Goal: Information Seeking & Learning: Learn about a topic

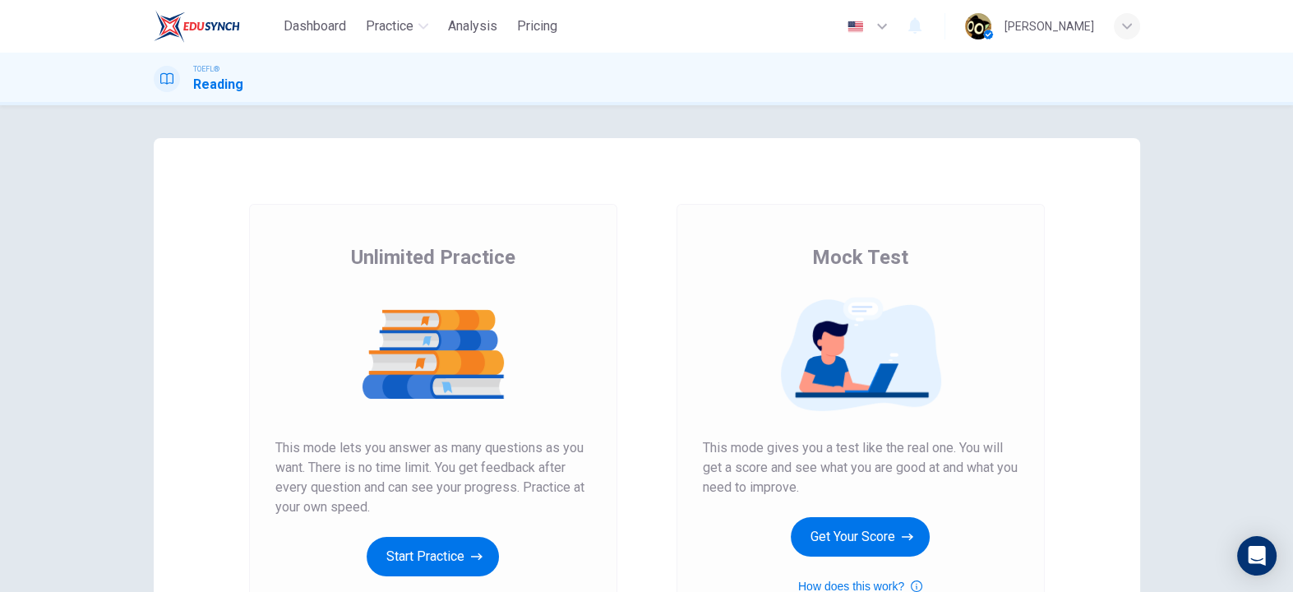
scroll to position [91, 0]
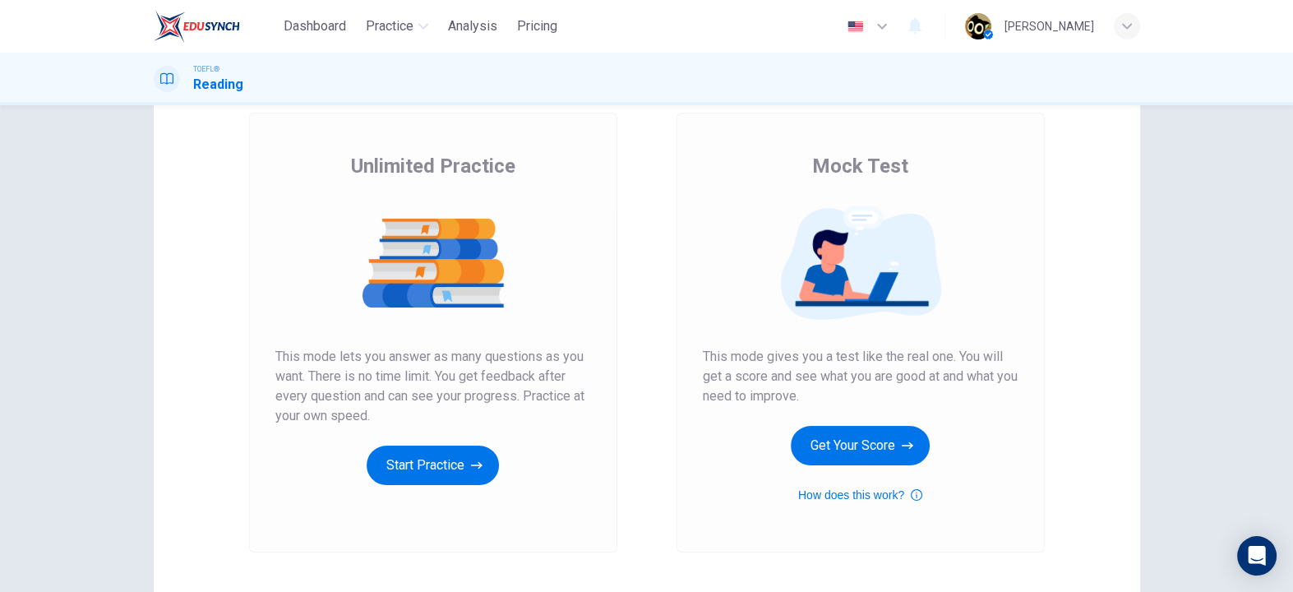
click at [1264, 164] on div "Unlimited Practice Mock Test Unlimited Practice This mode lets you answer as ma…" at bounding box center [646, 348] width 1293 height 487
click at [833, 456] on button "Get Your Score" at bounding box center [860, 445] width 139 height 39
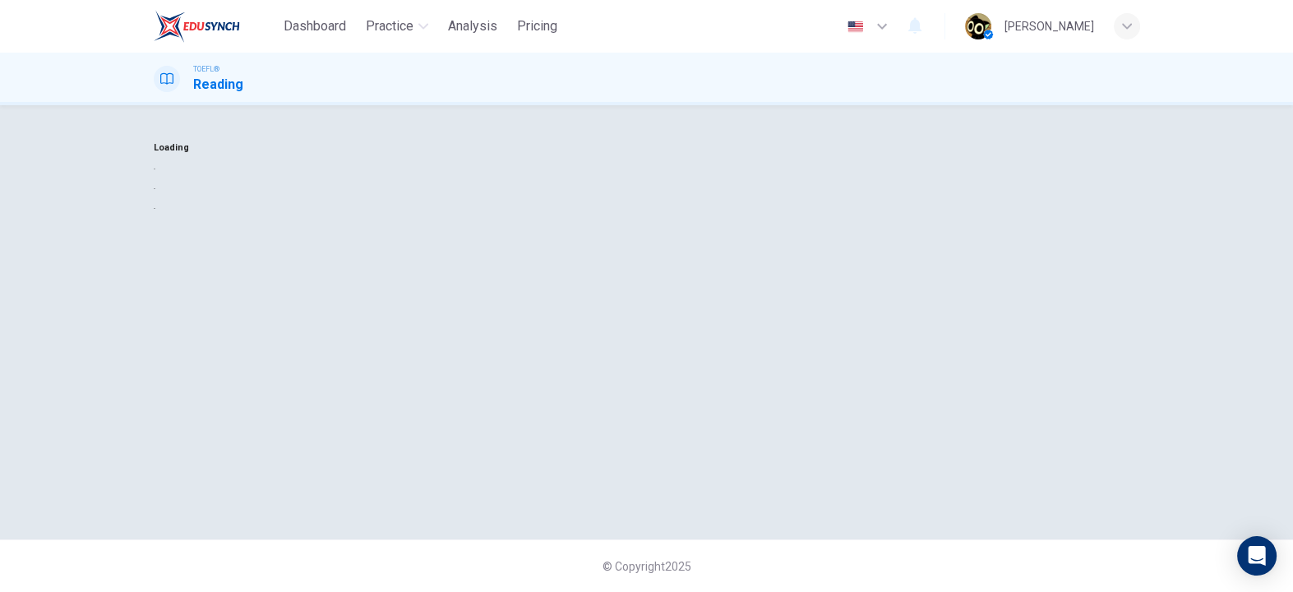
scroll to position [0, 0]
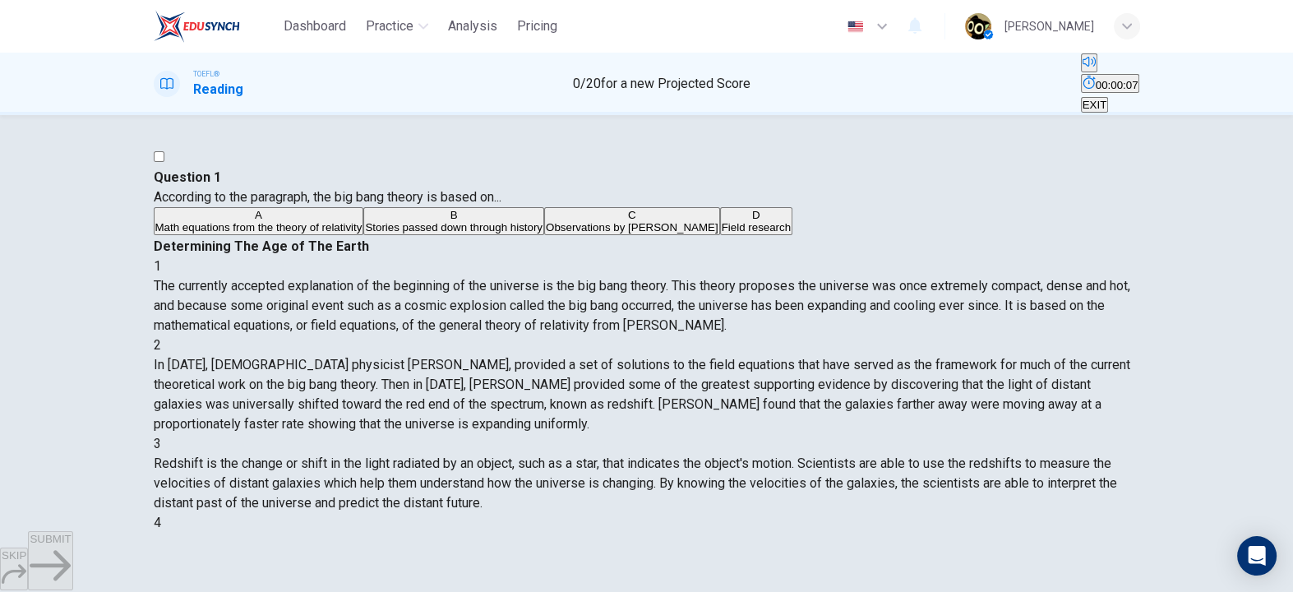
drag, startPoint x: 718, startPoint y: 224, endPoint x: 918, endPoint y: 220, distance: 200.7
click at [918, 278] on span "The currently accepted explanation of the beginning of the universe is the big …" at bounding box center [642, 305] width 977 height 55
drag, startPoint x: 918, startPoint y: 220, endPoint x: 1073, endPoint y: 216, distance: 154.6
click at [1073, 278] on span "The currently accepted explanation of the beginning of the universe is the big …" at bounding box center [642, 305] width 977 height 55
drag, startPoint x: 705, startPoint y: 237, endPoint x: 763, endPoint y: 242, distance: 57.8
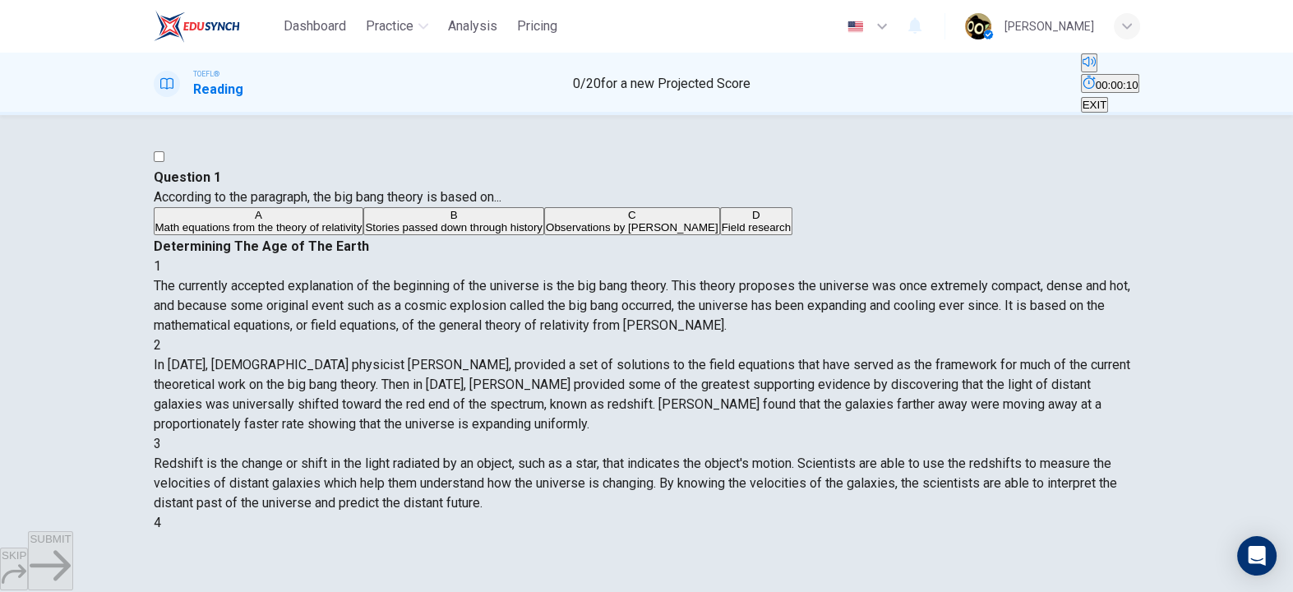
click at [763, 278] on span "The currently accepted explanation of the beginning of the universe is the big …" at bounding box center [642, 305] width 977 height 55
drag, startPoint x: 774, startPoint y: 241, endPoint x: 925, endPoint y: 251, distance: 150.8
click at [925, 257] on div "1 The currently accepted explanation of the beginning of the universe is the bi…" at bounding box center [647, 296] width 987 height 79
drag, startPoint x: 673, startPoint y: 258, endPoint x: 744, endPoint y: 259, distance: 71.5
click at [744, 278] on span "The currently accepted explanation of the beginning of the universe is the big …" at bounding box center [642, 305] width 977 height 55
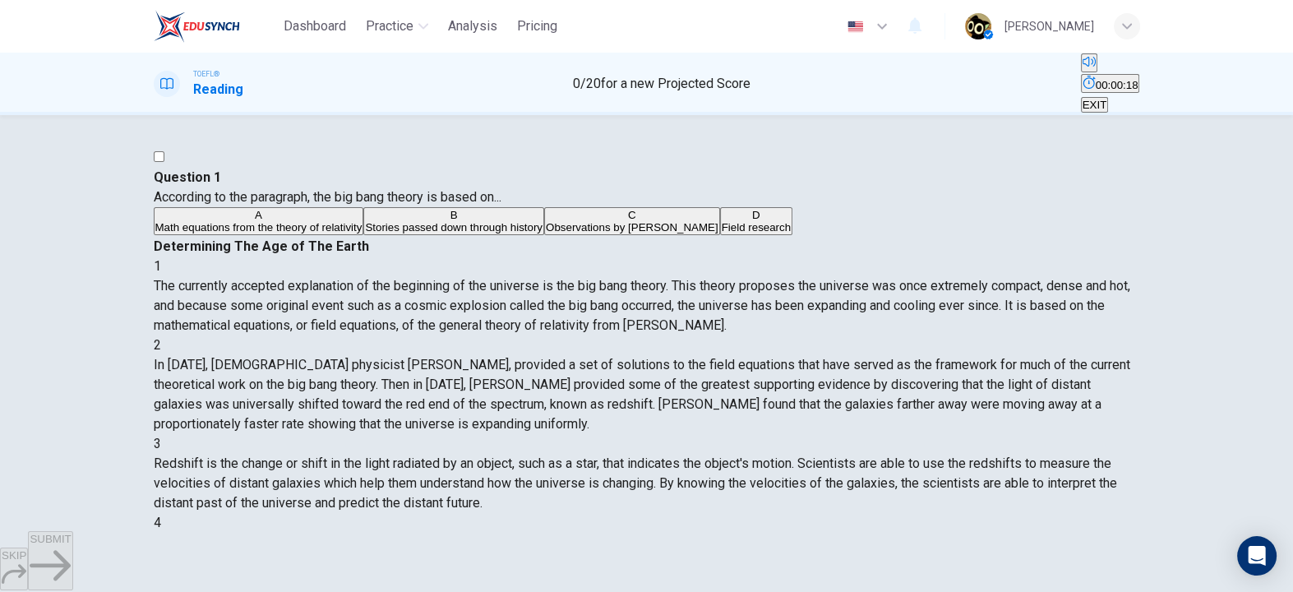
drag, startPoint x: 752, startPoint y: 260, endPoint x: 895, endPoint y: 265, distance: 143.1
click at [895, 278] on span "The currently accepted explanation of the beginning of the universe is the big …" at bounding box center [642, 305] width 977 height 55
drag, startPoint x: 895, startPoint y: 265, endPoint x: 1080, endPoint y: 260, distance: 185.1
click at [1080, 278] on span "The currently accepted explanation of the beginning of the universe is the big …" at bounding box center [642, 305] width 977 height 55
drag, startPoint x: 696, startPoint y: 281, endPoint x: 782, endPoint y: 283, distance: 85.5
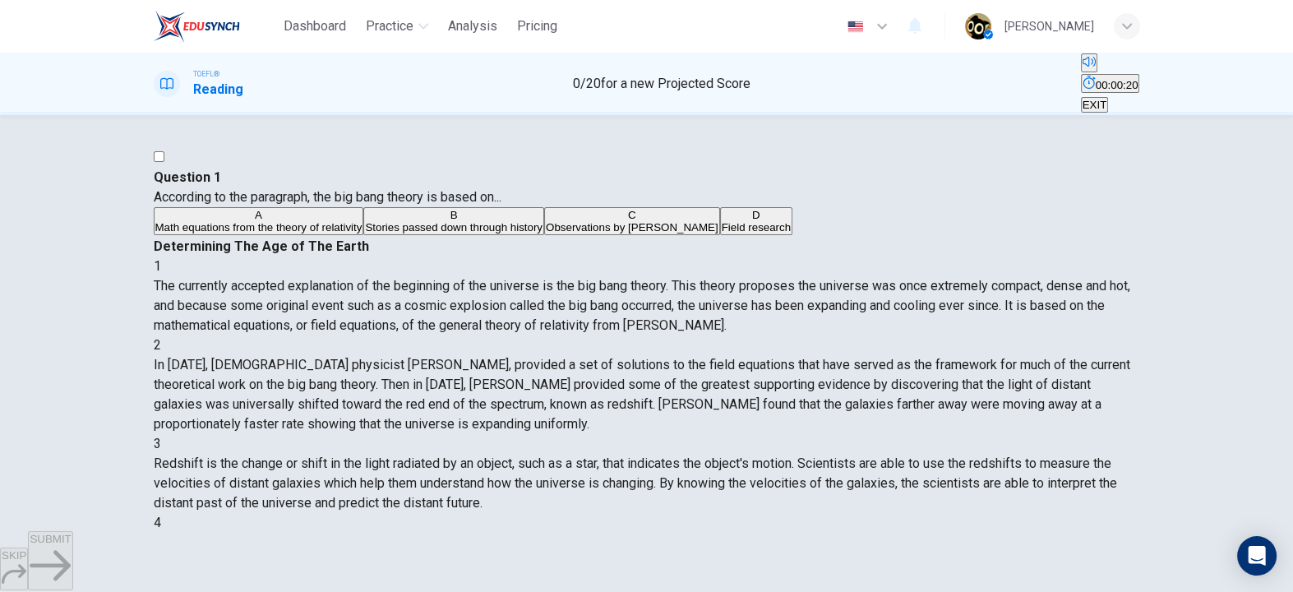
click at [782, 283] on span "The currently accepted explanation of the beginning of the universe is the big …" at bounding box center [642, 305] width 977 height 55
drag, startPoint x: 782, startPoint y: 283, endPoint x: 937, endPoint y: 287, distance: 155.4
click at [937, 287] on span "The currently accepted explanation of the beginning of the universe is the big …" at bounding box center [642, 305] width 977 height 55
drag, startPoint x: 937, startPoint y: 287, endPoint x: 1039, endPoint y: 284, distance: 102.0
click at [1039, 284] on span "The currently accepted explanation of the beginning of the universe is the big …" at bounding box center [642, 305] width 977 height 55
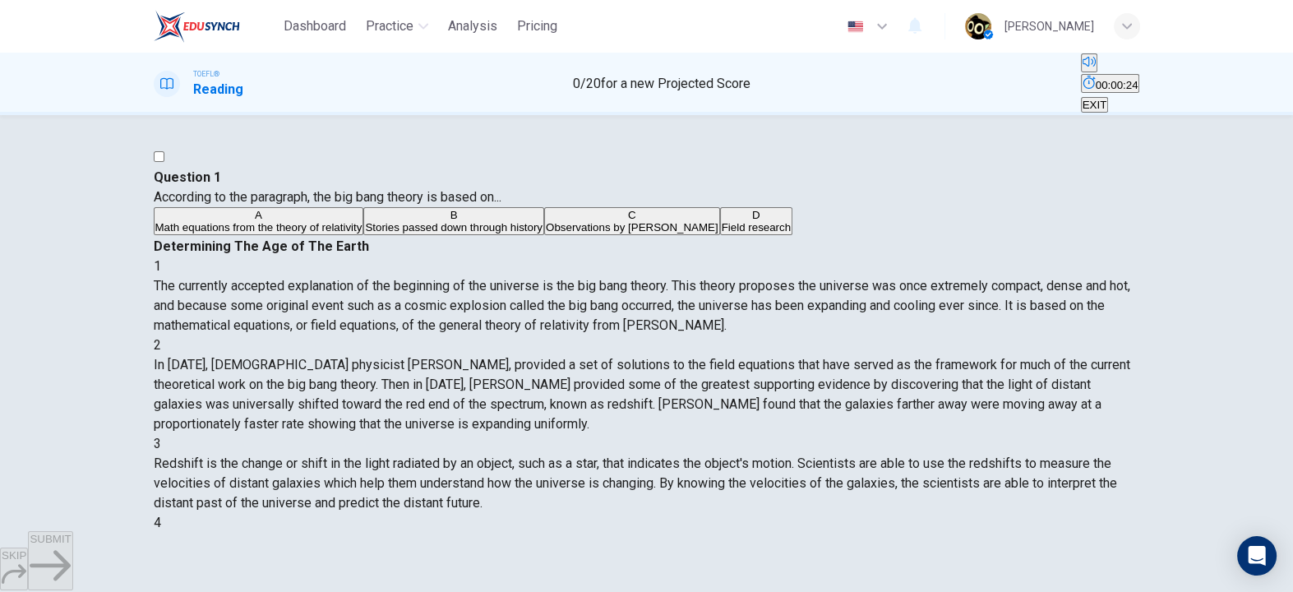
drag, startPoint x: 664, startPoint y: 306, endPoint x: 706, endPoint y: 307, distance: 42.8
click at [706, 307] on div "Determining The Age of The Earth 1 The currently accepted explanation of the be…" at bounding box center [647, 454] width 987 height 434
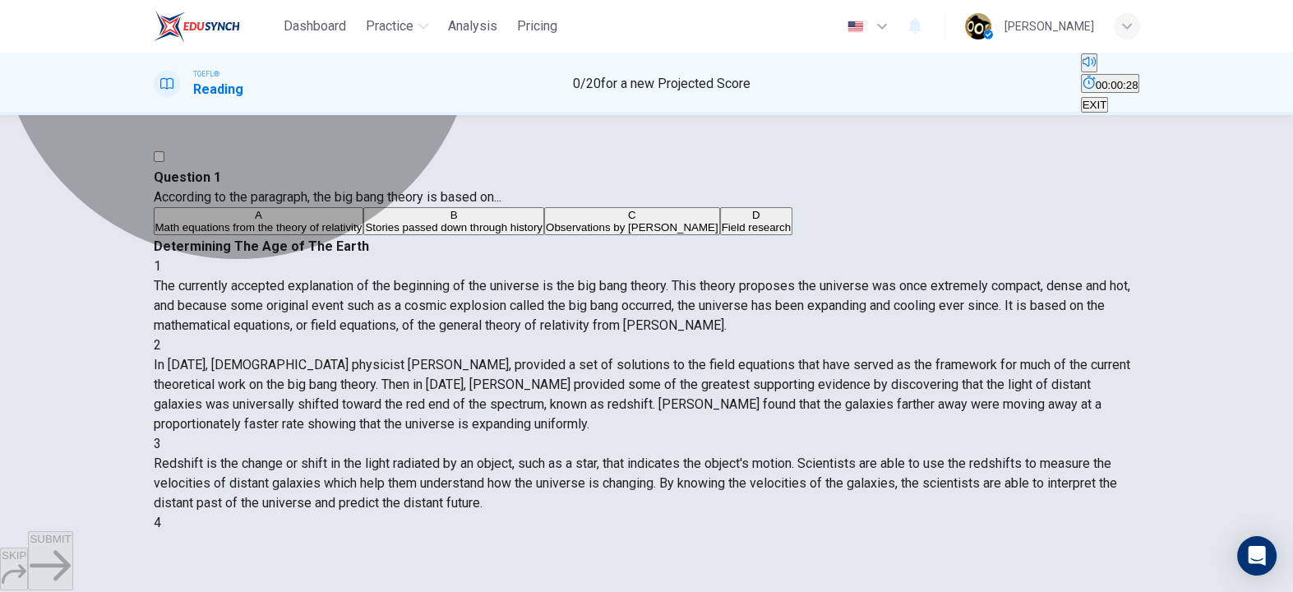
click at [363, 233] on span "Math equations from the theory of relativity" at bounding box center [258, 227] width 207 height 12
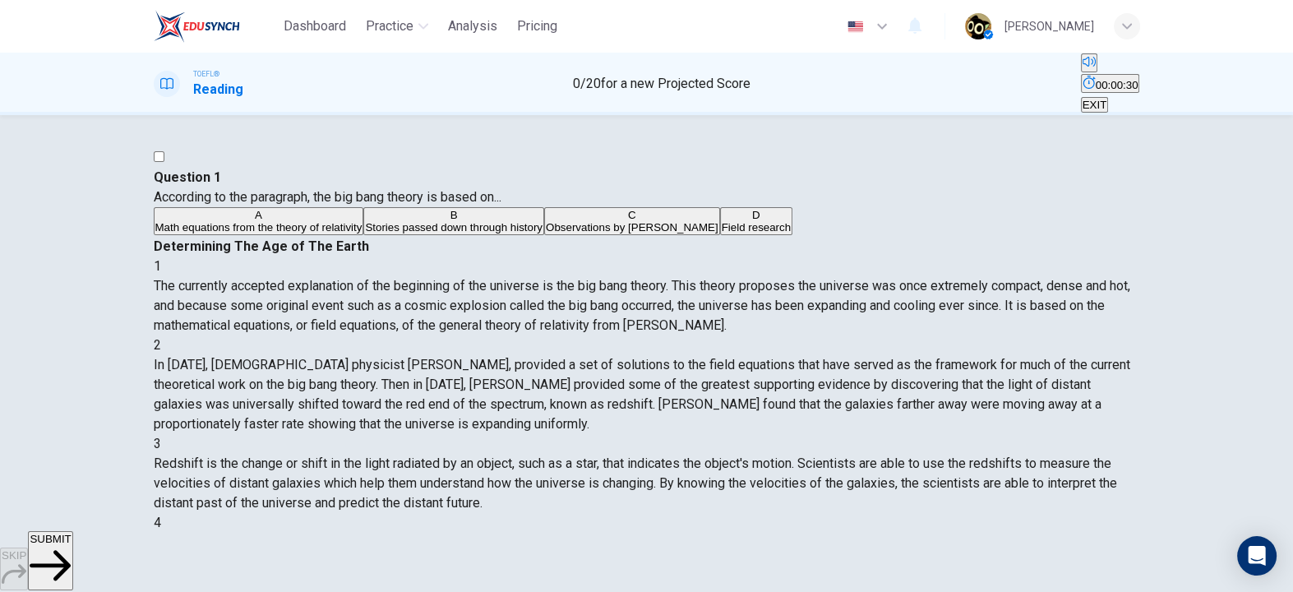
drag, startPoint x: 717, startPoint y: 323, endPoint x: 742, endPoint y: 326, distance: 25.6
click at [742, 326] on span "The currently accepted explanation of the beginning of the universe is the big …" at bounding box center [642, 305] width 977 height 55
click at [71, 545] on span "SUBMIT" at bounding box center [50, 539] width 41 height 12
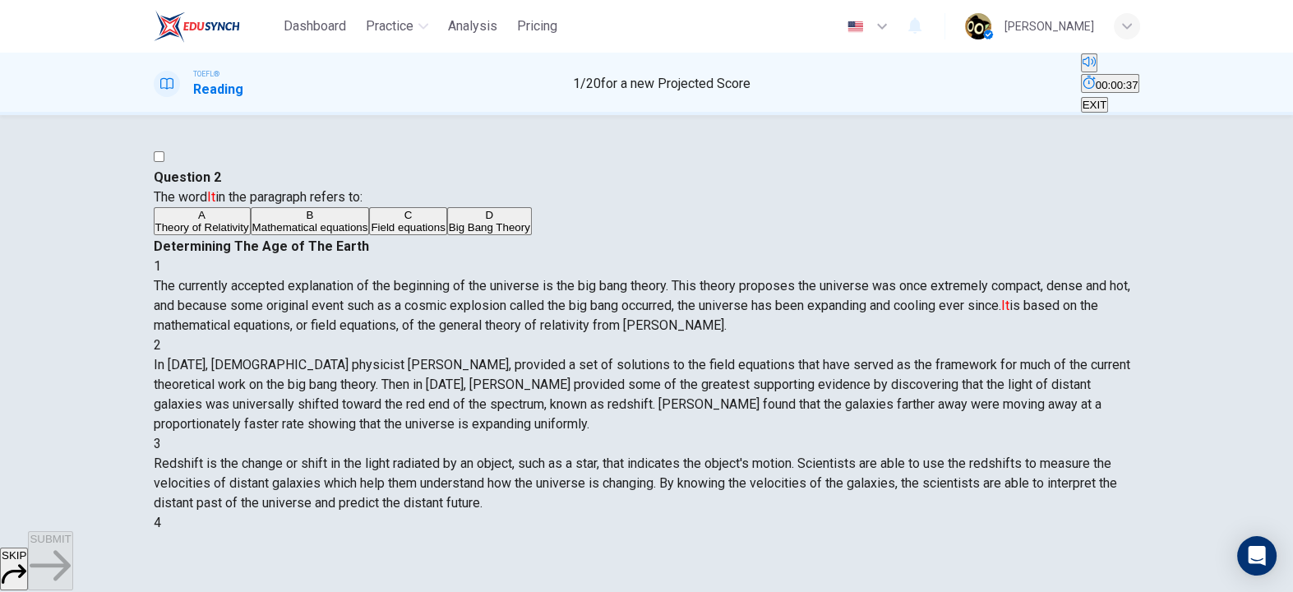
click at [852, 283] on span "The currently accepted explanation of the beginning of the universe is the big …" at bounding box center [642, 305] width 977 height 55
click at [447, 235] on button "D Big Bang Theory" at bounding box center [489, 221] width 85 height 28
click at [71, 545] on span "SUBMIT" at bounding box center [50, 539] width 41 height 12
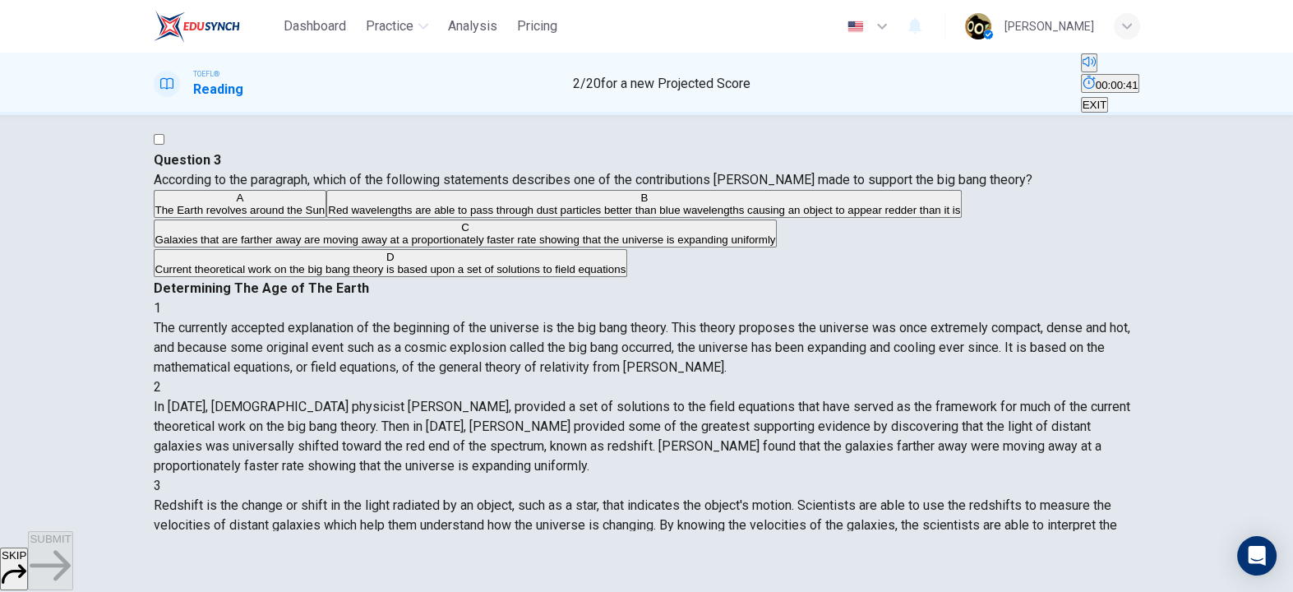
scroll to position [18, 0]
drag, startPoint x: 423, startPoint y: 202, endPoint x: 557, endPoint y: 202, distance: 134.0
click at [557, 187] on span "According to the paragraph, which of the following statements describes one of …" at bounding box center [593, 179] width 879 height 16
drag, startPoint x: 183, startPoint y: 220, endPoint x: 323, endPoint y: 228, distance: 140.0
click at [323, 187] on span "According to the paragraph, which of the following statements describes one of …" at bounding box center [593, 179] width 879 height 16
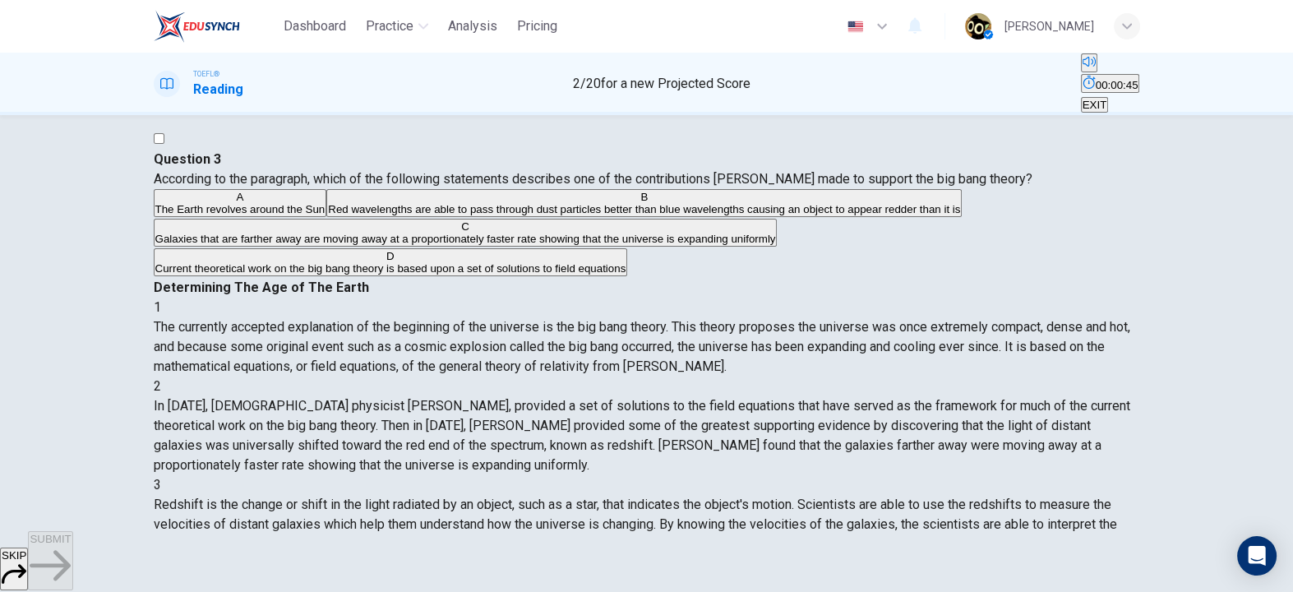
drag, startPoint x: 432, startPoint y: 224, endPoint x: 477, endPoint y: 224, distance: 45.2
click at [477, 187] on span "According to the paragraph, which of the following statements describes one of …" at bounding box center [593, 179] width 879 height 16
drag, startPoint x: 731, startPoint y: 203, endPoint x: 875, endPoint y: 206, distance: 143.9
click at [875, 398] on span "In [DATE], [DEMOGRAPHIC_DATA] physicist [PERSON_NAME], provided a set of soluti…" at bounding box center [642, 435] width 977 height 75
drag, startPoint x: 886, startPoint y: 242, endPoint x: 965, endPoint y: 244, distance: 79.0
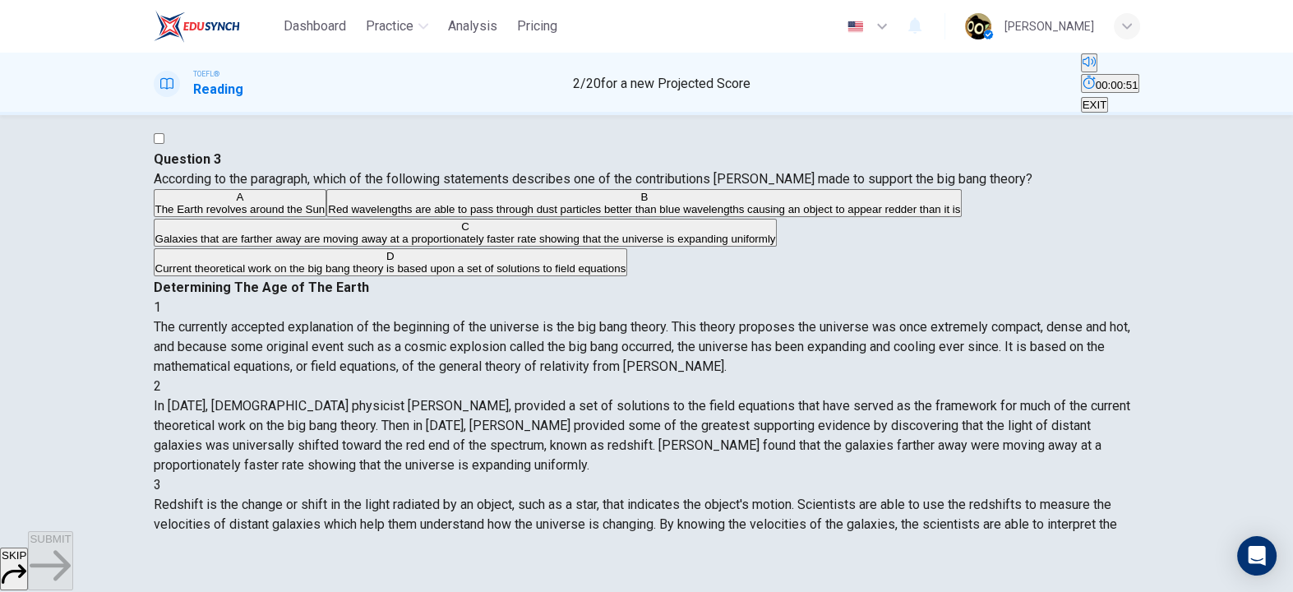
click at [965, 398] on span "In [DATE], [DEMOGRAPHIC_DATA] physicist [PERSON_NAME], provided a set of soluti…" at bounding box center [642, 435] width 977 height 75
drag, startPoint x: 965, startPoint y: 244, endPoint x: 1026, endPoint y: 245, distance: 60.8
click at [1026, 398] on span "In [DATE], [DEMOGRAPHIC_DATA] physicist [PERSON_NAME], provided a set of soluti…" at bounding box center [642, 435] width 977 height 75
drag, startPoint x: 722, startPoint y: 270, endPoint x: 846, endPoint y: 271, distance: 124.2
click at [846, 377] on div "2 In [DATE], [DEMOGRAPHIC_DATA] physicist [PERSON_NAME], provided a set of solu…" at bounding box center [647, 426] width 987 height 99
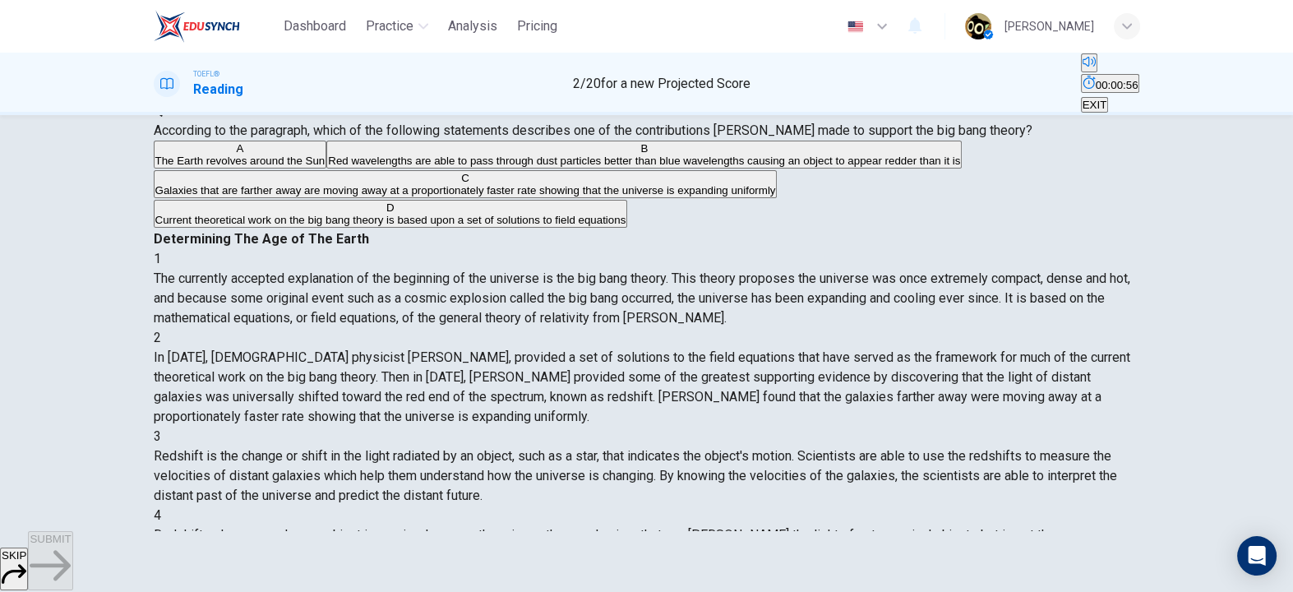
scroll to position [68, 0]
drag, startPoint x: 717, startPoint y: 222, endPoint x: 820, endPoint y: 220, distance: 102.8
click at [820, 348] on span "In [DATE], [DEMOGRAPHIC_DATA] physicist [PERSON_NAME], provided a set of soluti…" at bounding box center [642, 385] width 977 height 75
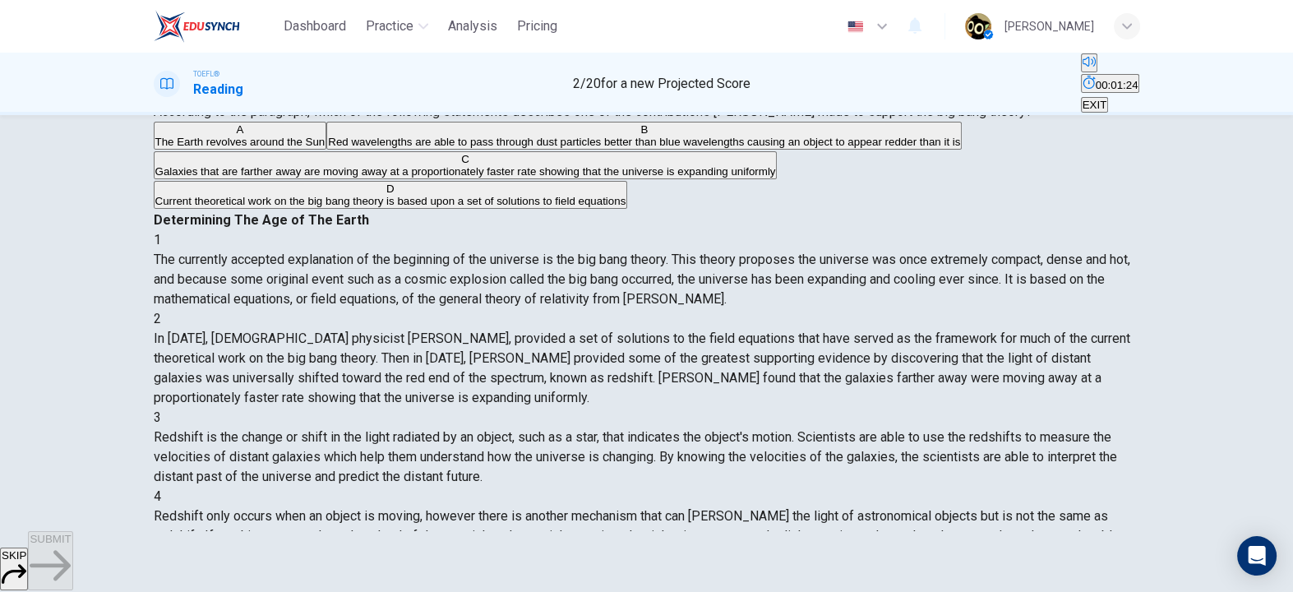
scroll to position [86, 0]
click at [486, 177] on span "Galaxies that are farther away are moving away at a proportionately faster rate…" at bounding box center [465, 170] width 621 height 12
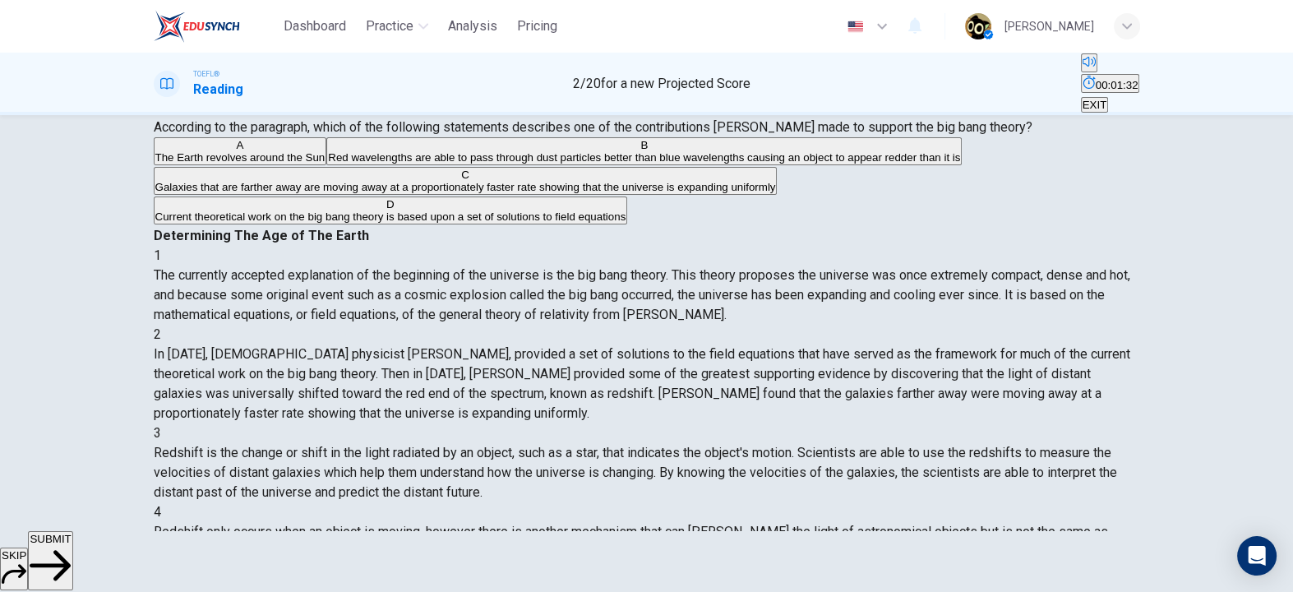
scroll to position [71, 0]
click at [71, 545] on span "SUBMIT" at bounding box center [50, 539] width 41 height 12
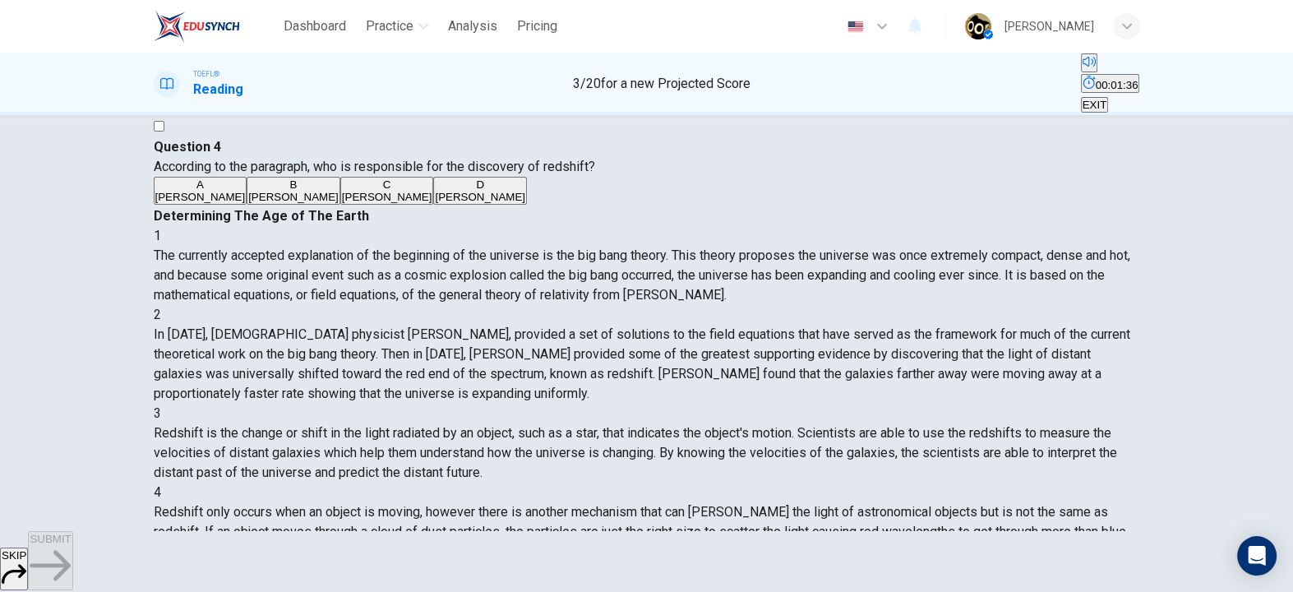
scroll to position [29, 0]
drag, startPoint x: 437, startPoint y: 189, endPoint x: 534, endPoint y: 189, distance: 96.2
click at [534, 176] on span "According to the paragraph, who is responsible for the discovery of redshift?" at bounding box center [375, 168] width 442 height 16
drag, startPoint x: 704, startPoint y: 188, endPoint x: 862, endPoint y: 197, distance: 158.1
click at [862, 328] on span "In [DATE], [DEMOGRAPHIC_DATA] physicist [PERSON_NAME], provided a set of soluti…" at bounding box center [642, 365] width 977 height 75
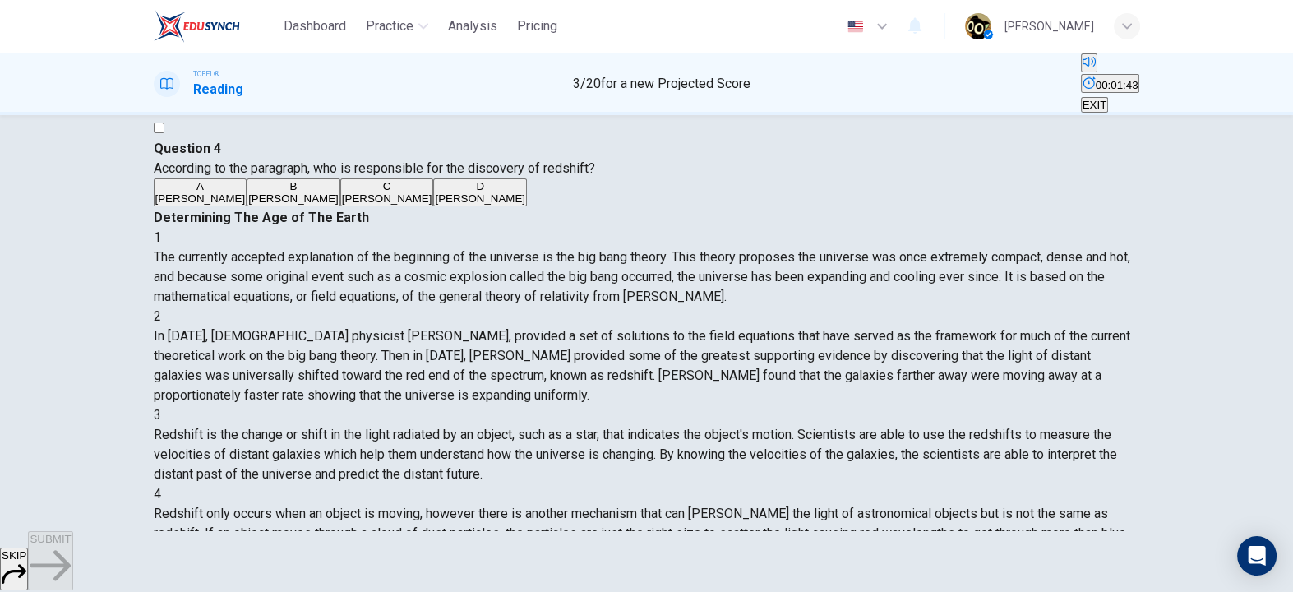
drag, startPoint x: 716, startPoint y: 212, endPoint x: 872, endPoint y: 219, distance: 155.5
click at [872, 307] on div "2 In [DATE], [DEMOGRAPHIC_DATA] physicist [PERSON_NAME], provided a set of solu…" at bounding box center [647, 356] width 987 height 99
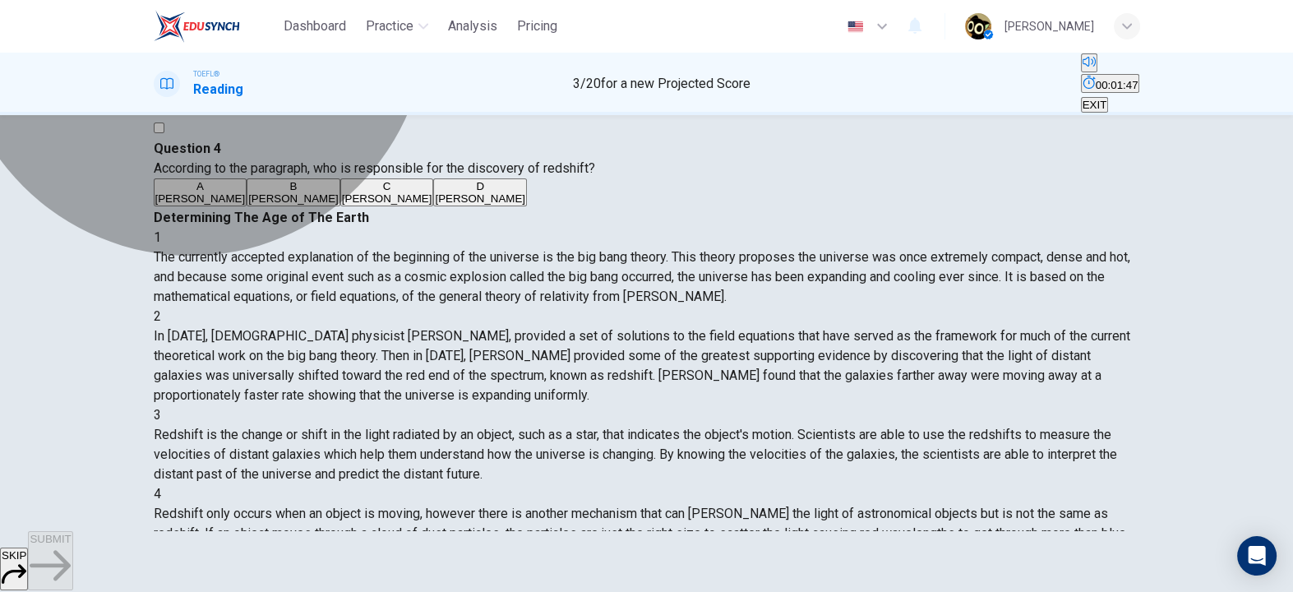
click at [340, 206] on button "B [PERSON_NAME]" at bounding box center [294, 192] width 94 height 28
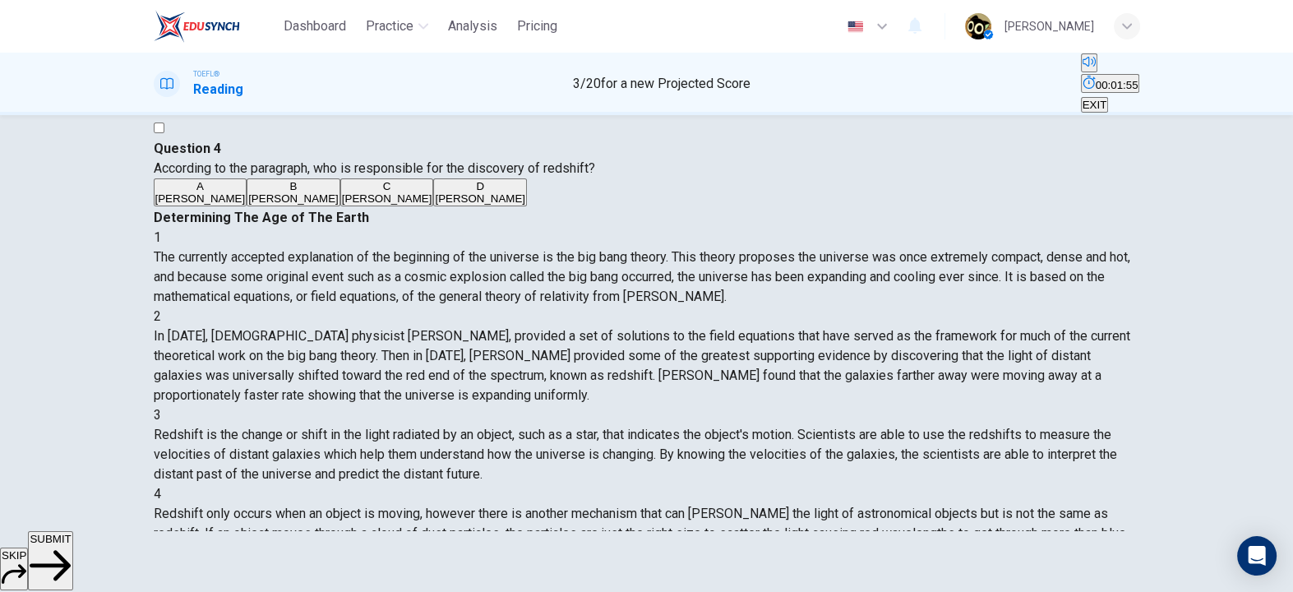
click at [71, 545] on span "SUBMIT" at bounding box center [50, 539] width 41 height 12
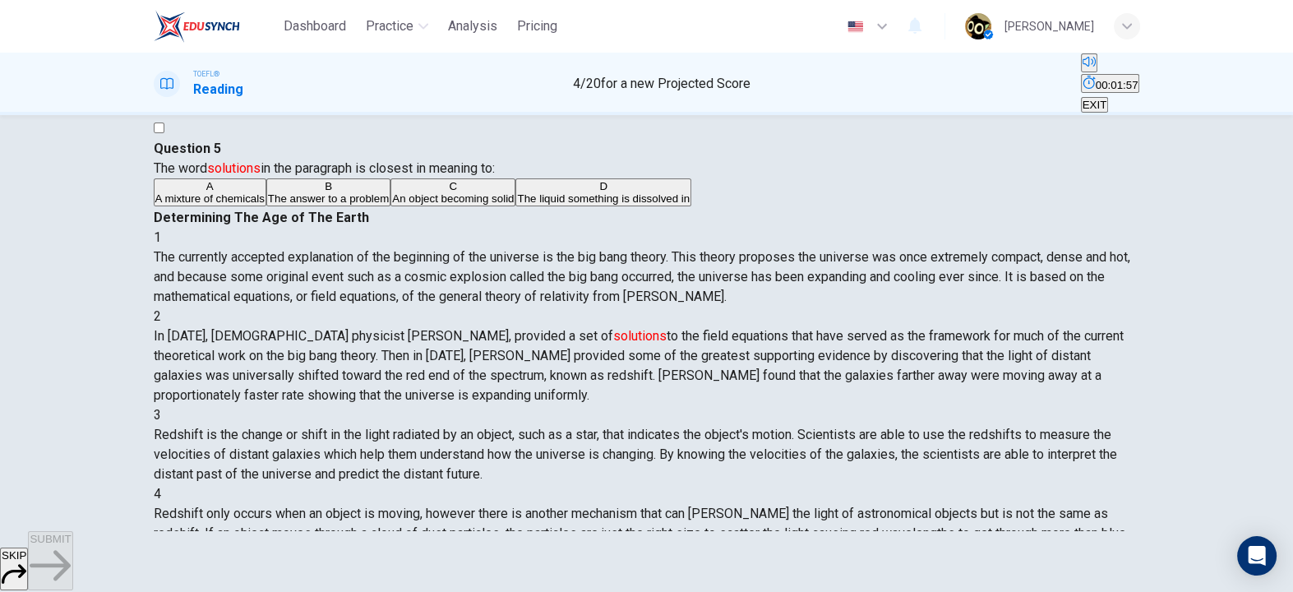
drag, startPoint x: 307, startPoint y: 191, endPoint x: 525, endPoint y: 197, distance: 217.2
click at [495, 176] on span "The word solutions in the paragraph is closest in meaning to:" at bounding box center [324, 168] width 341 height 16
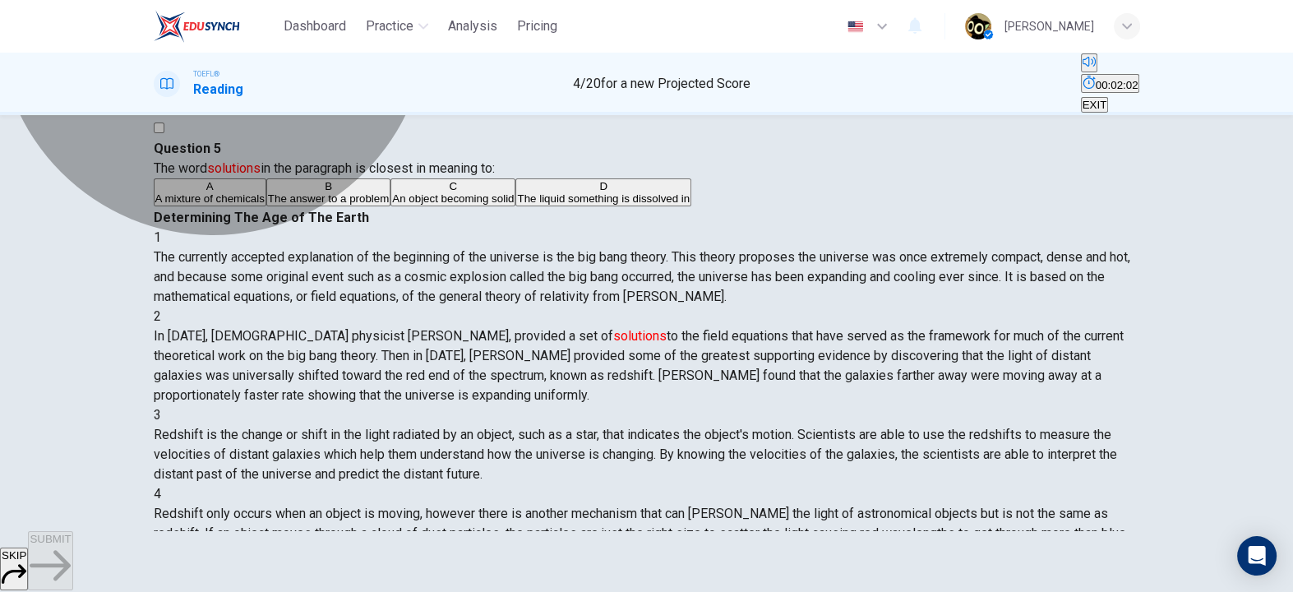
click at [391, 206] on button "B The answer to a problem" at bounding box center [328, 192] width 124 height 28
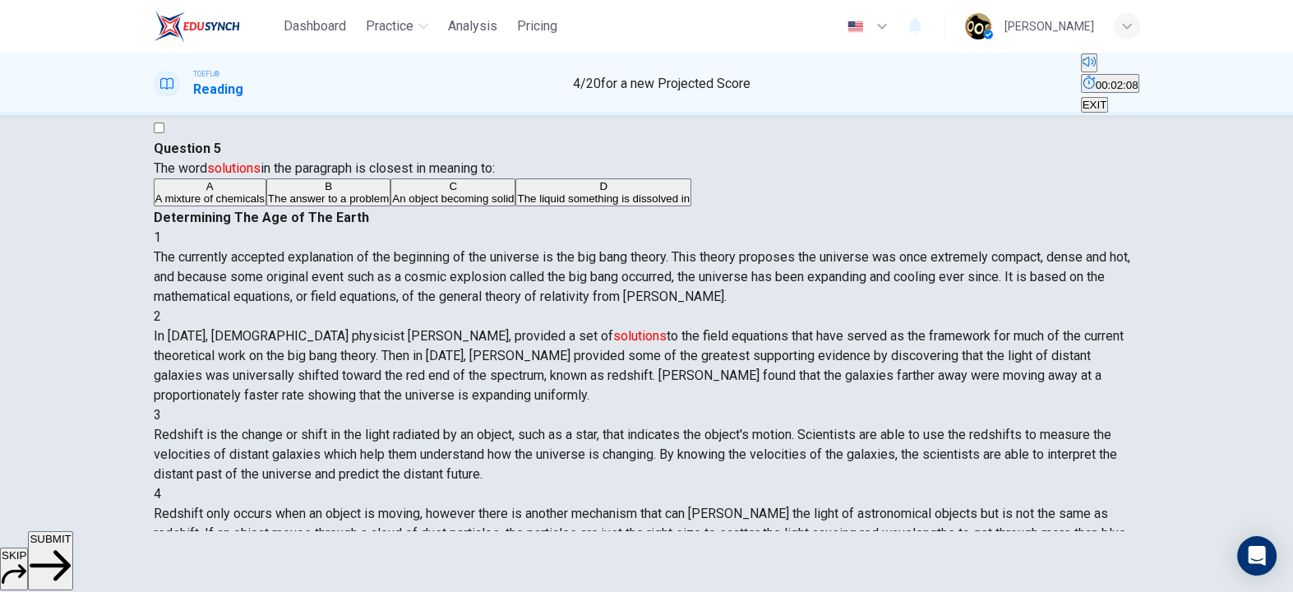
drag, startPoint x: 716, startPoint y: 189, endPoint x: 815, endPoint y: 200, distance: 99.2
click at [815, 307] on div "2 In [DATE], [DEMOGRAPHIC_DATA] physicist [PERSON_NAME], provided a set of solu…" at bounding box center [647, 356] width 987 height 99
drag, startPoint x: 853, startPoint y: 197, endPoint x: 930, endPoint y: 201, distance: 76.5
click at [930, 307] on div "2 In [DATE], [DEMOGRAPHIC_DATA] physicist [PERSON_NAME], provided a set of solu…" at bounding box center [647, 356] width 987 height 99
drag, startPoint x: 733, startPoint y: 214, endPoint x: 791, endPoint y: 222, distance: 59.0
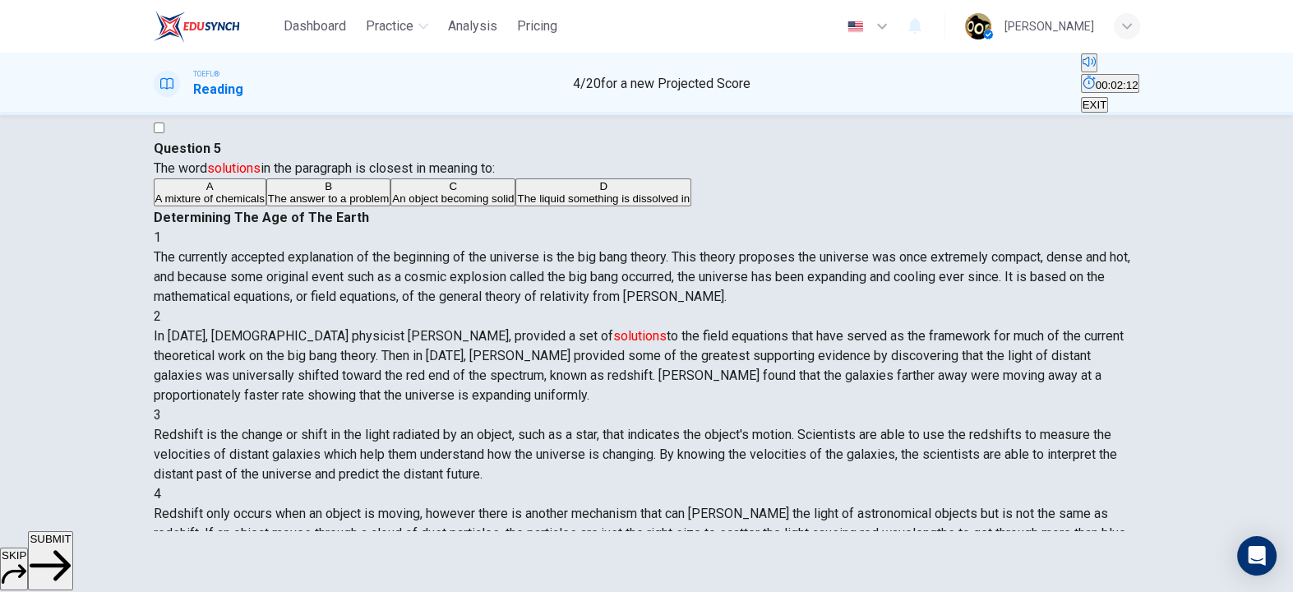
click at [791, 307] on div "2 In [DATE], [DEMOGRAPHIC_DATA] physicist [PERSON_NAME], provided a set of solu…" at bounding box center [647, 356] width 987 height 99
click at [71, 545] on span "SUBMIT" at bounding box center [50, 539] width 41 height 12
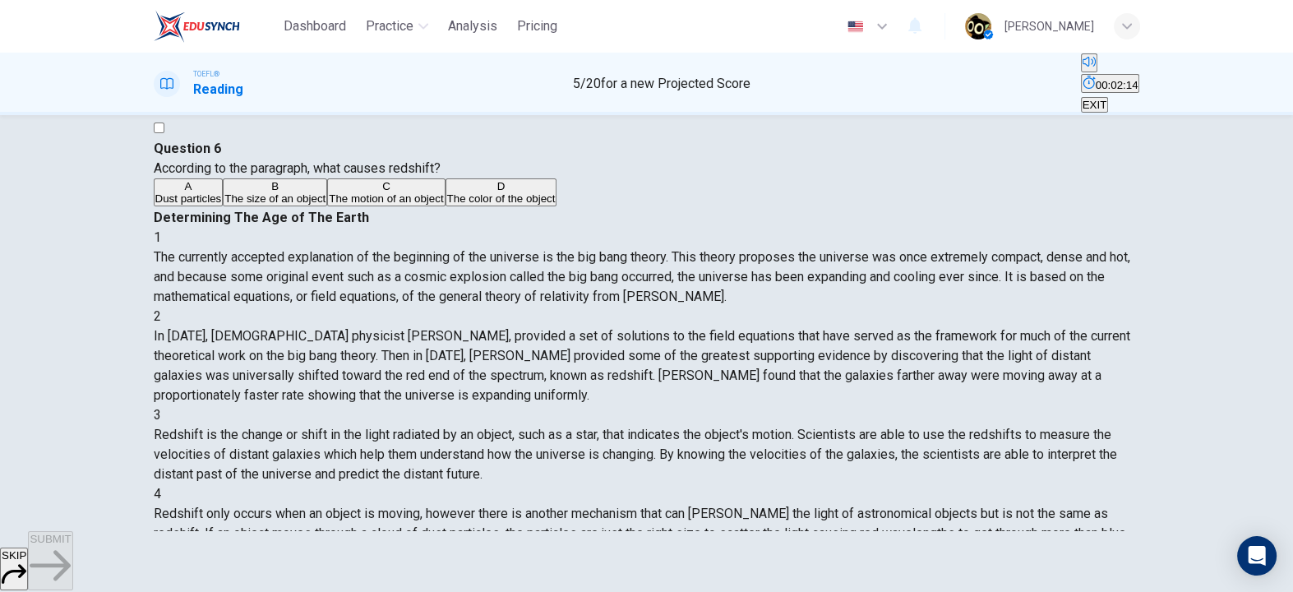
scroll to position [279, 0]
drag, startPoint x: 377, startPoint y: 185, endPoint x: 460, endPoint y: 189, distance: 83.1
click at [441, 176] on span "According to the paragraph, what causes redshift?" at bounding box center [297, 168] width 287 height 16
drag, startPoint x: 743, startPoint y: 212, endPoint x: 842, endPoint y: 229, distance: 100.0
click at [842, 405] on div "3 Redshift is the change or shift in the light radiated by an object, such as a…" at bounding box center [647, 444] width 987 height 79
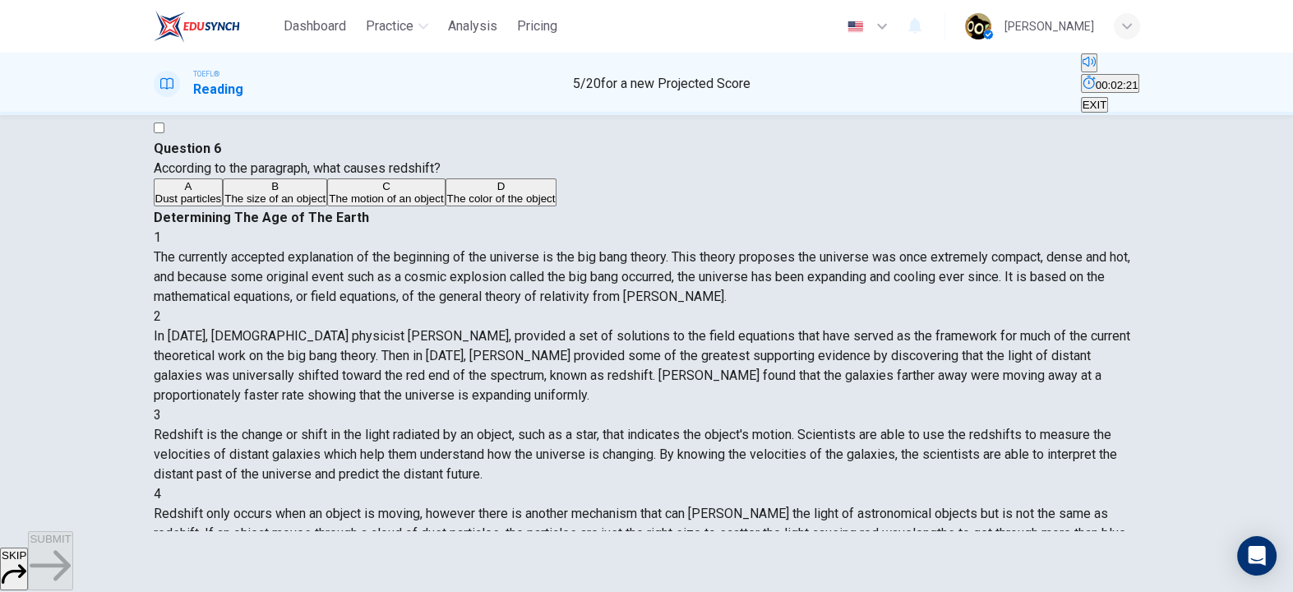
drag, startPoint x: 847, startPoint y: 216, endPoint x: 896, endPoint y: 220, distance: 49.4
click at [896, 427] on span "Redshift is the change or shift in the light radiated by an object, such as a s…" at bounding box center [636, 454] width 964 height 55
drag, startPoint x: 828, startPoint y: 238, endPoint x: 882, endPoint y: 238, distance: 54.3
click at [882, 427] on span "Redshift is the change or shift in the light radiated by an object, such as a s…" at bounding box center [636, 454] width 964 height 55
drag, startPoint x: 856, startPoint y: 266, endPoint x: 943, endPoint y: 265, distance: 87.2
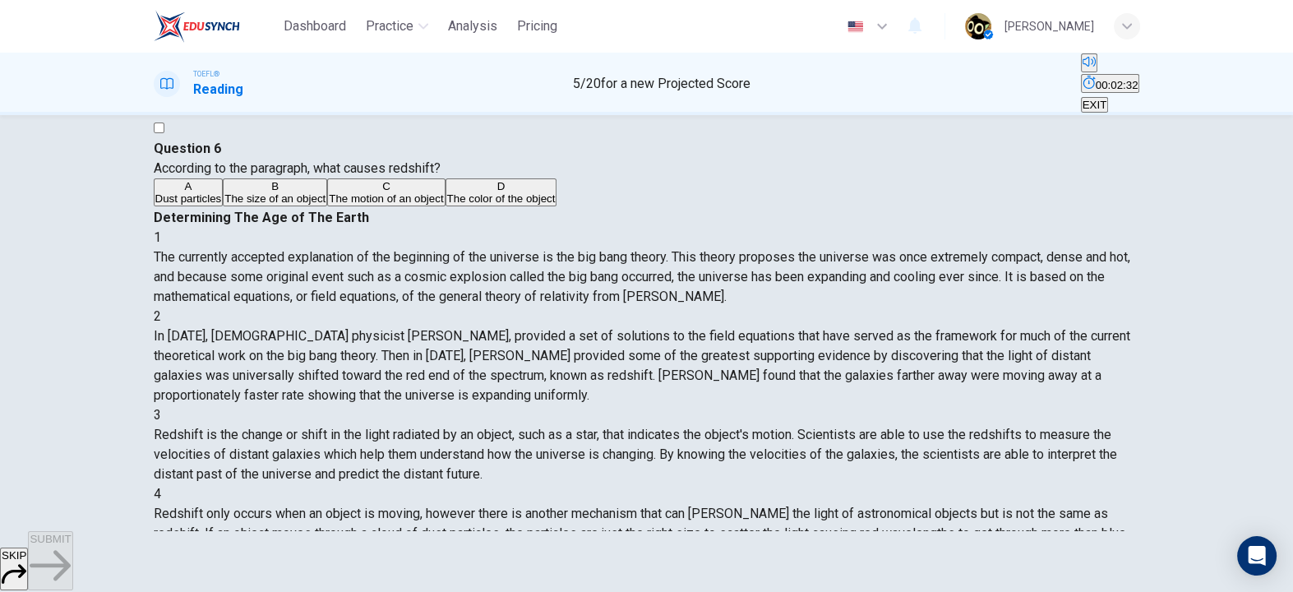
click at [943, 405] on div "3 Redshift is the change or shift in the light radiated by an object, such as a…" at bounding box center [647, 444] width 987 height 79
drag, startPoint x: 689, startPoint y: 284, endPoint x: 787, endPoint y: 284, distance: 97.8
click at [787, 427] on span "Redshift is the change or shift in the light radiated by an object, such as a s…" at bounding box center [636, 454] width 964 height 55
drag, startPoint x: 787, startPoint y: 284, endPoint x: 969, endPoint y: 281, distance: 182.6
click at [969, 427] on span "Redshift is the change or shift in the light radiated by an object, such as a s…" at bounding box center [636, 454] width 964 height 55
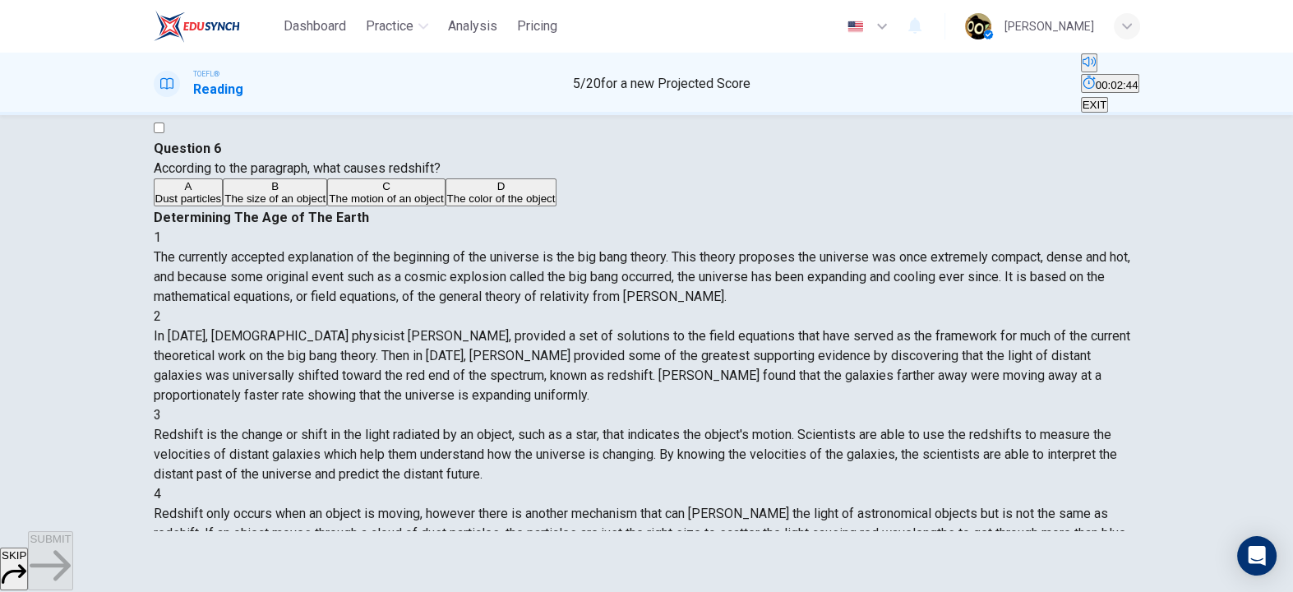
click at [335, 206] on button "C The motion of an object" at bounding box center [386, 192] width 118 height 28
click at [72, 548] on button "SUBMIT" at bounding box center [50, 560] width 44 height 59
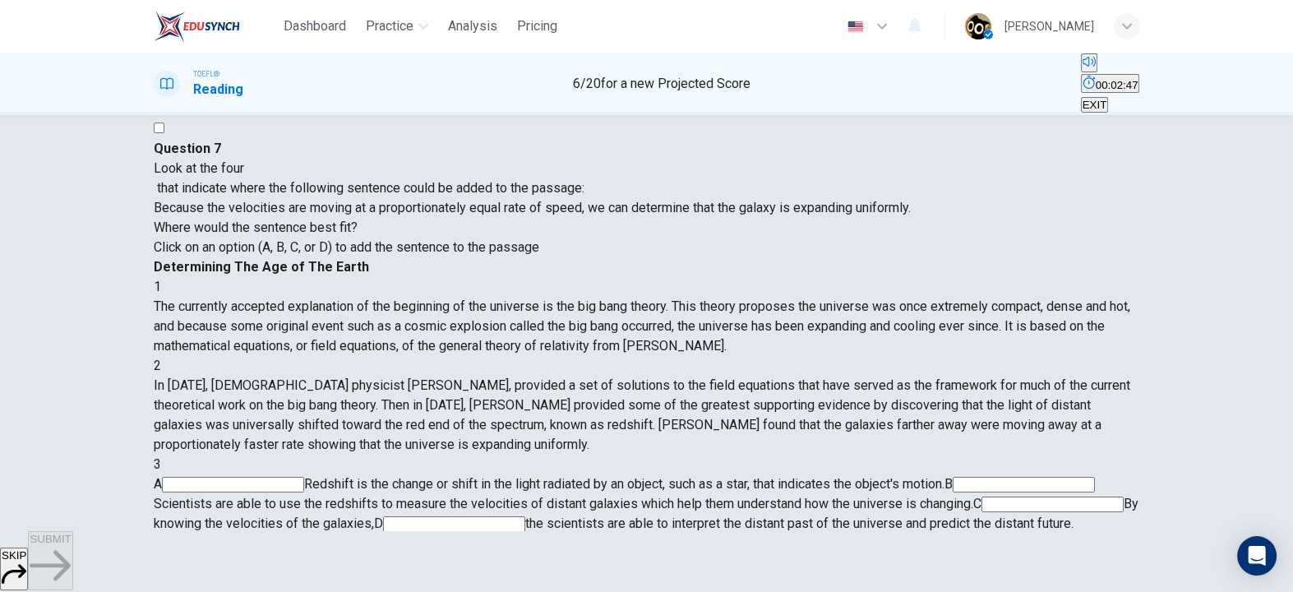
scroll to position [134, 0]
drag, startPoint x: 362, startPoint y: 201, endPoint x: 534, endPoint y: 194, distance: 172.0
click at [534, 194] on span "Look at the four that indicate where the following sentence could be added to t…" at bounding box center [369, 177] width 431 height 35
drag, startPoint x: 239, startPoint y: 208, endPoint x: 326, endPoint y: 202, distance: 86.5
click at [326, 196] on span "Look at the four that indicate where the following sentence could be added to t…" at bounding box center [369, 177] width 431 height 35
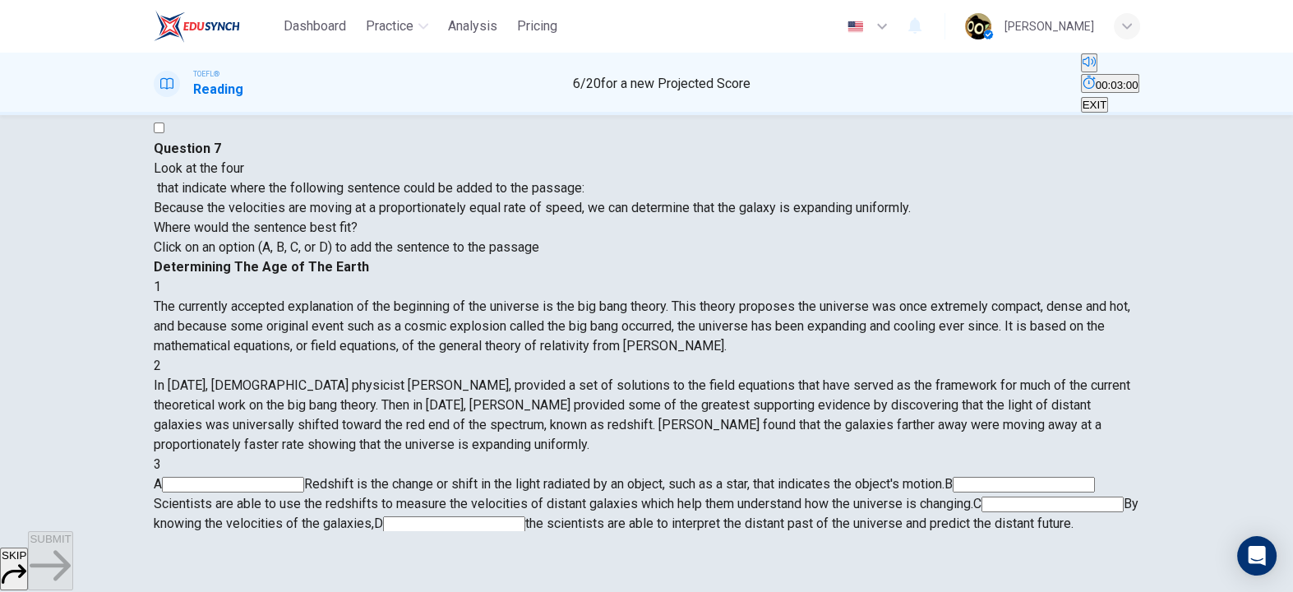
scroll to position [207, 0]
click at [853, 476] on span "Redshift is the change or shift in the light radiated by an object, such as a s…" at bounding box center [624, 484] width 640 height 16
click at [982, 497] on input at bounding box center [1053, 505] width 142 height 16
drag, startPoint x: 885, startPoint y: 358, endPoint x: 1037, endPoint y: 355, distance: 151.3
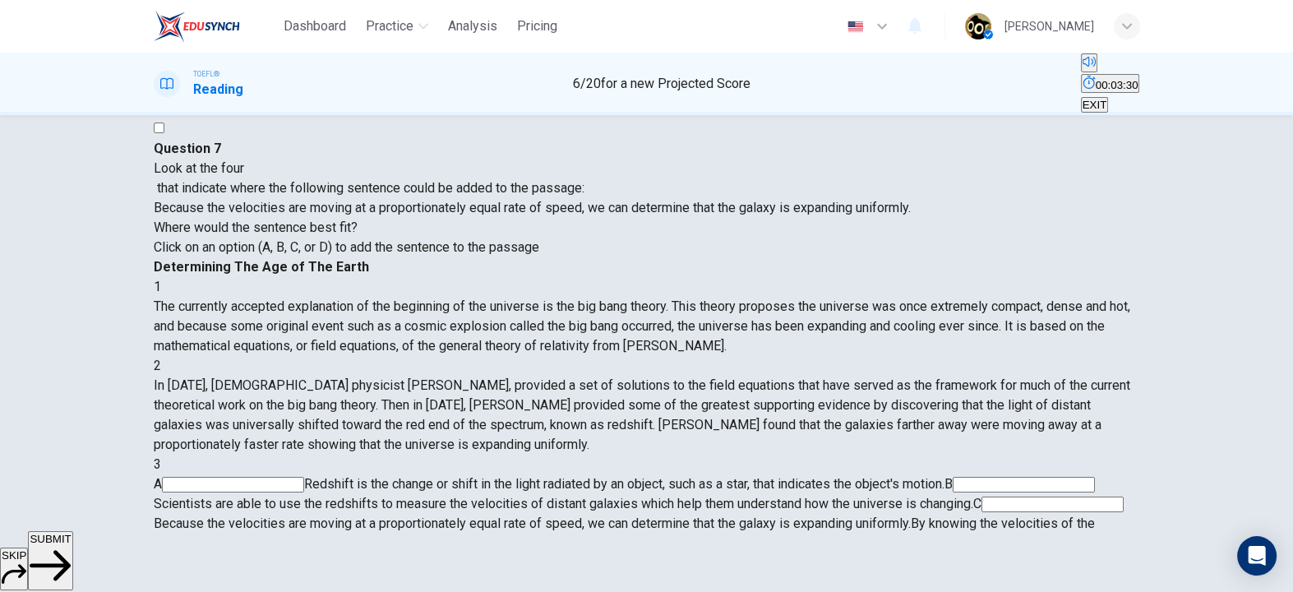
click at [911, 516] on span "Because the velocities are moving at a proportionately equal rate of speed, we …" at bounding box center [532, 524] width 757 height 16
drag, startPoint x: 679, startPoint y: 390, endPoint x: 871, endPoint y: 386, distance: 191.6
click at [871, 516] on span "Because the velocities are moving at a proportionately equal rate of speed, we …" at bounding box center [532, 524] width 757 height 16
drag, startPoint x: 871, startPoint y: 386, endPoint x: 1003, endPoint y: 392, distance: 132.5
click at [911, 516] on span "Because the velocities are moving at a proportionately equal rate of speed, we …" at bounding box center [532, 524] width 757 height 16
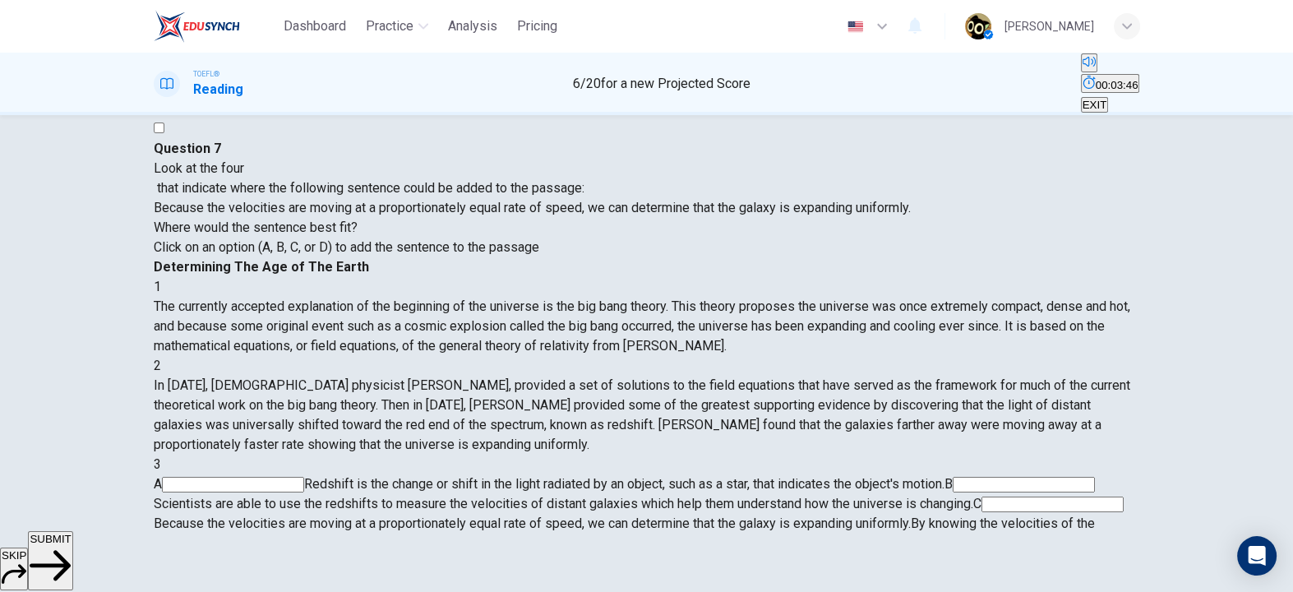
click at [356, 536] on input at bounding box center [285, 544] width 142 height 16
drag, startPoint x: 881, startPoint y: 360, endPoint x: 927, endPoint y: 360, distance: 46.0
click at [927, 496] on span "By knowing the velocities of the galaxies," at bounding box center [646, 513] width 985 height 35
drag, startPoint x: 771, startPoint y: 374, endPoint x: 895, endPoint y: 388, distance: 124.1
click at [895, 474] on div "A Redshift is the change or shift in the light radiated by an object, such as a…" at bounding box center [647, 513] width 987 height 79
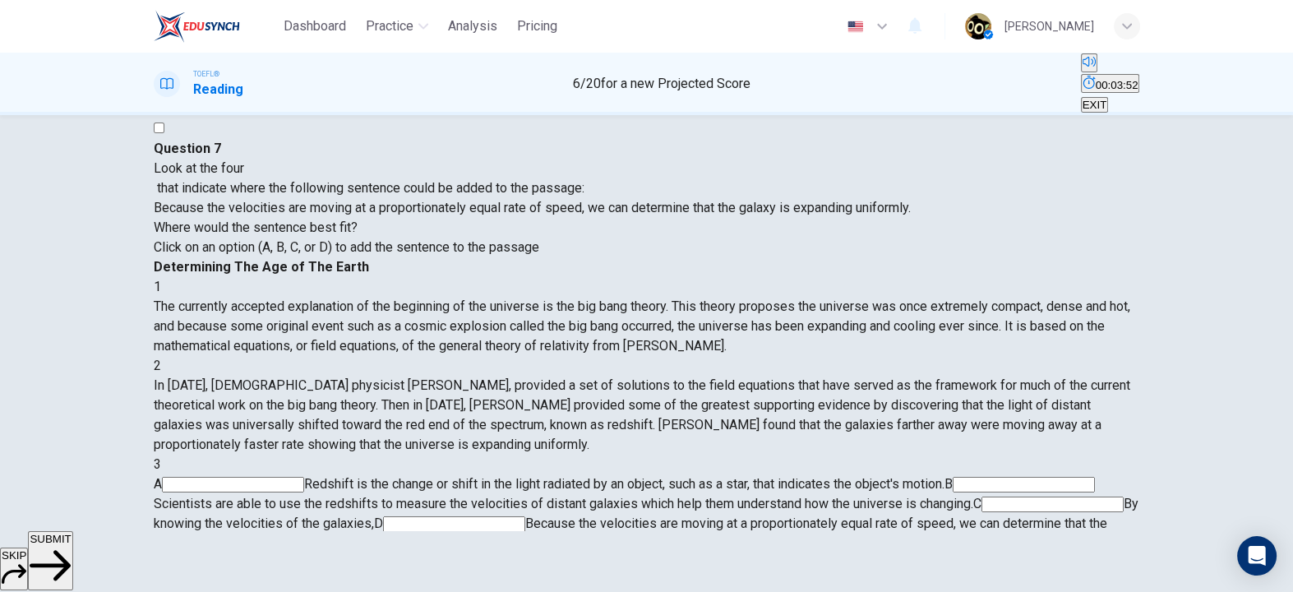
click at [982, 497] on input at bounding box center [1053, 505] width 142 height 16
click at [72, 571] on button "SUBMIT" at bounding box center [50, 560] width 44 height 59
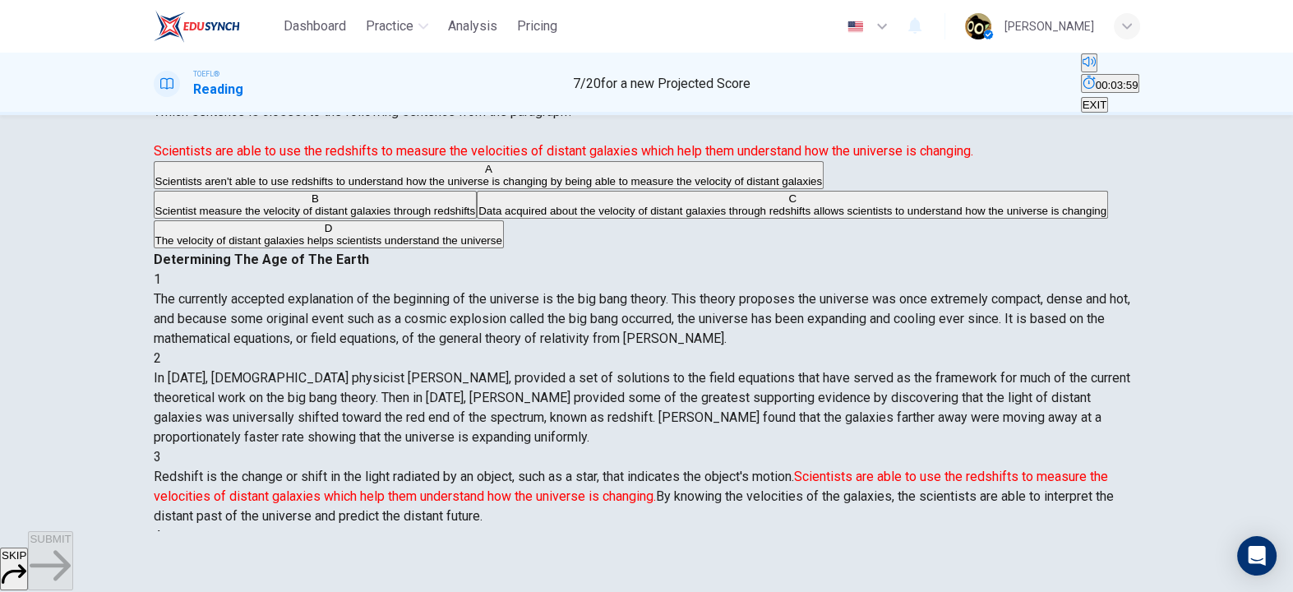
scroll to position [278, 0]
drag, startPoint x: 876, startPoint y: 175, endPoint x: 1005, endPoint y: 163, distance: 129.7
click at [1005, 469] on span "Redshift is the change or shift in the light radiated by an object, such as a s…" at bounding box center [634, 496] width 960 height 55
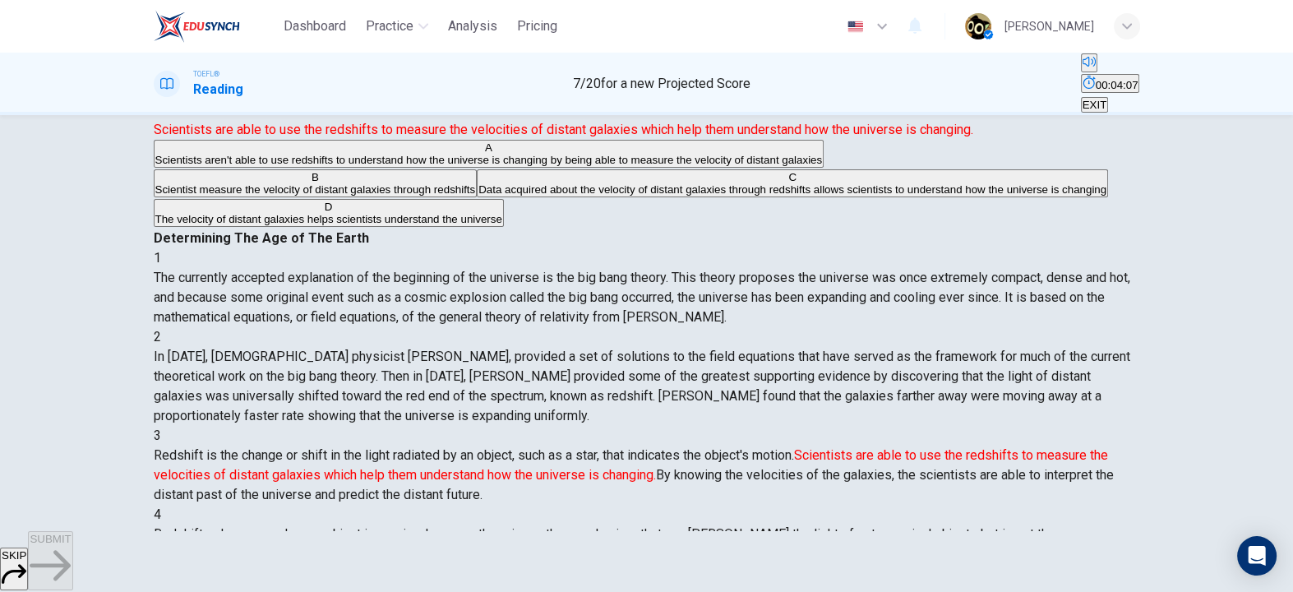
scroll to position [96, 0]
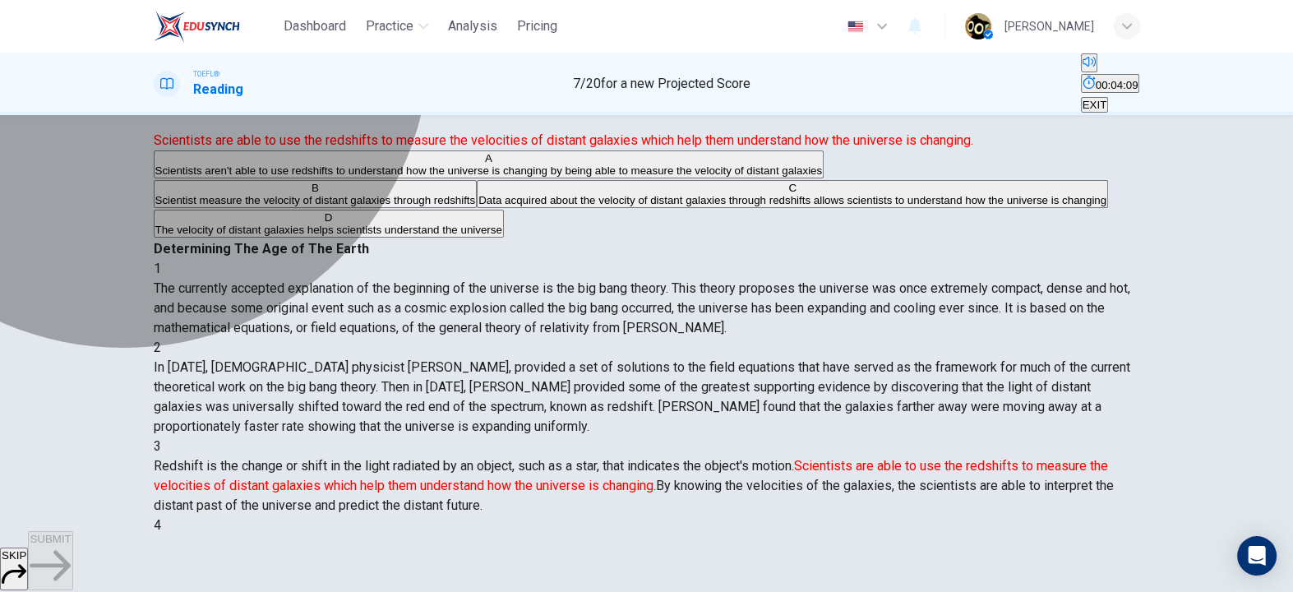
click at [305, 177] on span "Scientists aren't able to use redshifts to understand how the universe is chang…" at bounding box center [489, 170] width 668 height 12
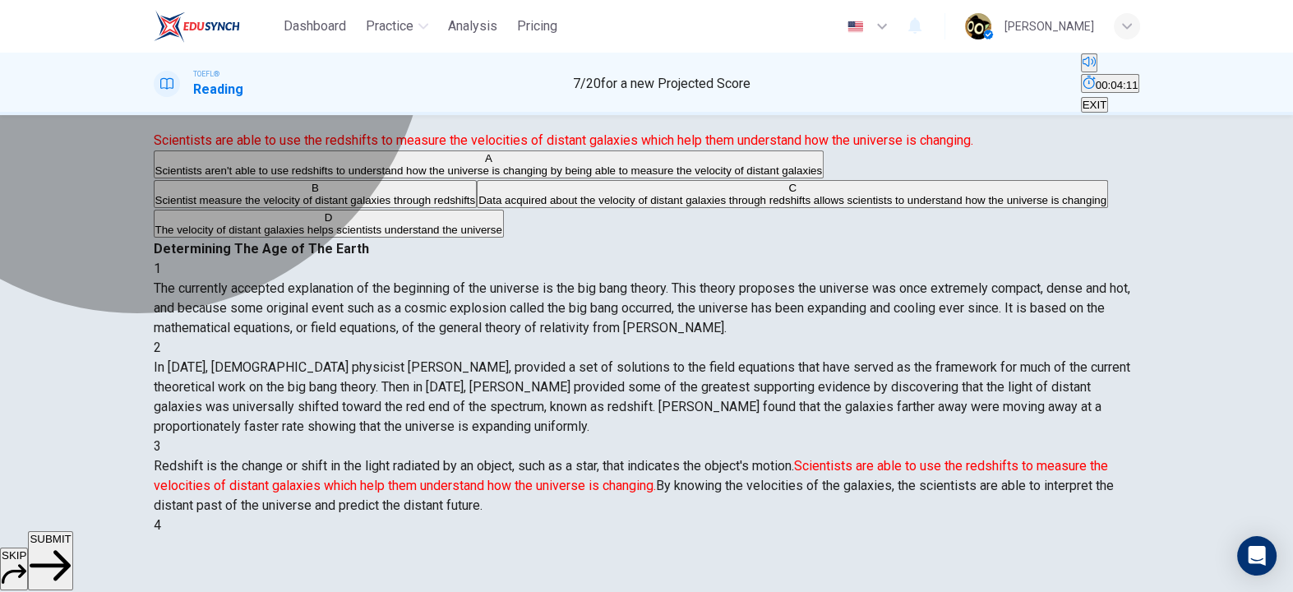
click at [319, 206] on span "Scientist measure the velocity of distant galaxies through redshifts" at bounding box center [315, 200] width 321 height 12
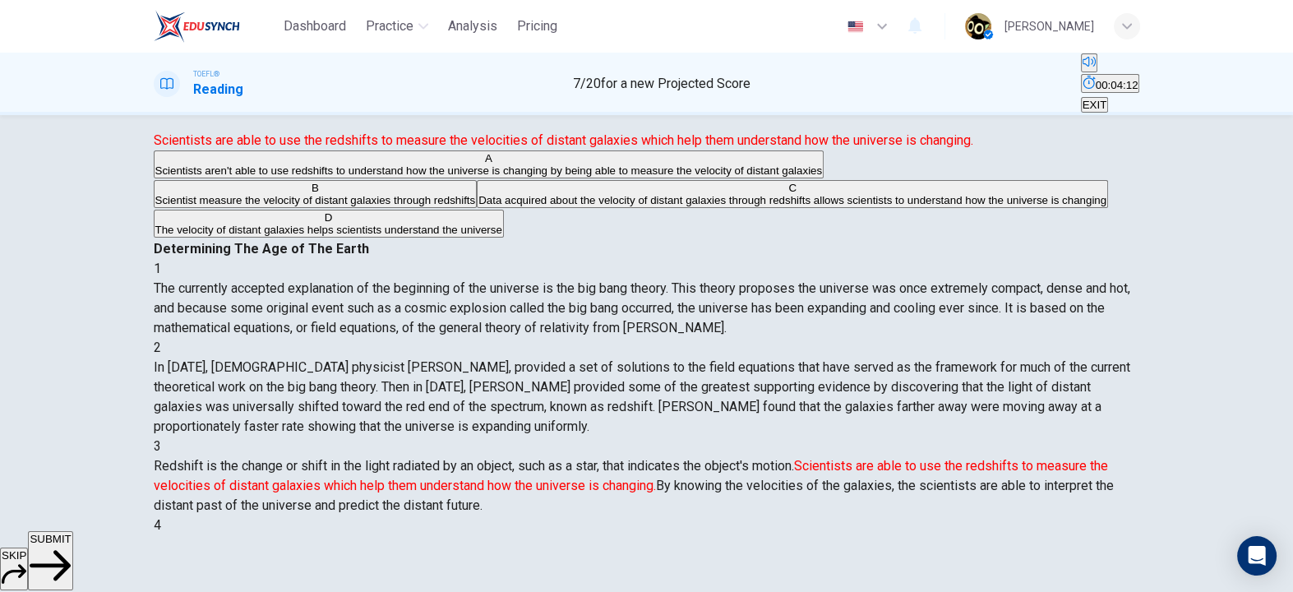
scroll to position [118, 0]
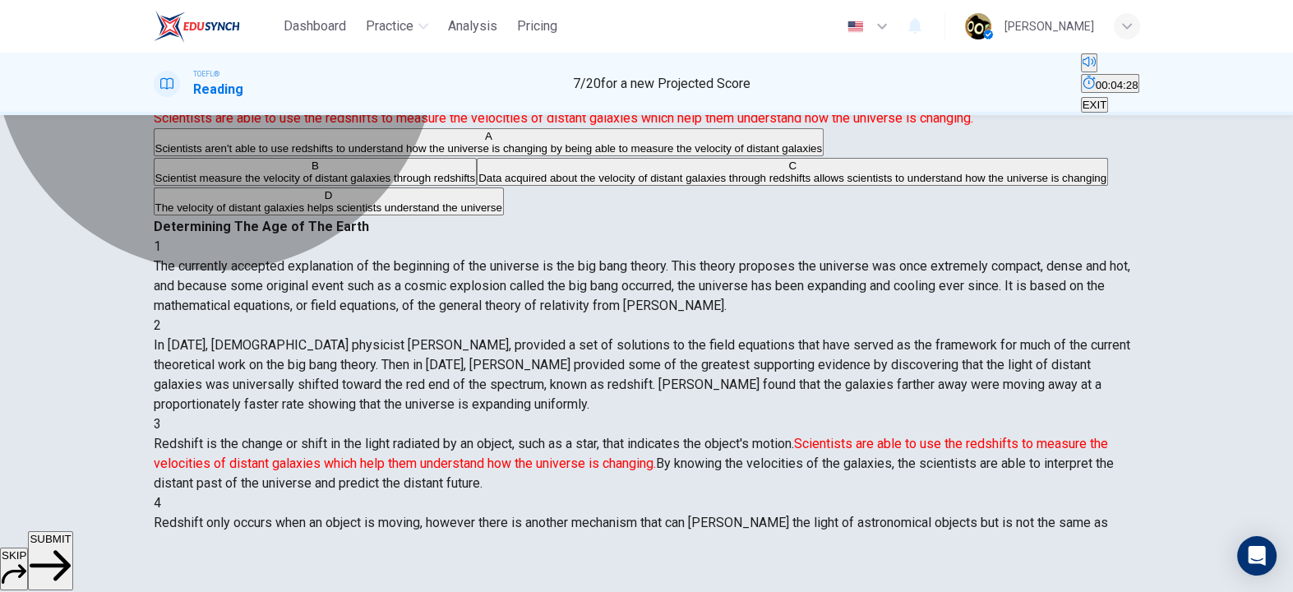
click at [479, 184] on span "Data acquired about the velocity of distant galaxies through redshifts allows s…" at bounding box center [793, 178] width 628 height 12
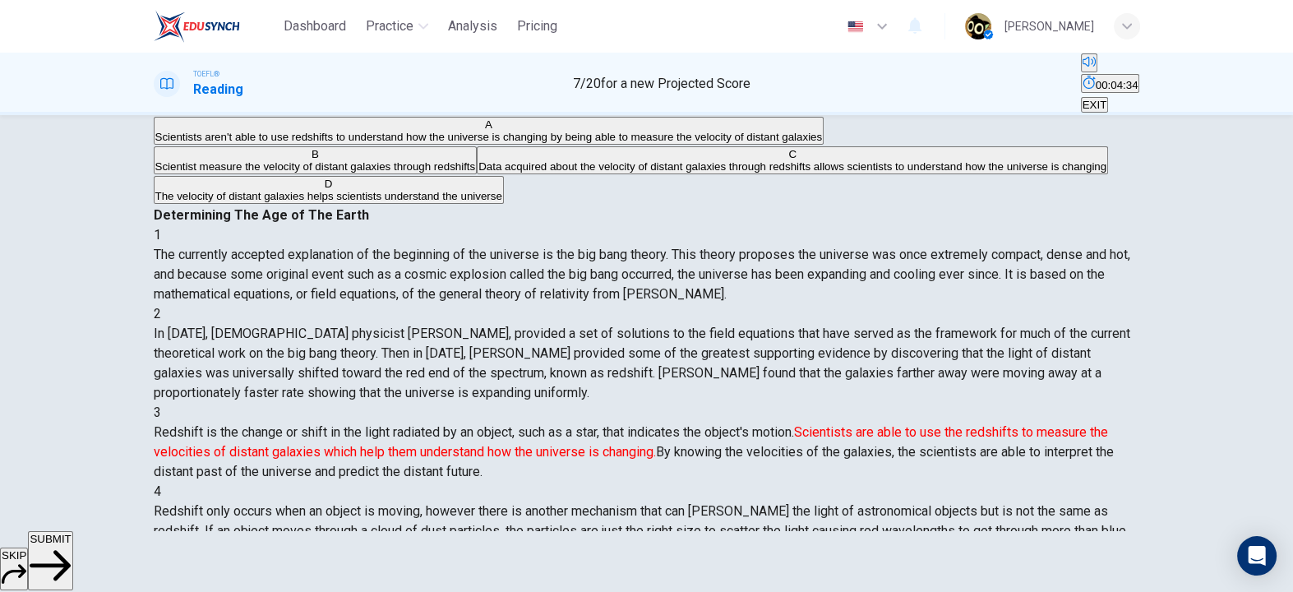
scroll to position [122, 0]
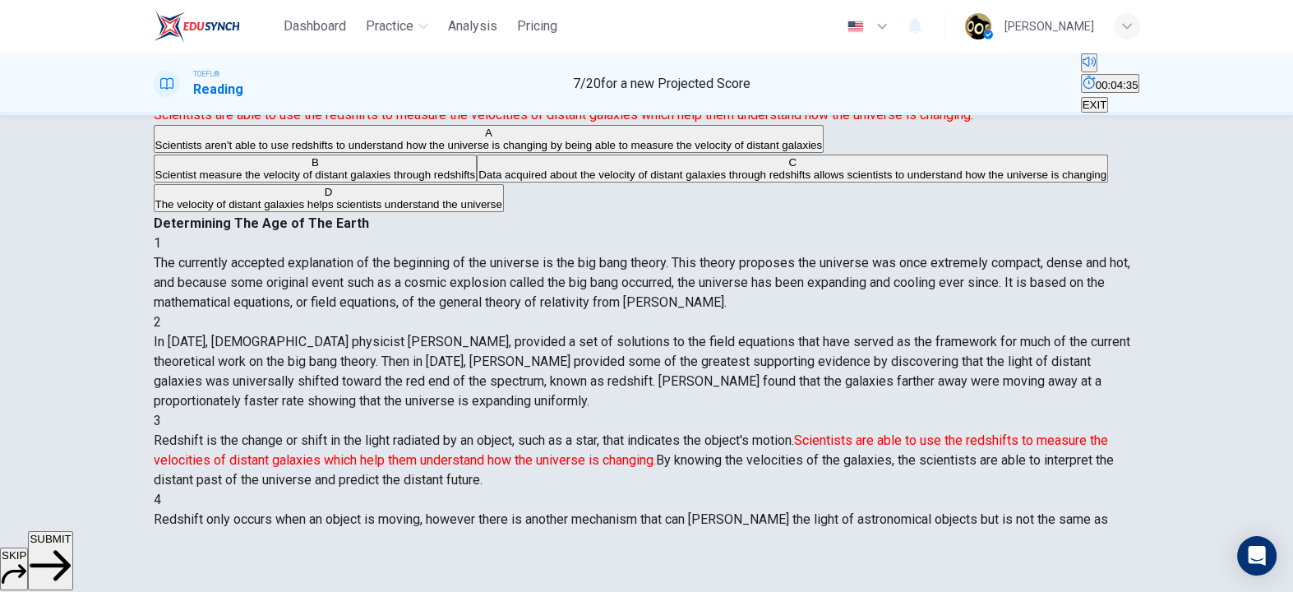
click at [72, 561] on button "SUBMIT" at bounding box center [50, 560] width 44 height 59
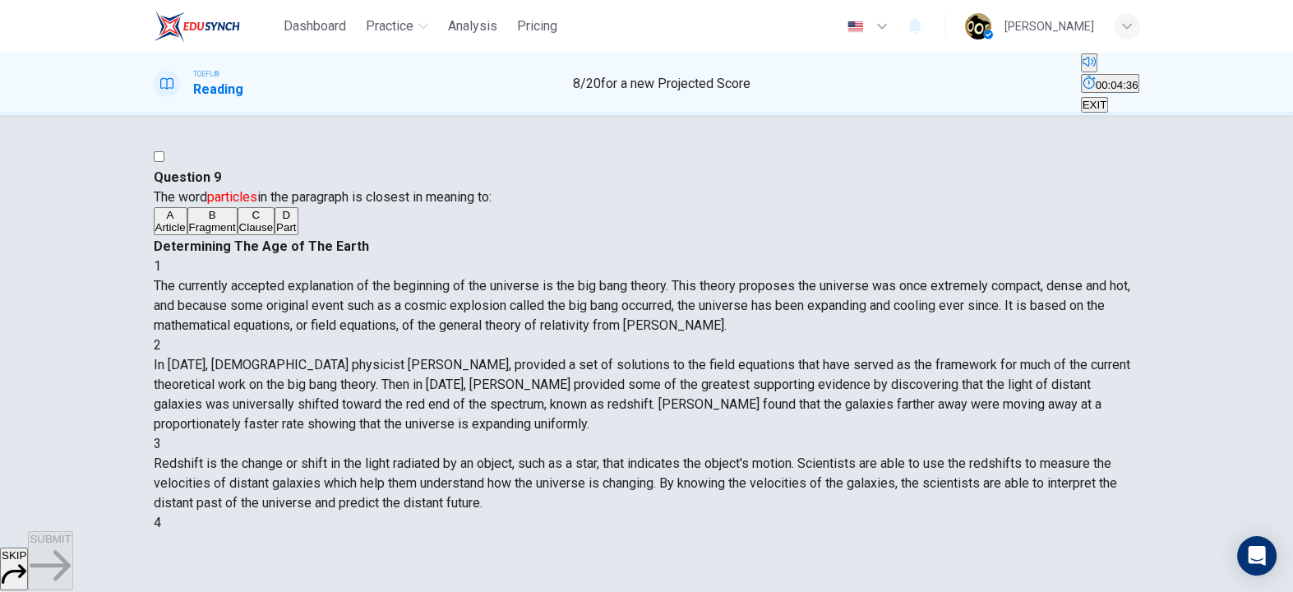
scroll to position [0, 0]
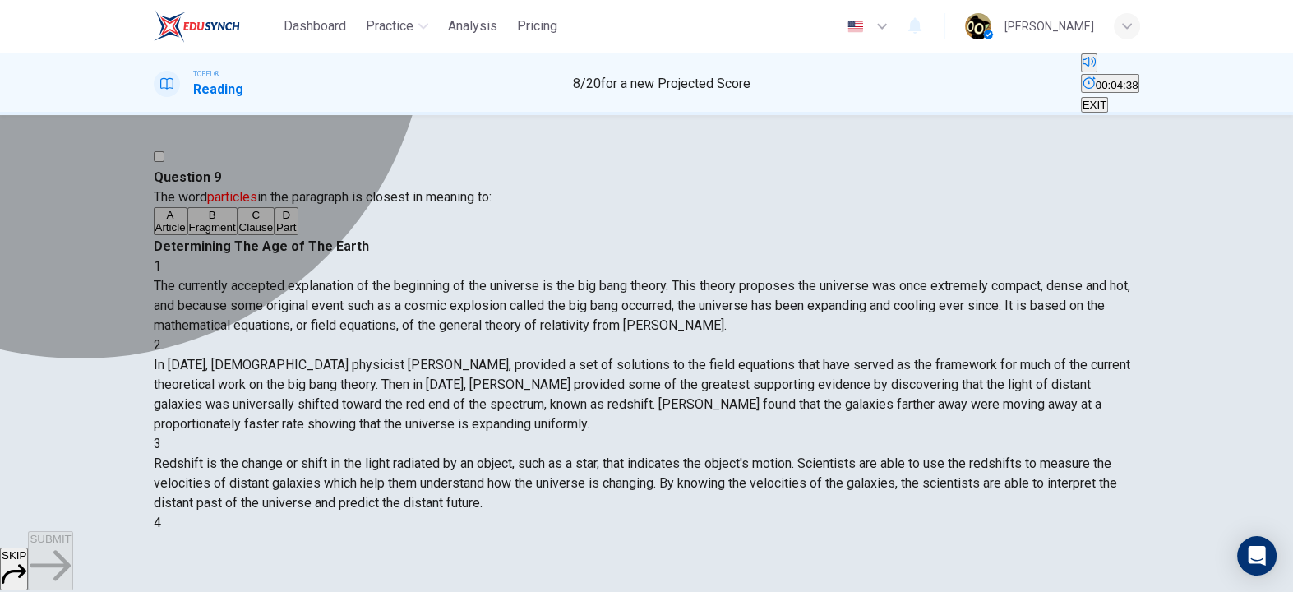
click at [236, 233] on span "Fragment" at bounding box center [212, 227] width 47 height 12
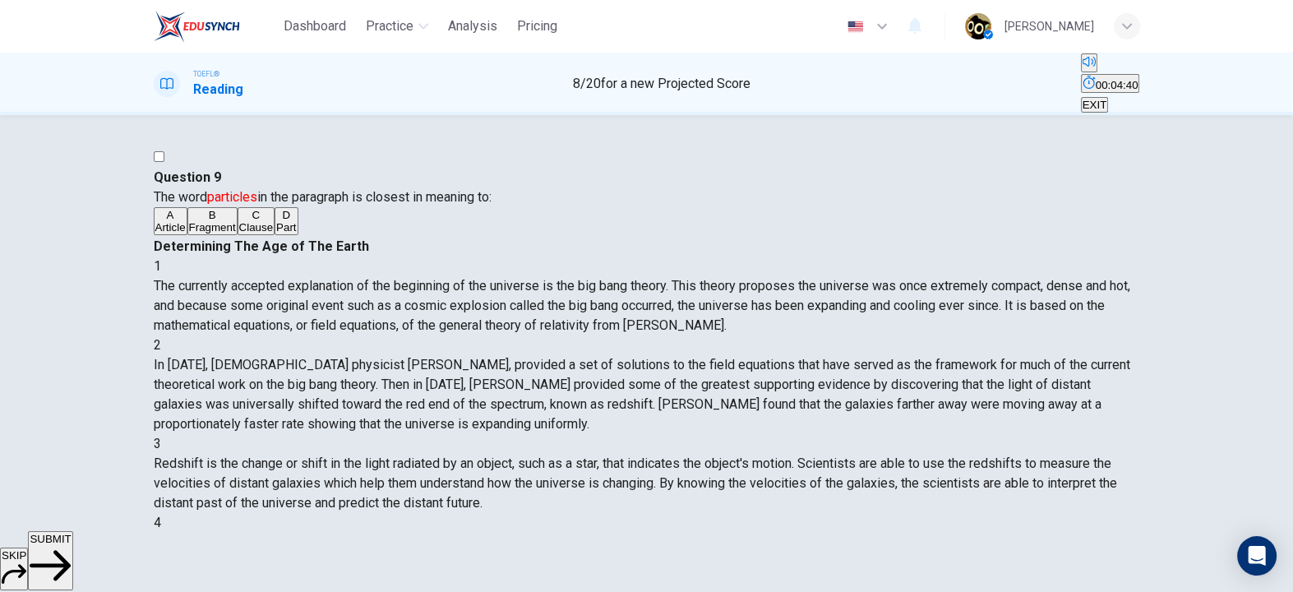
scroll to position [41, 0]
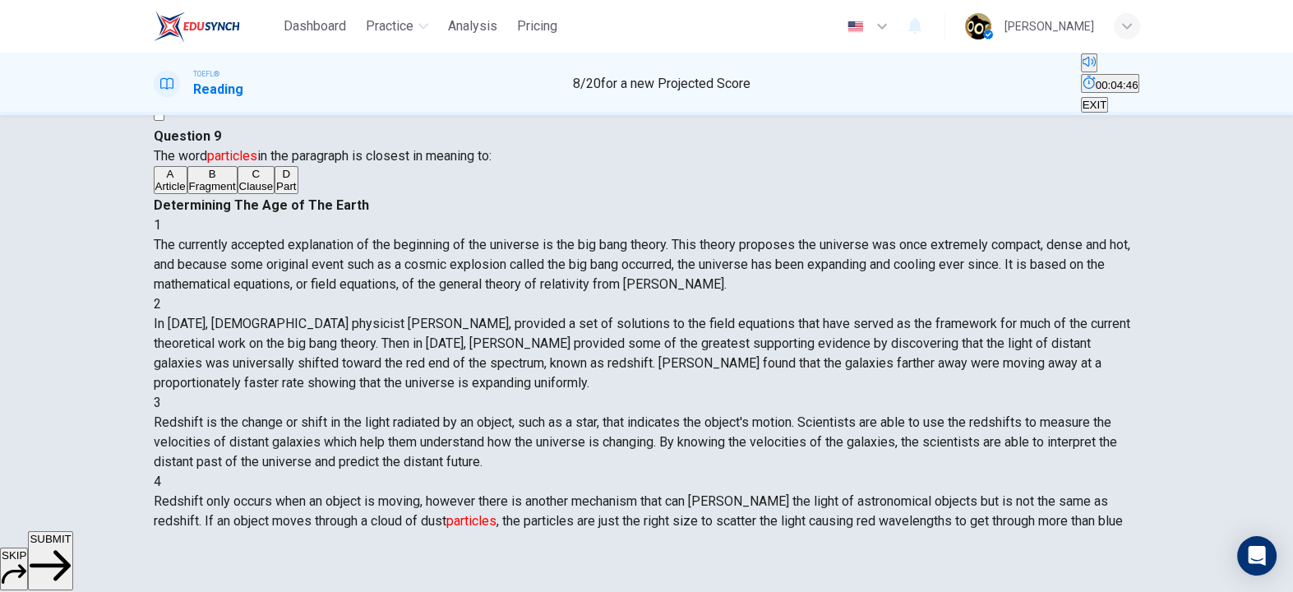
drag, startPoint x: 750, startPoint y: 368, endPoint x: 829, endPoint y: 376, distance: 79.3
click at [829, 472] on div "4 Redshift only occurs when an object is moving, however there is another mecha…" at bounding box center [647, 511] width 987 height 79
click at [71, 545] on span "SUBMIT" at bounding box center [50, 539] width 41 height 12
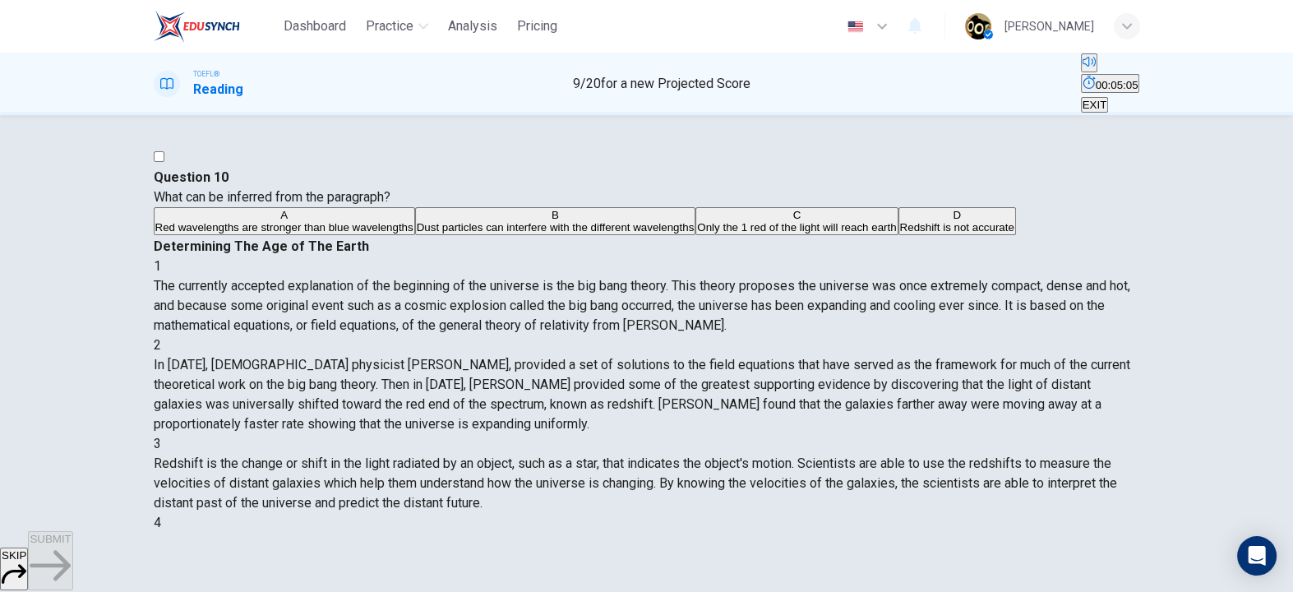
scroll to position [279, 0]
drag, startPoint x: 698, startPoint y: 368, endPoint x: 860, endPoint y: 366, distance: 162.0
click at [860, 513] on div "4 Redshift only occurs when an object is moving, however there is another mecha…" at bounding box center [647, 552] width 987 height 79
drag, startPoint x: 860, startPoint y: 366, endPoint x: 972, endPoint y: 366, distance: 111.8
click at [972, 534] on span "Redshift only occurs when an object is moving, however there is another mechani…" at bounding box center [640, 561] width 973 height 55
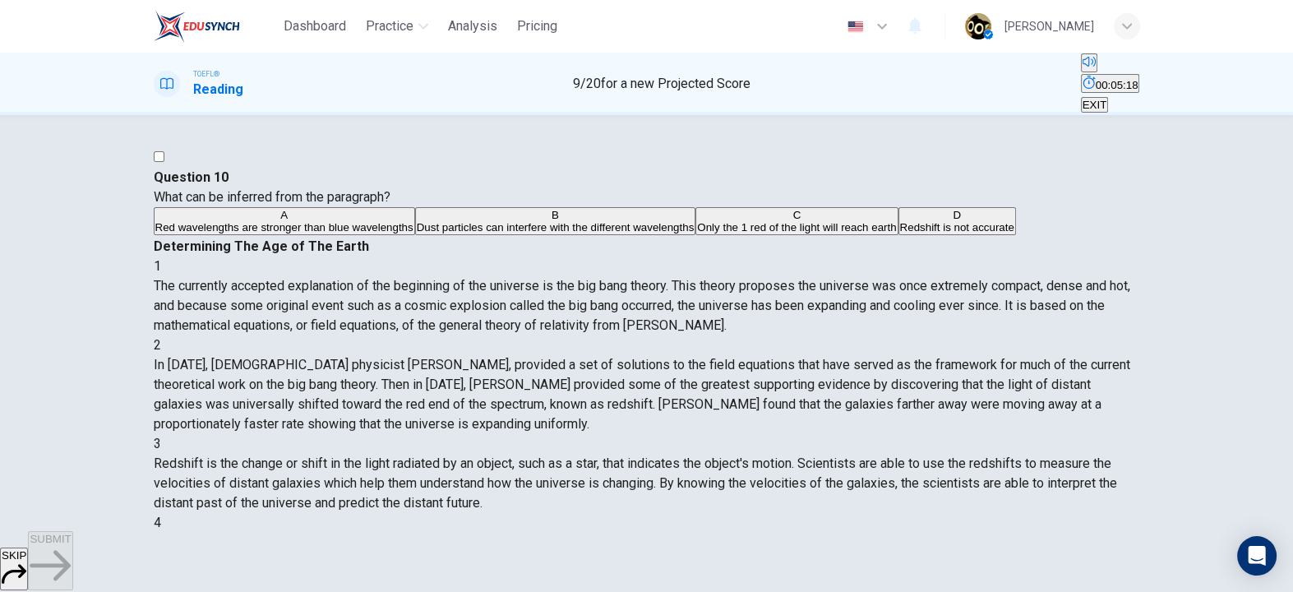
click at [417, 233] on span "Dust particles can interfere with the different wavelengths" at bounding box center [556, 227] width 278 height 12
drag, startPoint x: 834, startPoint y: 375, endPoint x: 991, endPoint y: 369, distance: 157.1
click at [991, 513] on div "4 Redshift only occurs when an object is moving, however there is another mecha…" at bounding box center [647, 552] width 987 height 79
drag, startPoint x: 726, startPoint y: 386, endPoint x: 881, endPoint y: 387, distance: 155.4
click at [881, 534] on span "Redshift only occurs when an object is moving, however there is another mechani…" at bounding box center [640, 561] width 973 height 55
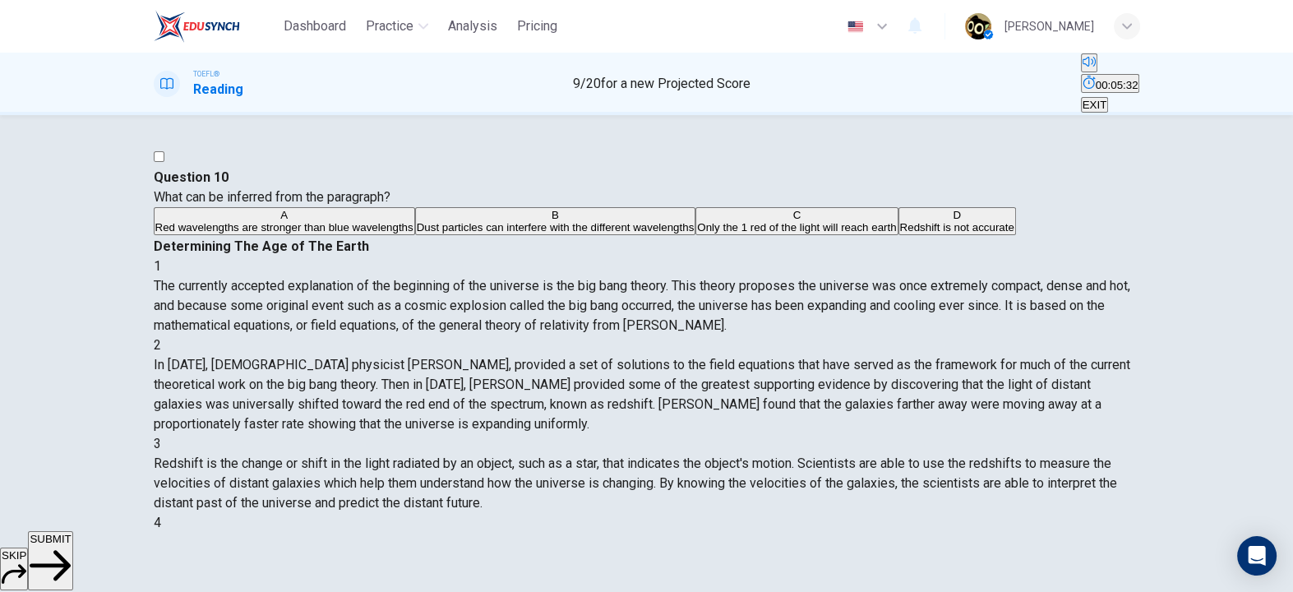
drag, startPoint x: 929, startPoint y: 389, endPoint x: 1032, endPoint y: 389, distance: 102.8
click at [1032, 534] on span "Redshift only occurs when an object is moving, however there is another mechani…" at bounding box center [640, 561] width 973 height 55
drag, startPoint x: 720, startPoint y: 409, endPoint x: 783, endPoint y: 405, distance: 62.6
click at [783, 534] on span "Redshift only occurs when an object is moving, however there is another mechani…" at bounding box center [640, 561] width 973 height 55
drag, startPoint x: 783, startPoint y: 405, endPoint x: 977, endPoint y: 414, distance: 194.2
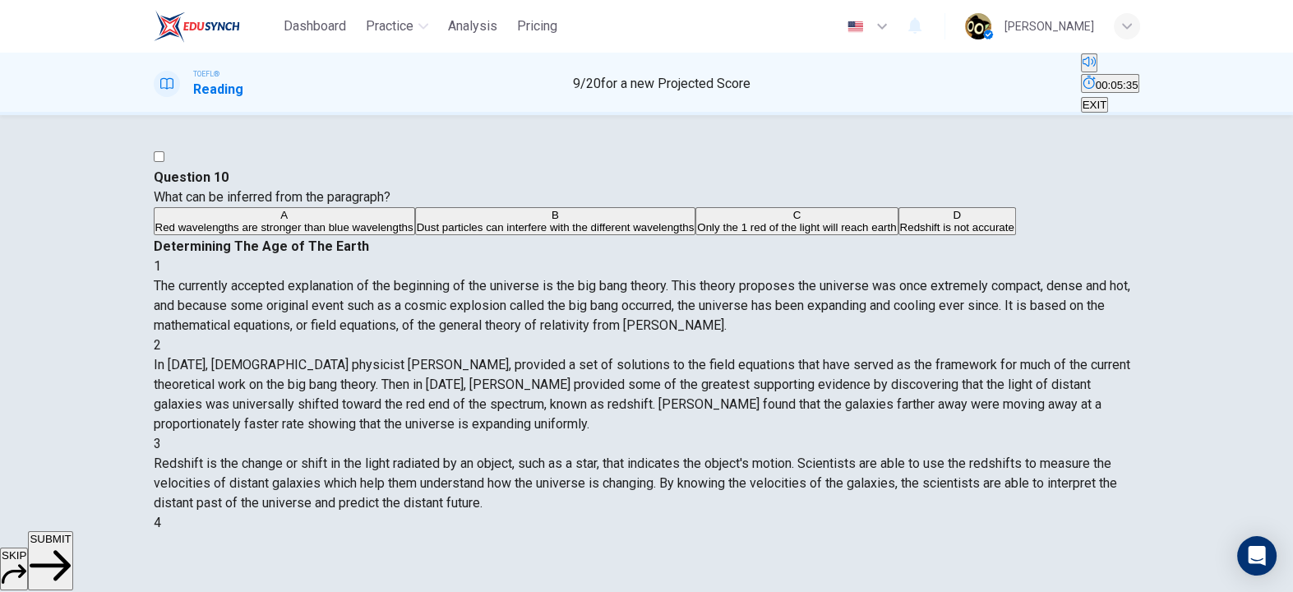
click at [977, 534] on span "Redshift only occurs when an object is moving, however there is another mechani…" at bounding box center [640, 561] width 973 height 55
drag, startPoint x: 696, startPoint y: 423, endPoint x: 767, endPoint y: 434, distance: 72.3
click at [767, 534] on span "Redshift only occurs when an object is moving, however there is another mechani…" at bounding box center [640, 561] width 973 height 55
click at [798, 534] on span "Redshift only occurs when an object is moving, however there is another mechani…" at bounding box center [640, 561] width 973 height 55
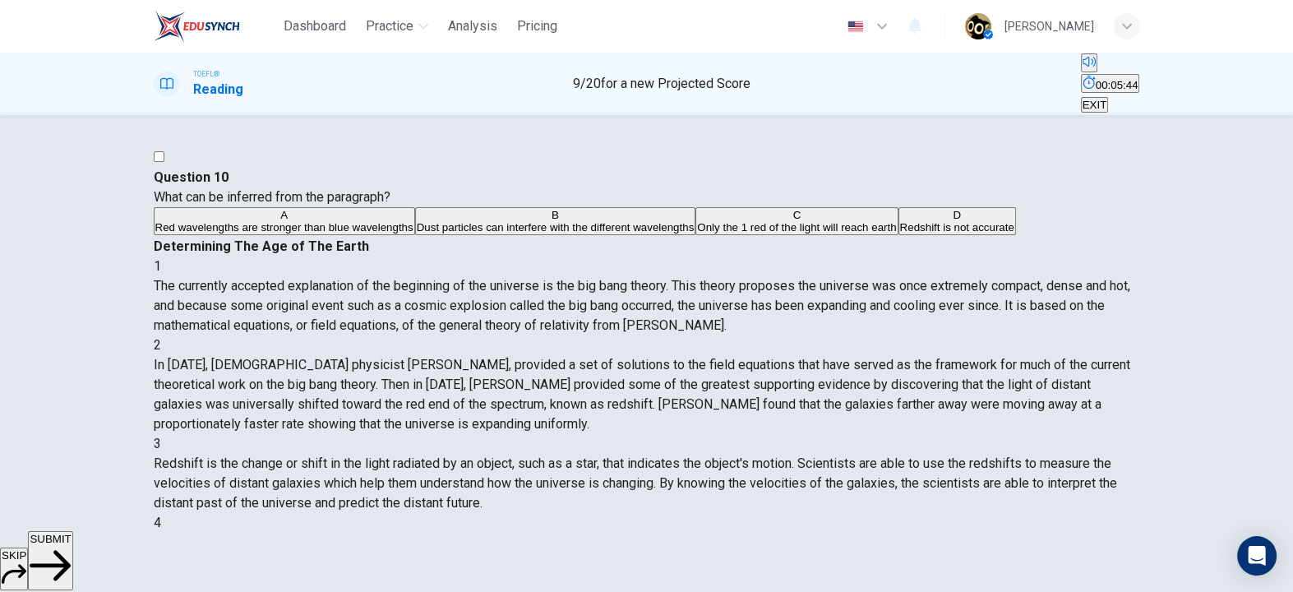
drag, startPoint x: 872, startPoint y: 429, endPoint x: 996, endPoint y: 424, distance: 123.4
click at [996, 534] on span "Redshift only occurs when an object is moving, however there is another mechani…" at bounding box center [640, 561] width 973 height 55
drag, startPoint x: 695, startPoint y: 447, endPoint x: 776, endPoint y: 448, distance: 81.4
click at [776, 534] on span "Redshift only occurs when an object is moving, however there is another mechani…" at bounding box center [640, 561] width 973 height 55
drag, startPoint x: 776, startPoint y: 448, endPoint x: 826, endPoint y: 453, distance: 50.4
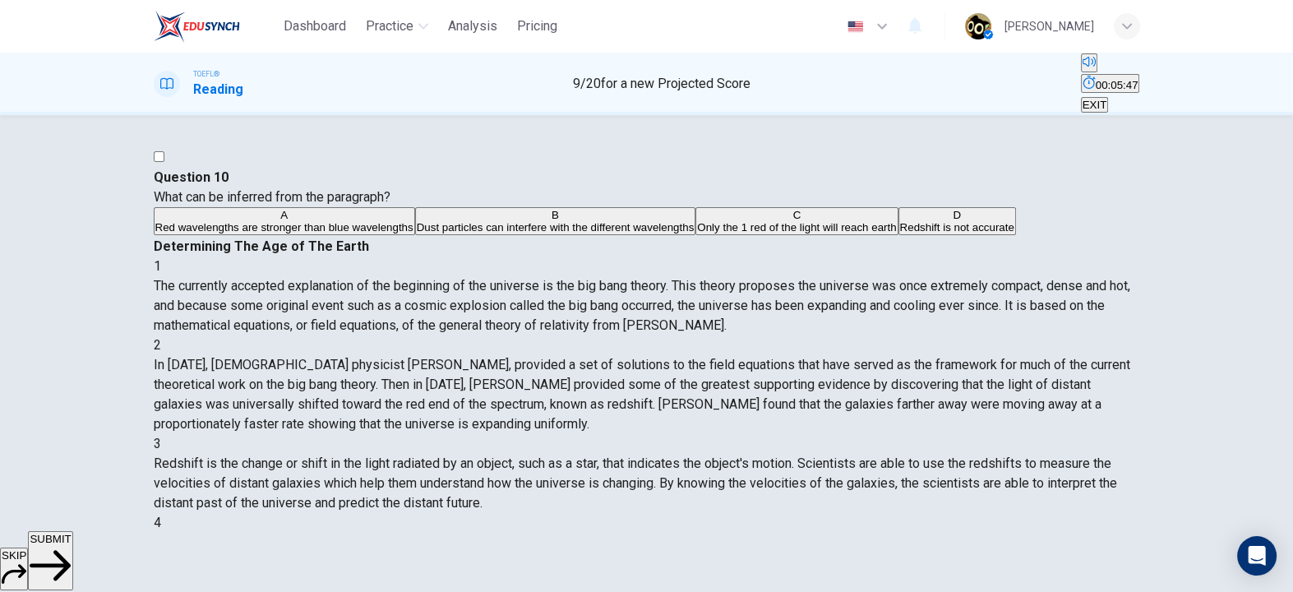
click at [826, 534] on span "Redshift only occurs when an object is moving, however there is another mechani…" at bounding box center [640, 561] width 973 height 55
drag, startPoint x: 826, startPoint y: 453, endPoint x: 866, endPoint y: 453, distance: 39.5
click at [866, 534] on span "Redshift only occurs when an object is moving, however there is another mechani…" at bounding box center [640, 561] width 973 height 55
click at [71, 545] on span "SUBMIT" at bounding box center [50, 539] width 41 height 12
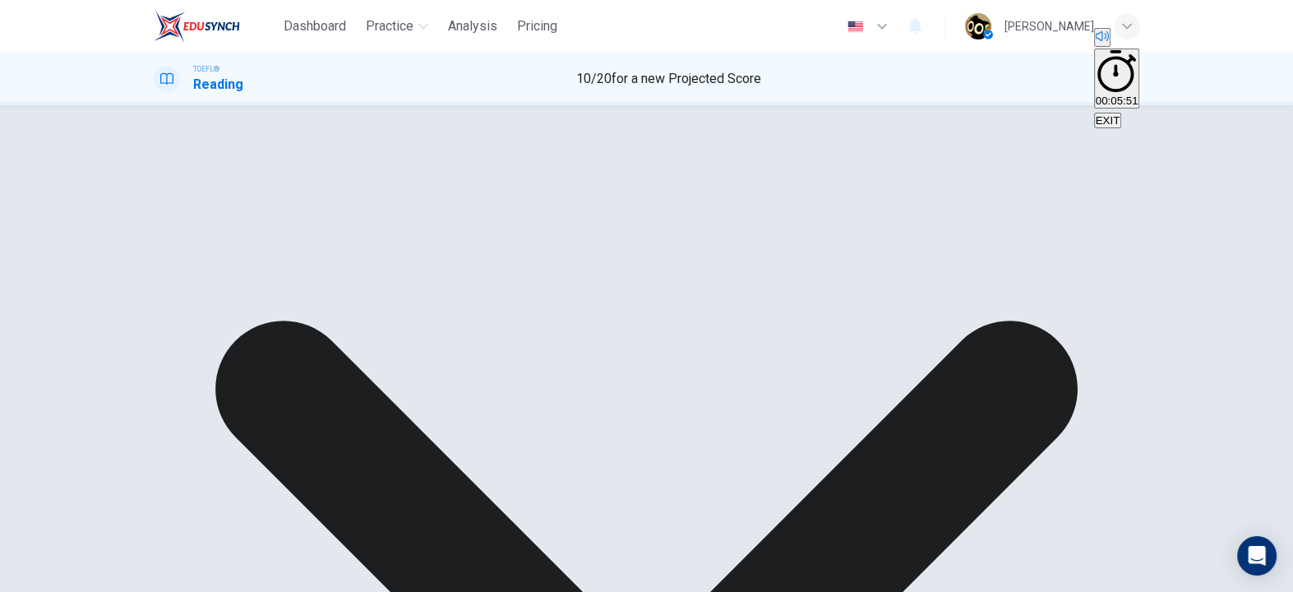
click at [794, 525] on span "Redshift only occurs when an object is moving, however there is another mechani…" at bounding box center [640, 552] width 973 height 55
drag, startPoint x: 742, startPoint y: 466, endPoint x: 809, endPoint y: 469, distance: 67.5
click at [809, 525] on span "Redshift only occurs when an object is moving, however there is another mechani…" at bounding box center [640, 552] width 973 height 55
drag, startPoint x: 809, startPoint y: 469, endPoint x: 842, endPoint y: 470, distance: 32.9
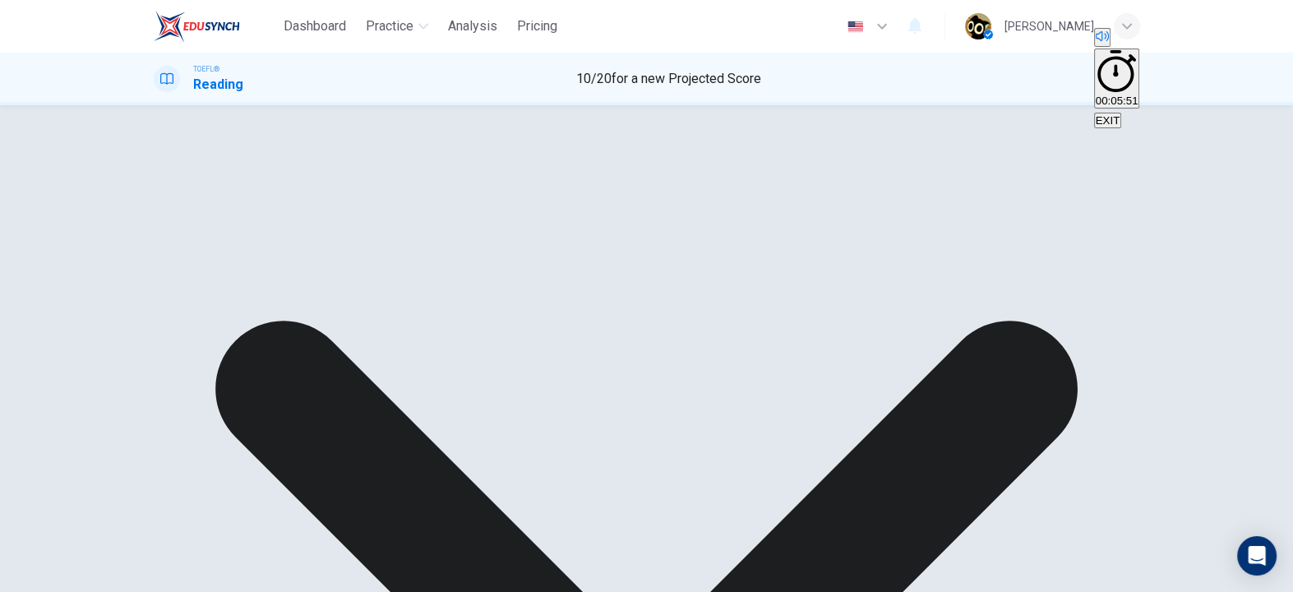
click at [842, 525] on span "Redshift only occurs when an object is moving, however there is another mechani…" at bounding box center [640, 552] width 973 height 55
drag, startPoint x: 842, startPoint y: 470, endPoint x: 878, endPoint y: 473, distance: 36.3
click at [878, 525] on span "Redshift only occurs when an object is moving, however there is another mechani…" at bounding box center [640, 552] width 973 height 55
drag, startPoint x: 885, startPoint y: 469, endPoint x: 927, endPoint y: 473, distance: 42.1
click at [927, 525] on span "Redshift only occurs when an object is moving, however there is another mechani…" at bounding box center [640, 552] width 973 height 55
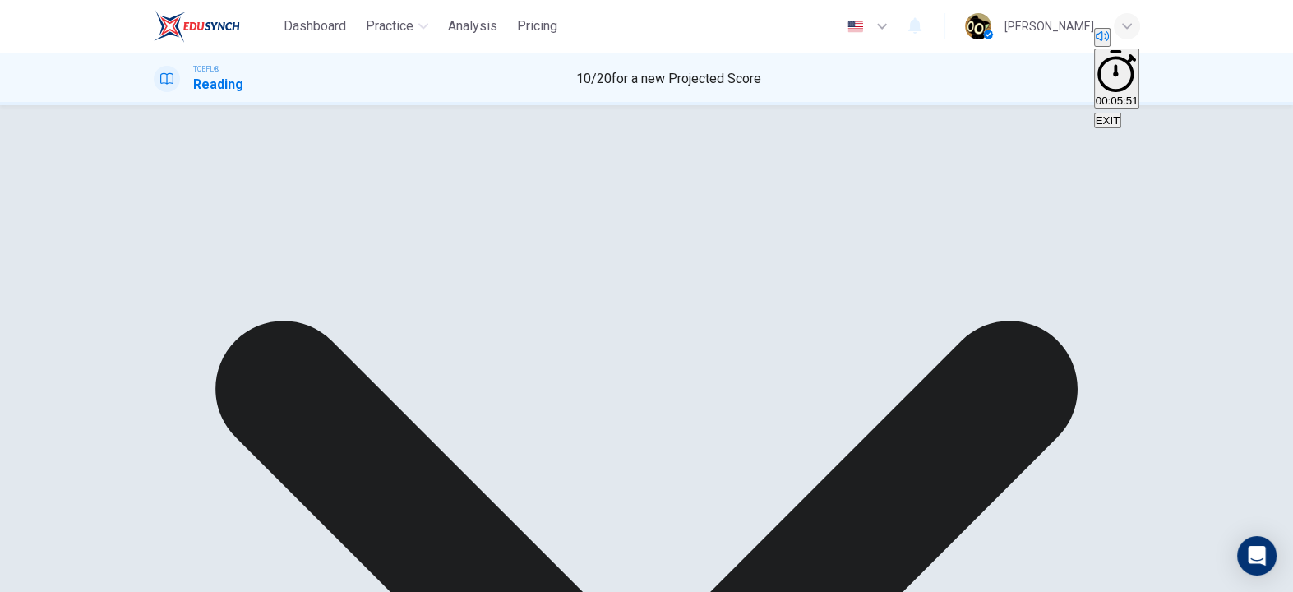
drag, startPoint x: 895, startPoint y: 468, endPoint x: 889, endPoint y: 486, distance: 19.2
click at [889, 503] on div "4 Redshift only occurs when an object is moving, however there is another mecha…" at bounding box center [647, 542] width 987 height 79
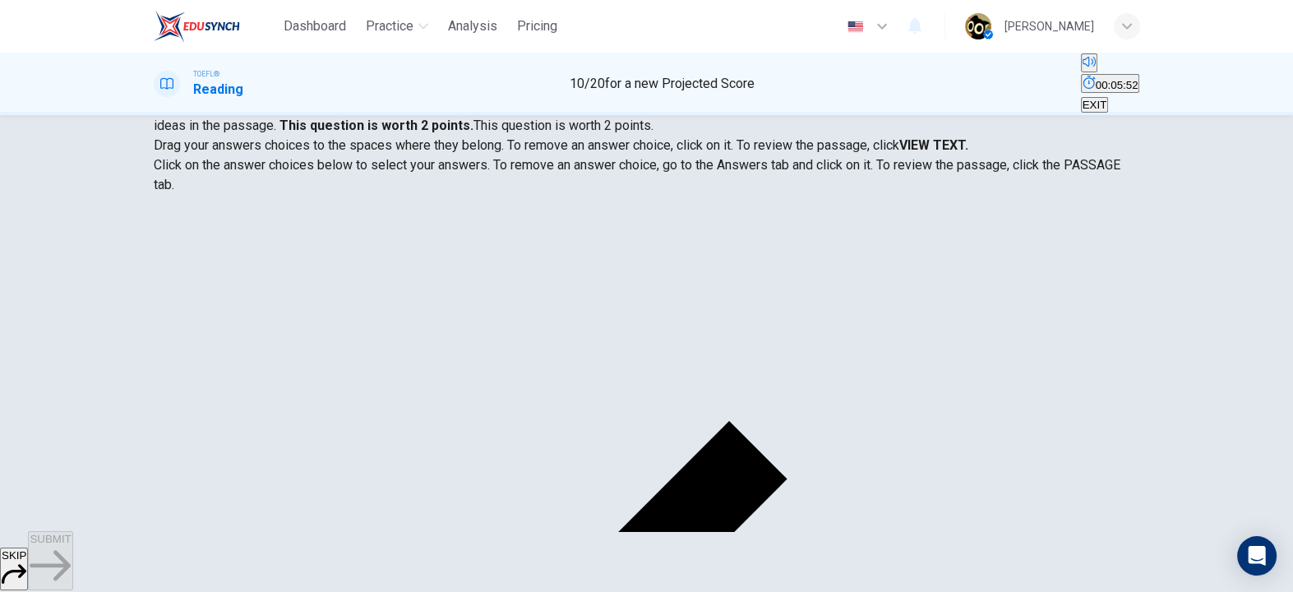
scroll to position [215, 0]
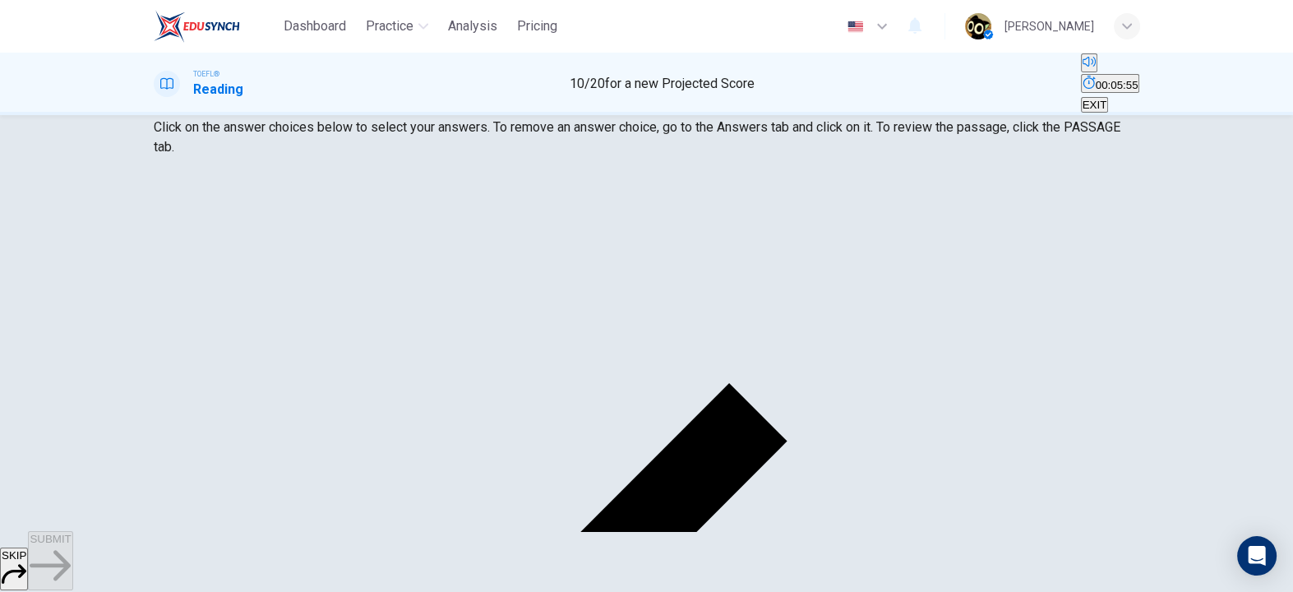
drag, startPoint x: 539, startPoint y: 190, endPoint x: 711, endPoint y: 192, distance: 172.7
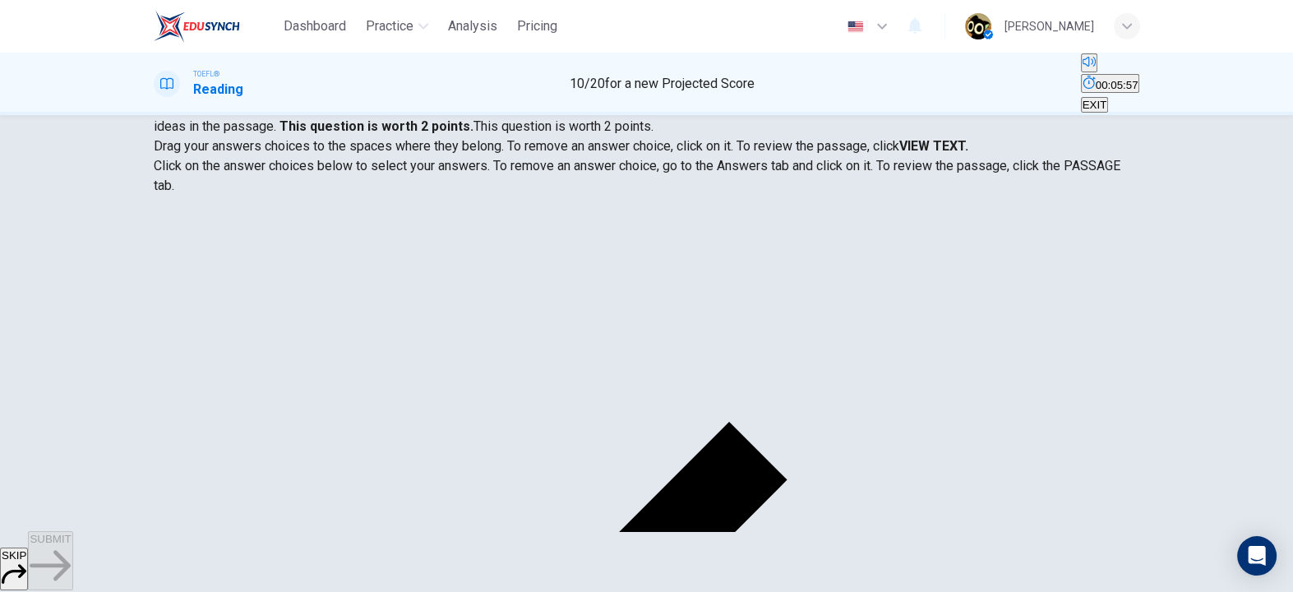
scroll to position [176, 0]
drag, startPoint x: 330, startPoint y: 309, endPoint x: 617, endPoint y: 317, distance: 287.0
drag, startPoint x: 536, startPoint y: 235, endPoint x: 636, endPoint y: 237, distance: 100.3
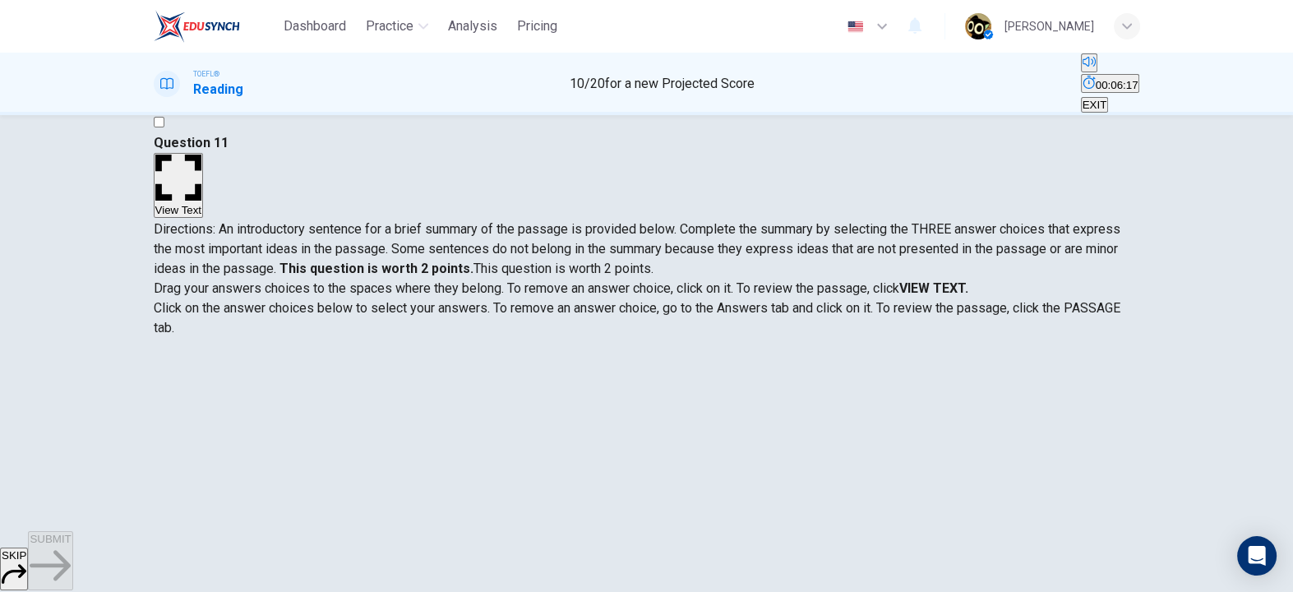
scroll to position [34, 0]
click at [204, 154] on button "View Text" at bounding box center [179, 186] width 50 height 65
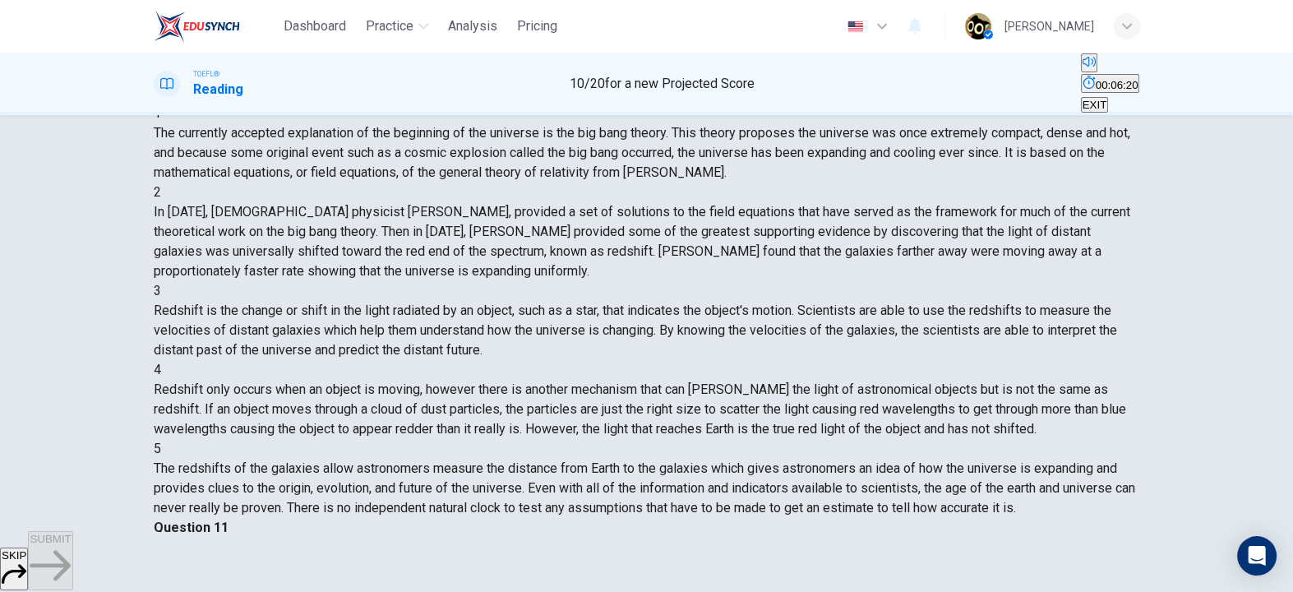
scroll to position [175, 0]
click at [312, 438] on div "5 The redshifts of the galaxies allow astronomers measure the distance from Ear…" at bounding box center [647, 477] width 987 height 79
drag, startPoint x: 587, startPoint y: 427, endPoint x: 728, endPoint y: 423, distance: 141.5
click at [728, 460] on span "The redshifts of the galaxies allow astronomers measure the distance from Earth…" at bounding box center [645, 487] width 982 height 55
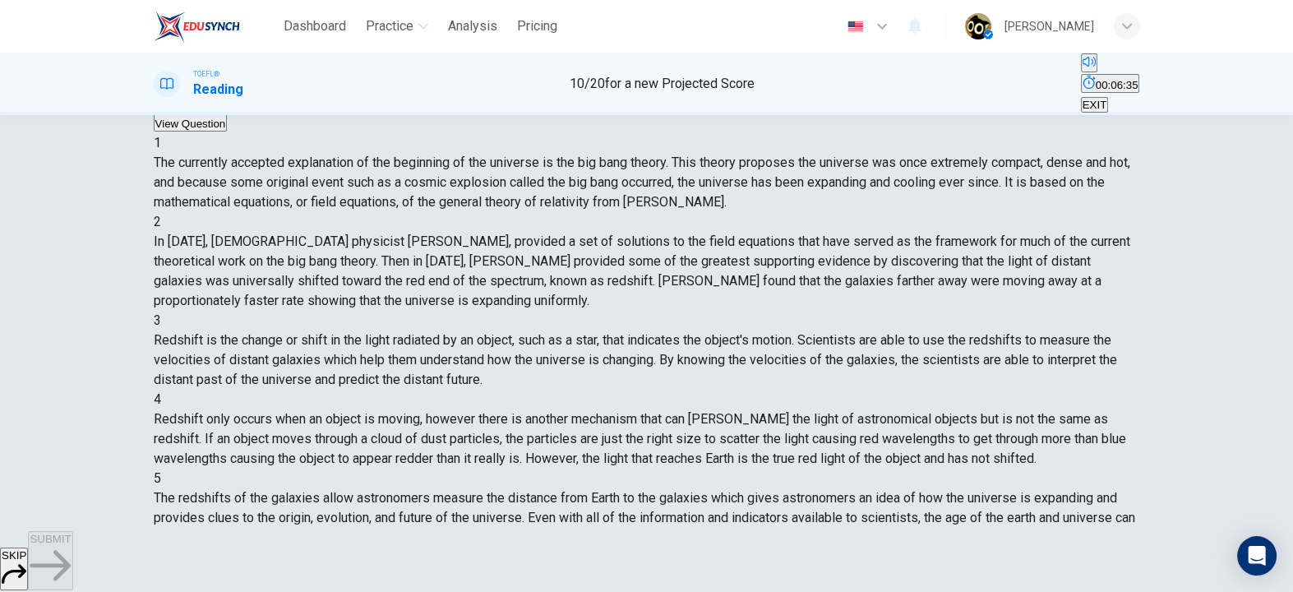
drag, startPoint x: 281, startPoint y: 354, endPoint x: 359, endPoint y: 354, distance: 78.1
click at [359, 411] on span "Redshift only occurs when an object is moving, however there is another mechani…" at bounding box center [640, 438] width 973 height 55
drag, startPoint x: 469, startPoint y: 396, endPoint x: 638, endPoint y: 400, distance: 168.6
click at [638, 400] on div "4 Redshift only occurs when an object is moving, however there is another mecha…" at bounding box center [647, 429] width 987 height 79
drag, startPoint x: 716, startPoint y: 400, endPoint x: 807, endPoint y: 399, distance: 91.3
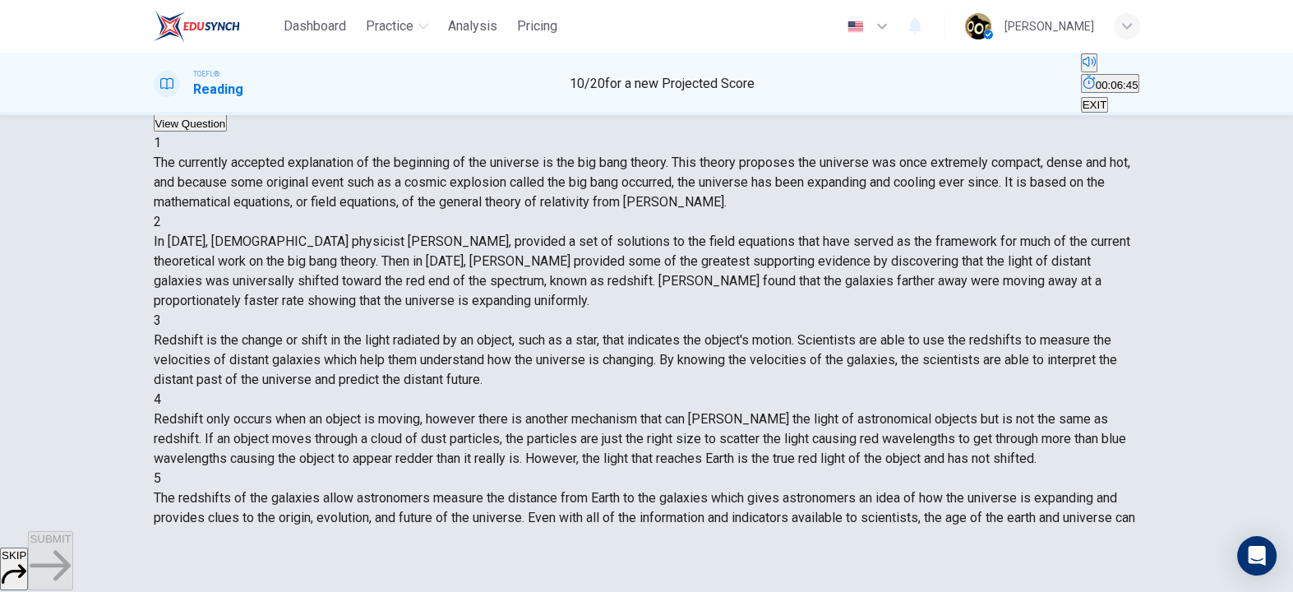
click at [807, 399] on div "4 Redshift only occurs when an object is moving, however there is another mecha…" at bounding box center [647, 429] width 987 height 79
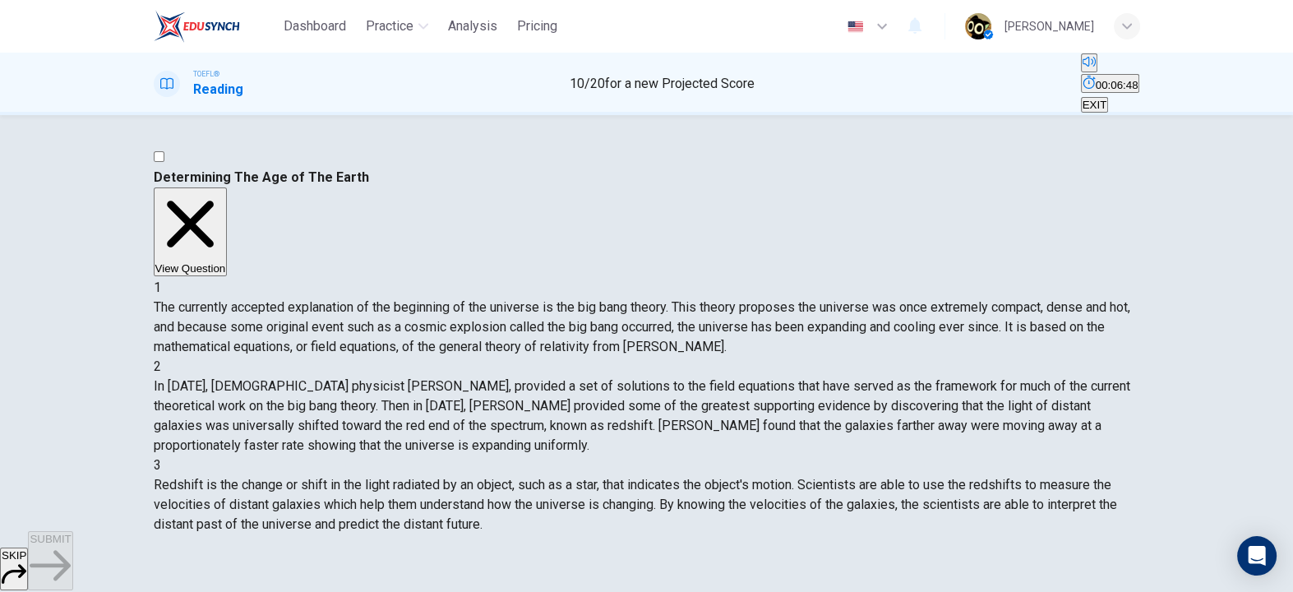
click at [228, 187] on button "View Question" at bounding box center [191, 231] width 74 height 89
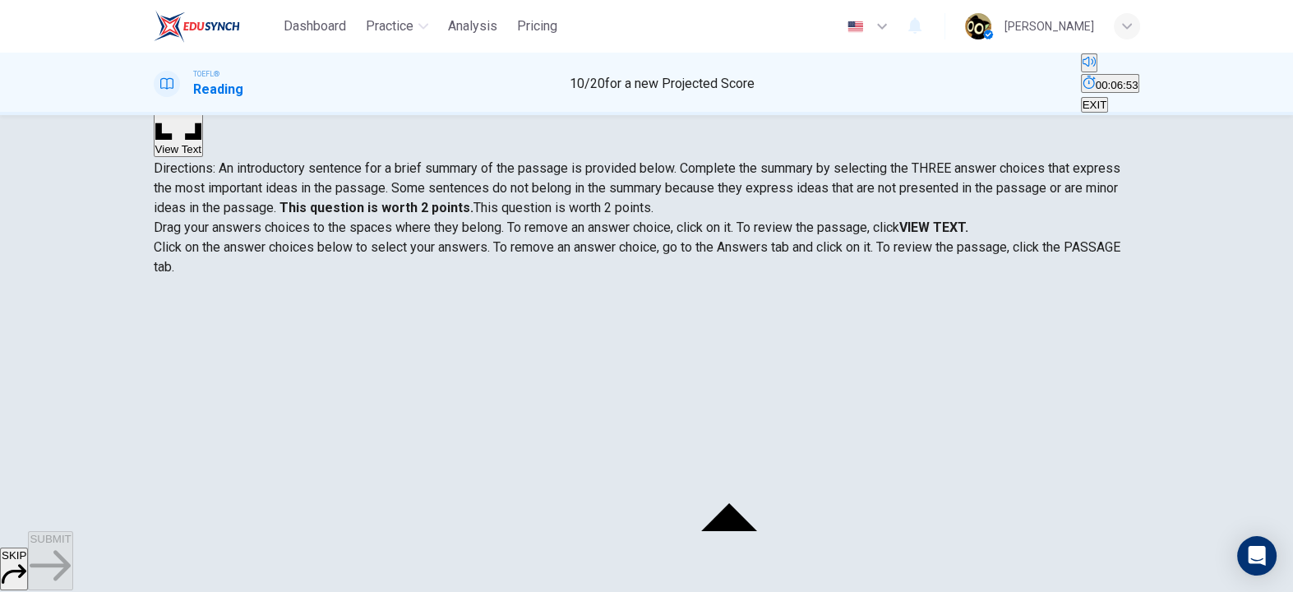
scroll to position [215, 0]
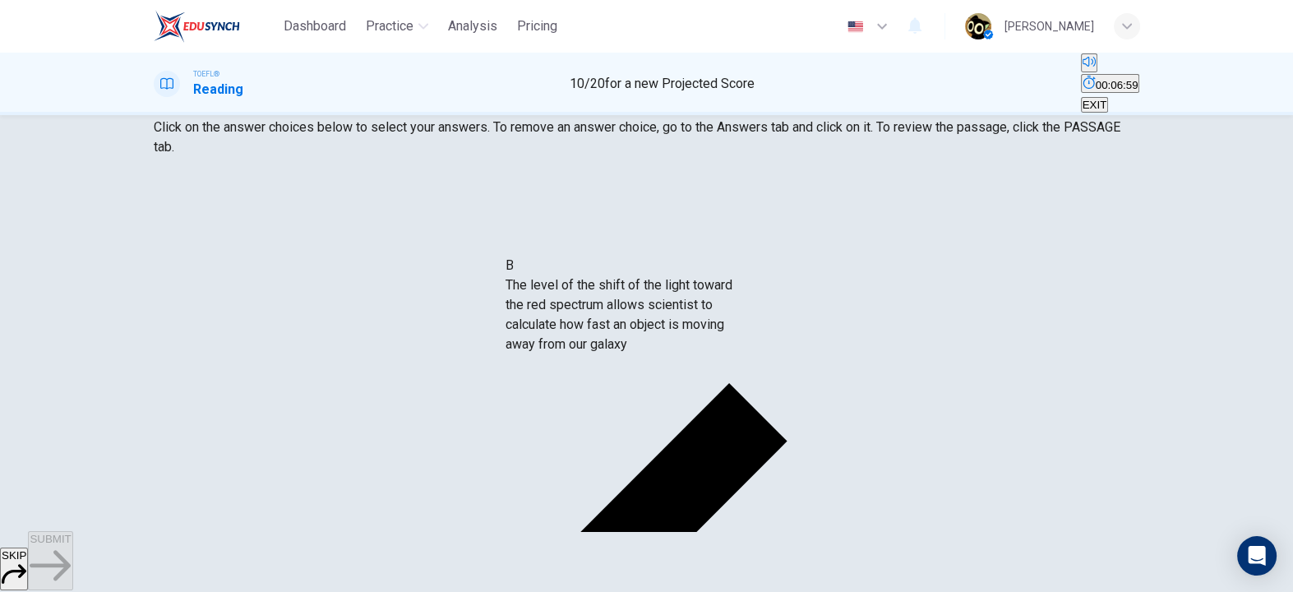
drag, startPoint x: 204, startPoint y: 274, endPoint x: 532, endPoint y: 326, distance: 332.1
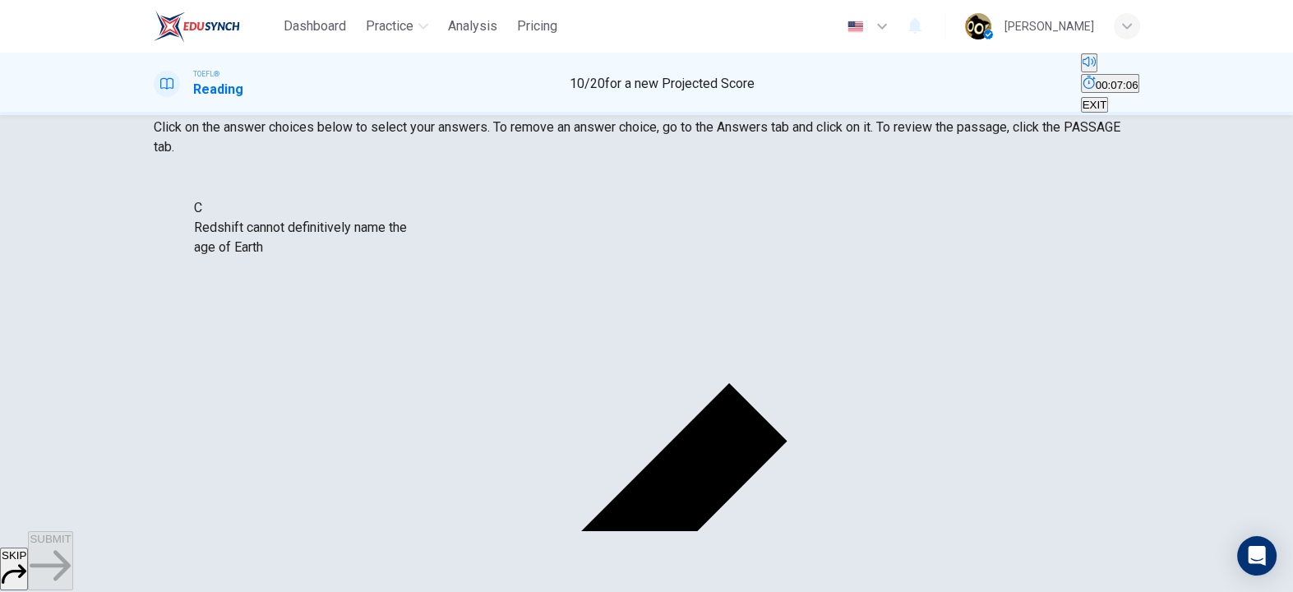
scroll to position [0, 0]
drag, startPoint x: 339, startPoint y: 223, endPoint x: 356, endPoint y: 235, distance: 21.2
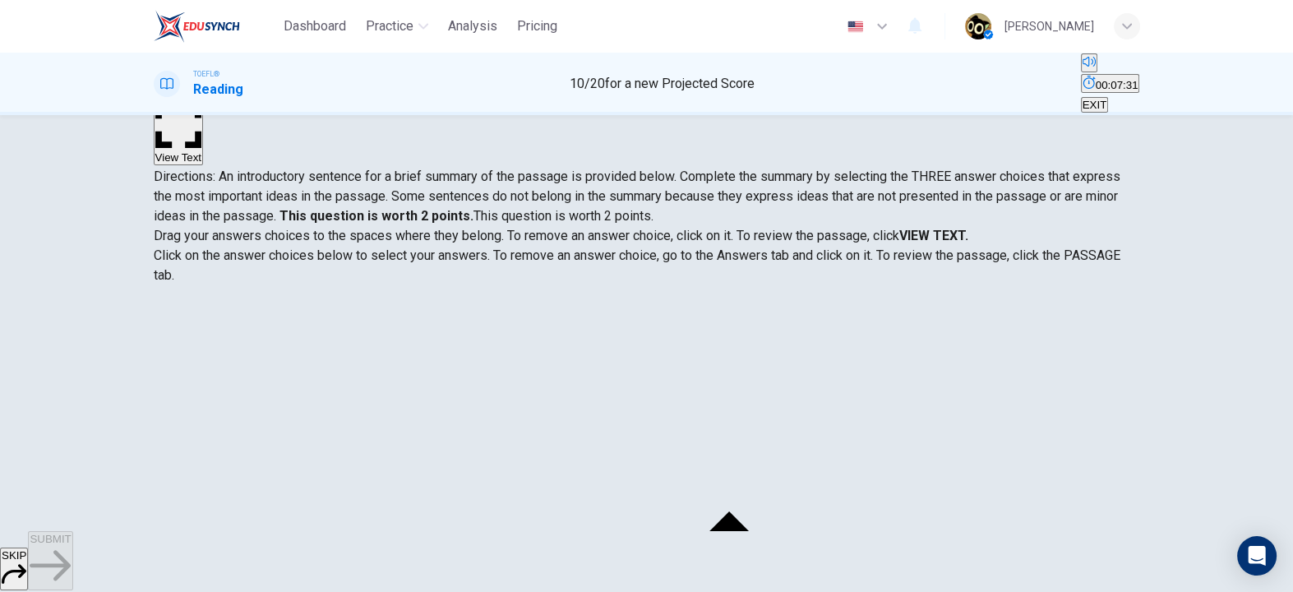
scroll to position [38, 0]
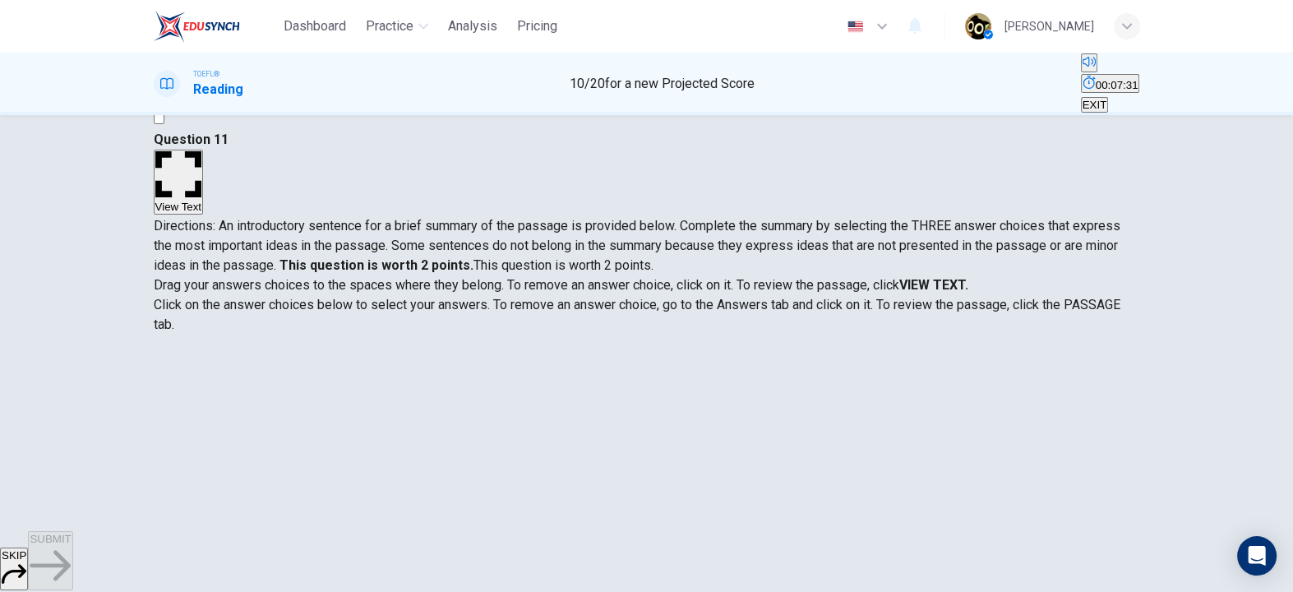
click at [204, 150] on button "View Text" at bounding box center [179, 182] width 50 height 65
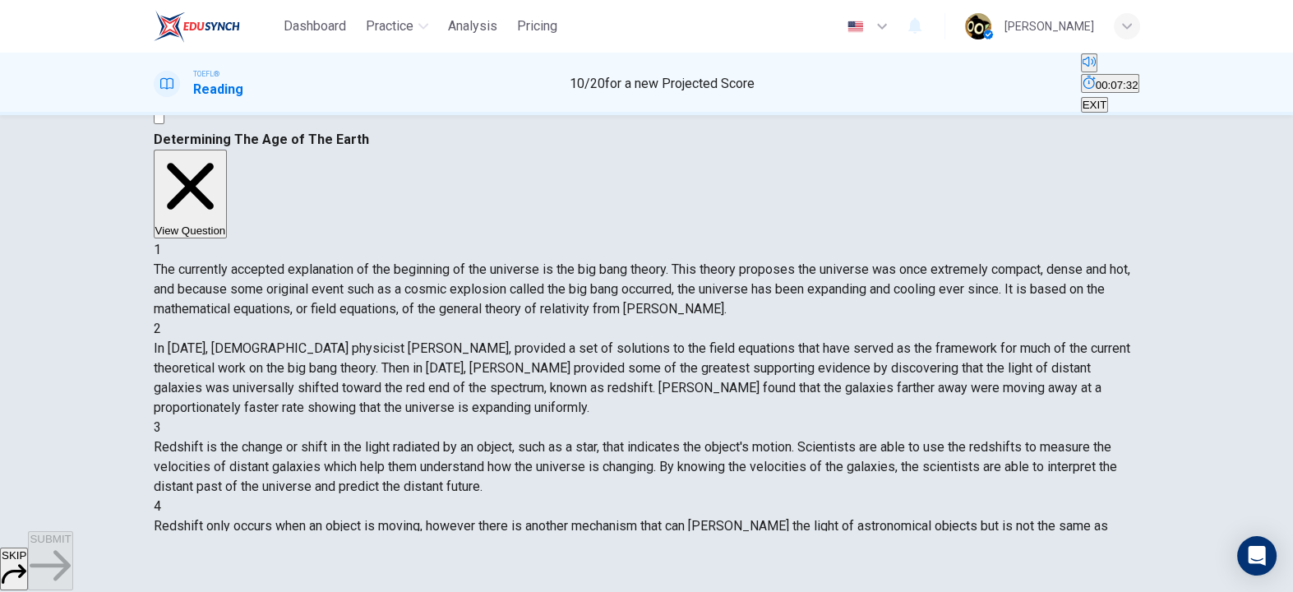
scroll to position [215, 0]
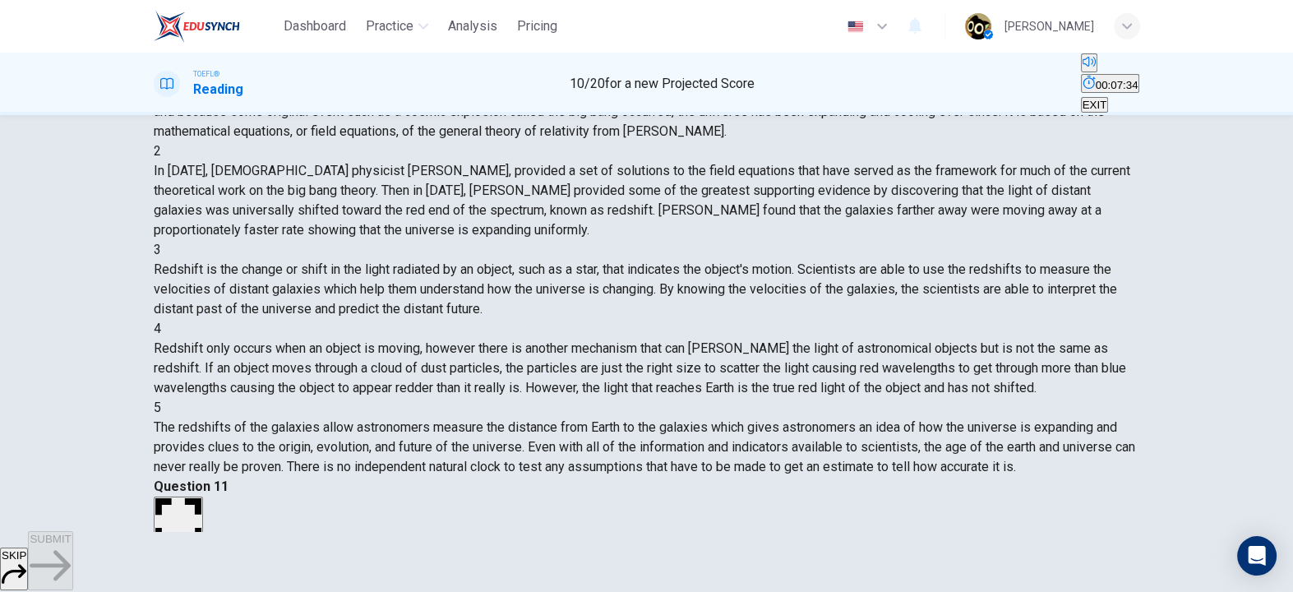
drag, startPoint x: 275, startPoint y: 369, endPoint x: 479, endPoint y: 361, distance: 204.9
click at [479, 398] on div "5 The redshifts of the galaxies allow astronomers measure the distance from Ear…" at bounding box center [647, 437] width 987 height 79
drag, startPoint x: 656, startPoint y: 375, endPoint x: 774, endPoint y: 373, distance: 118.4
click at [774, 398] on div "5 The redshifts of the galaxies allow astronomers measure the distance from Ear…" at bounding box center [647, 437] width 987 height 79
drag, startPoint x: 825, startPoint y: 366, endPoint x: 969, endPoint y: 358, distance: 144.9
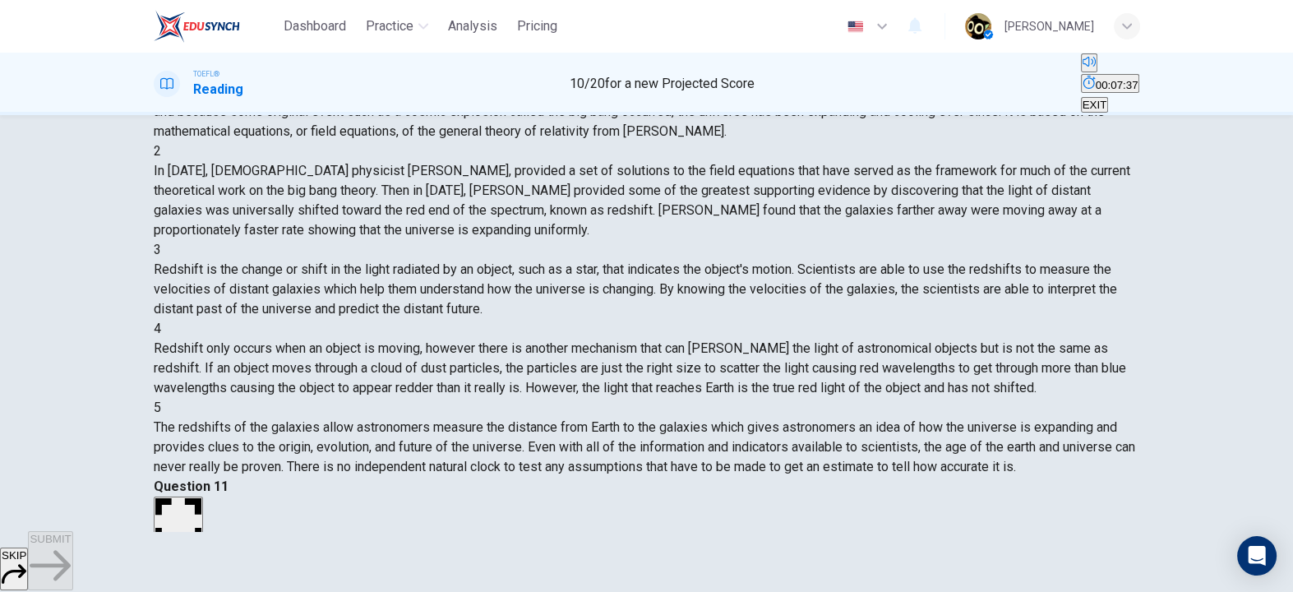
click at [969, 419] on span "The redshifts of the galaxies allow astronomers measure the distance from Earth…" at bounding box center [645, 446] width 982 height 55
drag, startPoint x: 281, startPoint y: 379, endPoint x: 363, endPoint y: 390, distance: 82.1
click at [363, 398] on div "5 The redshifts of the galaxies allow astronomers measure the distance from Ear…" at bounding box center [647, 437] width 987 height 79
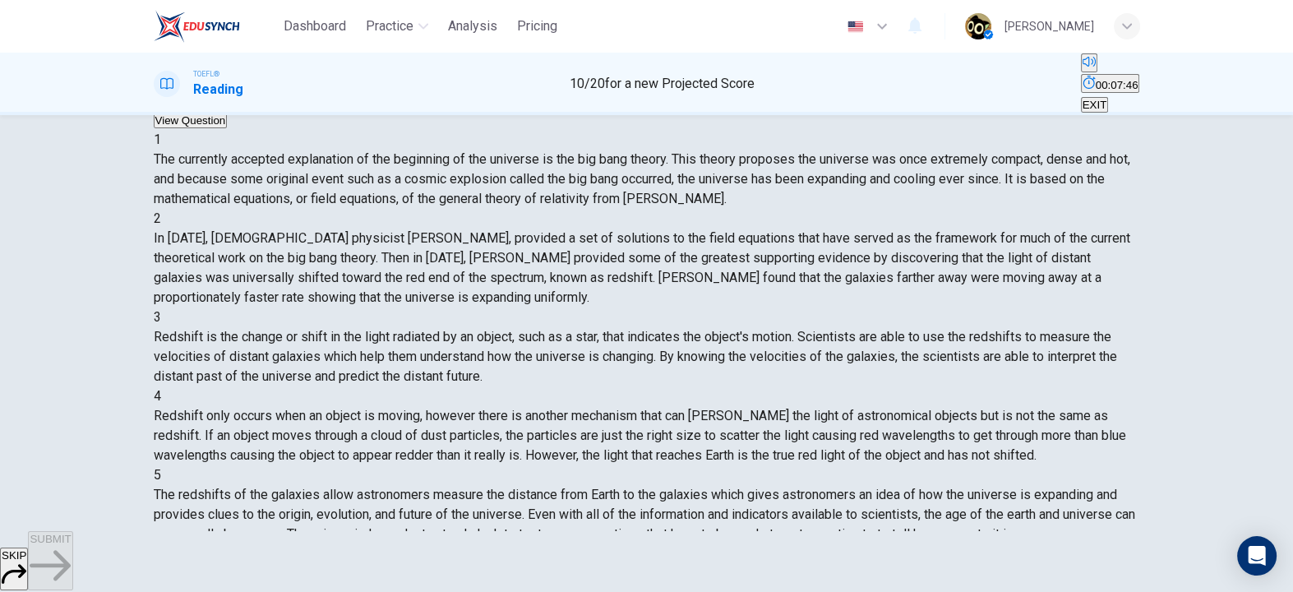
scroll to position [146, 0]
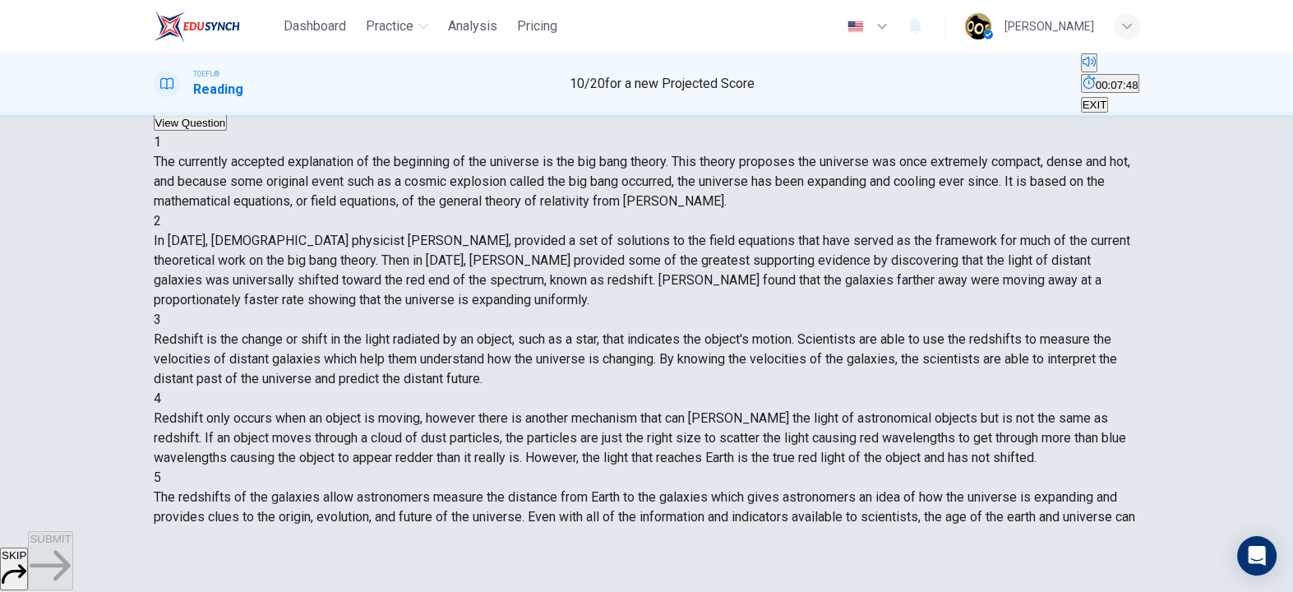
drag, startPoint x: 488, startPoint y: 339, endPoint x: 534, endPoint y: 361, distance: 51.9
click at [534, 361] on div "View Question 1 The currently accepted explanation of the beginning of the univ…" at bounding box center [647, 294] width 987 height 505
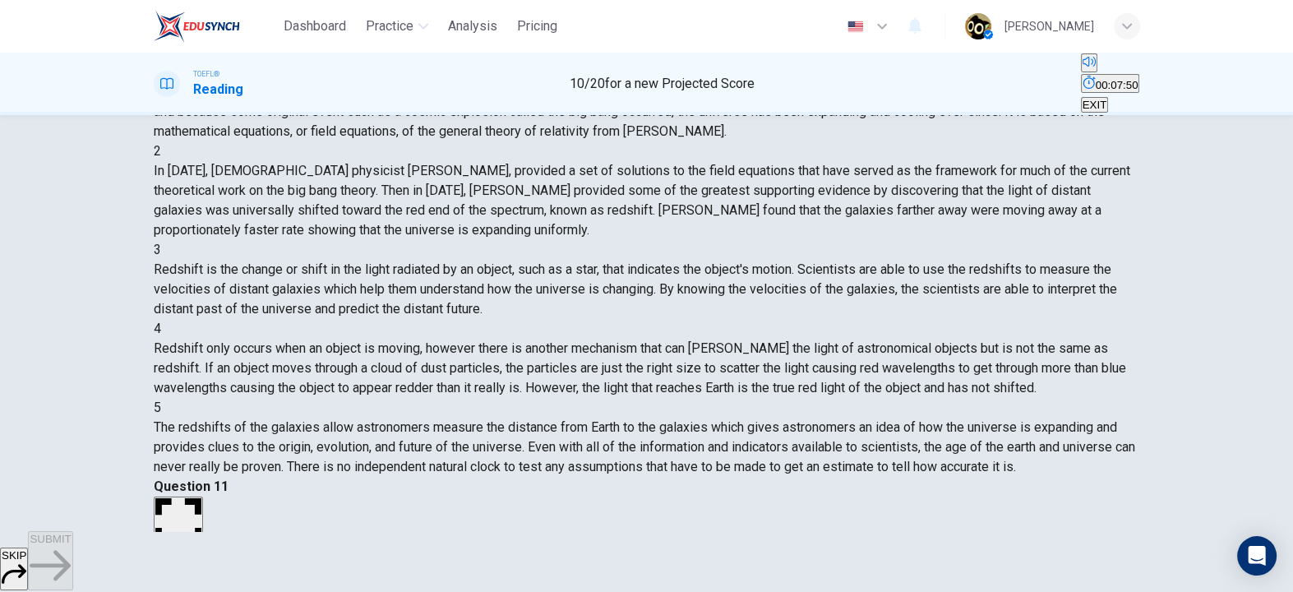
scroll to position [191, 0]
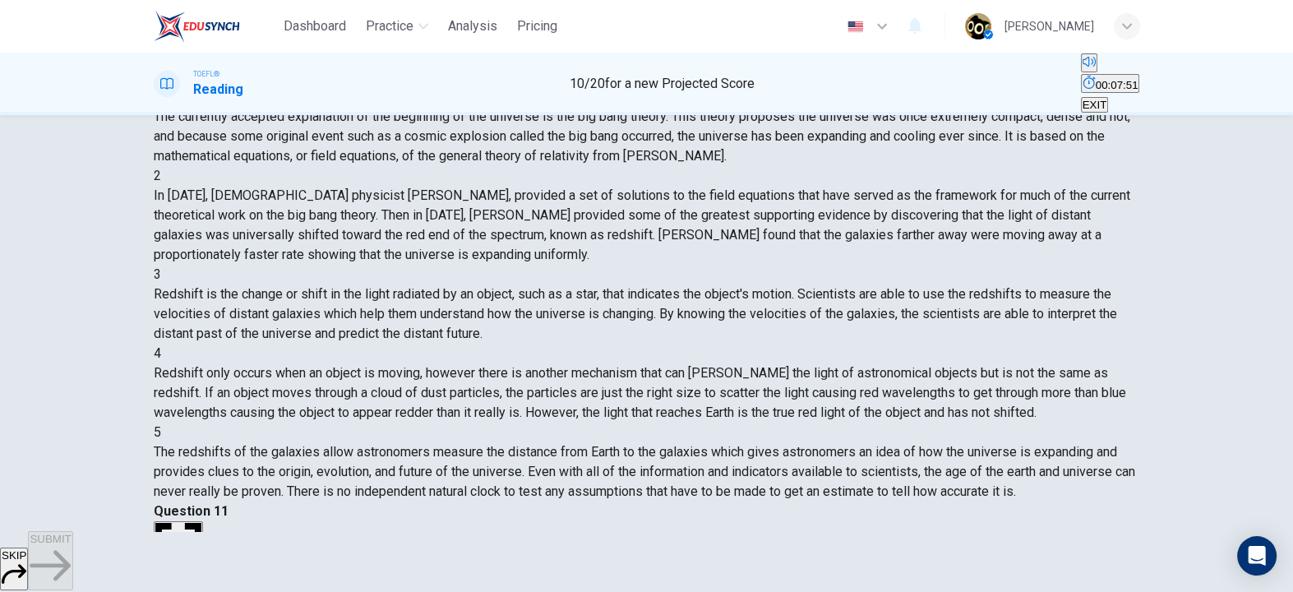
drag, startPoint x: 331, startPoint y: 318, endPoint x: 426, endPoint y: 332, distance: 95.6
click at [426, 344] on div "4 Redshift only occurs when an object is moving, however there is another mecha…" at bounding box center [647, 383] width 987 height 79
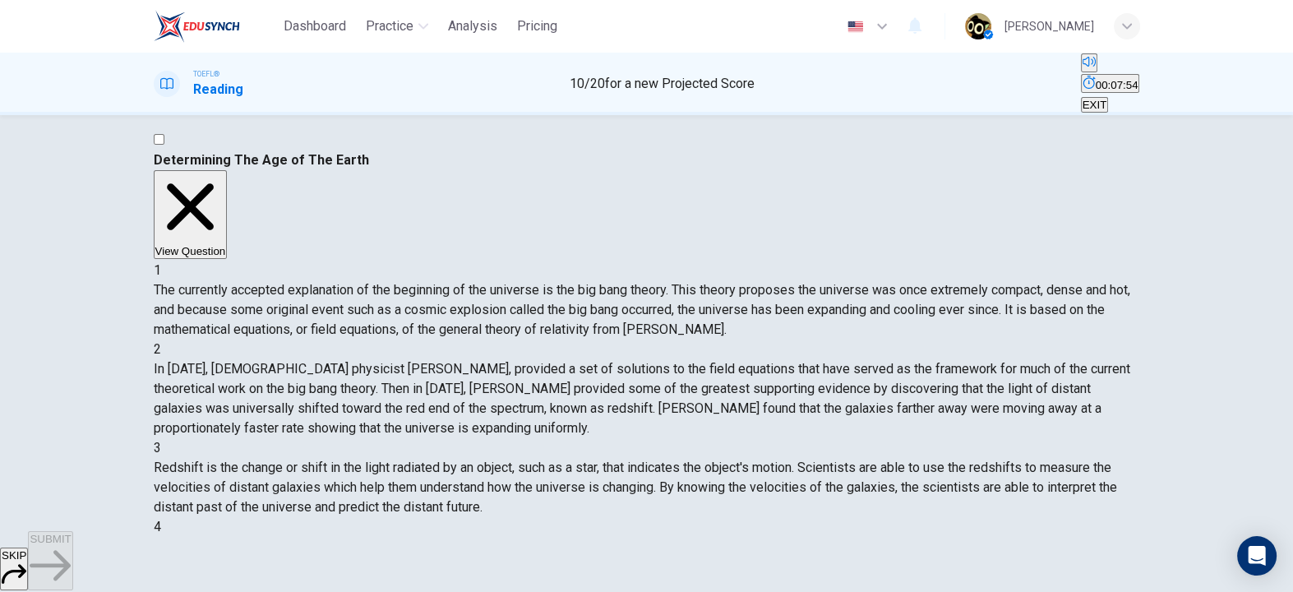
scroll to position [15, 0]
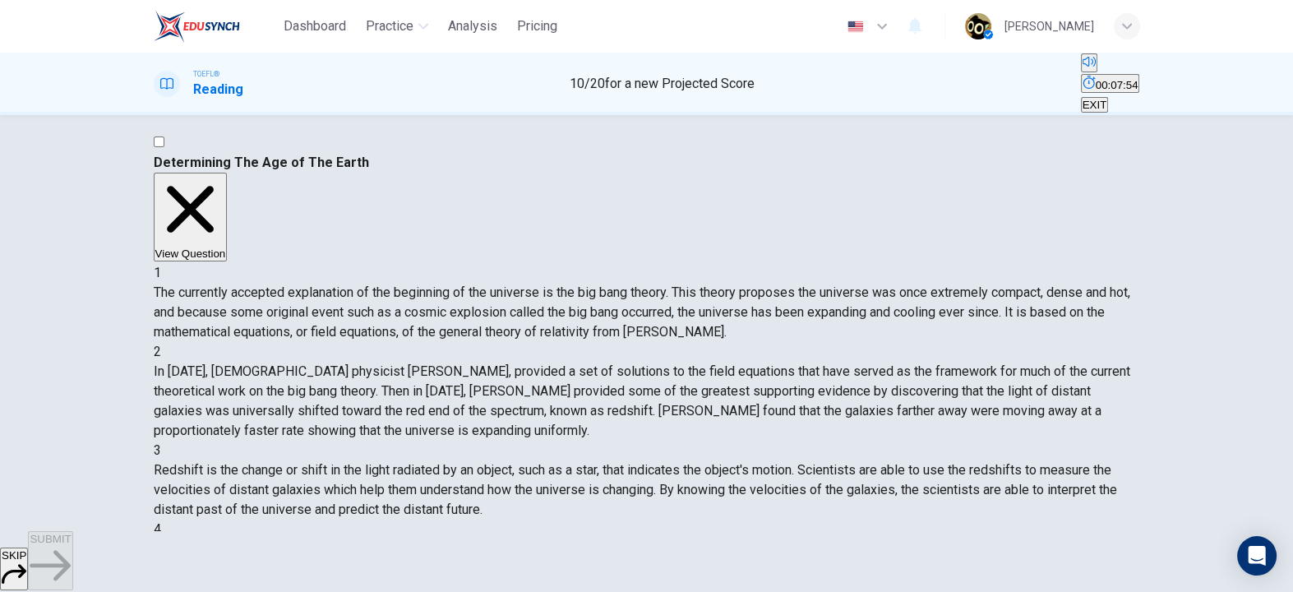
click at [228, 174] on button "View Question" at bounding box center [191, 217] width 74 height 89
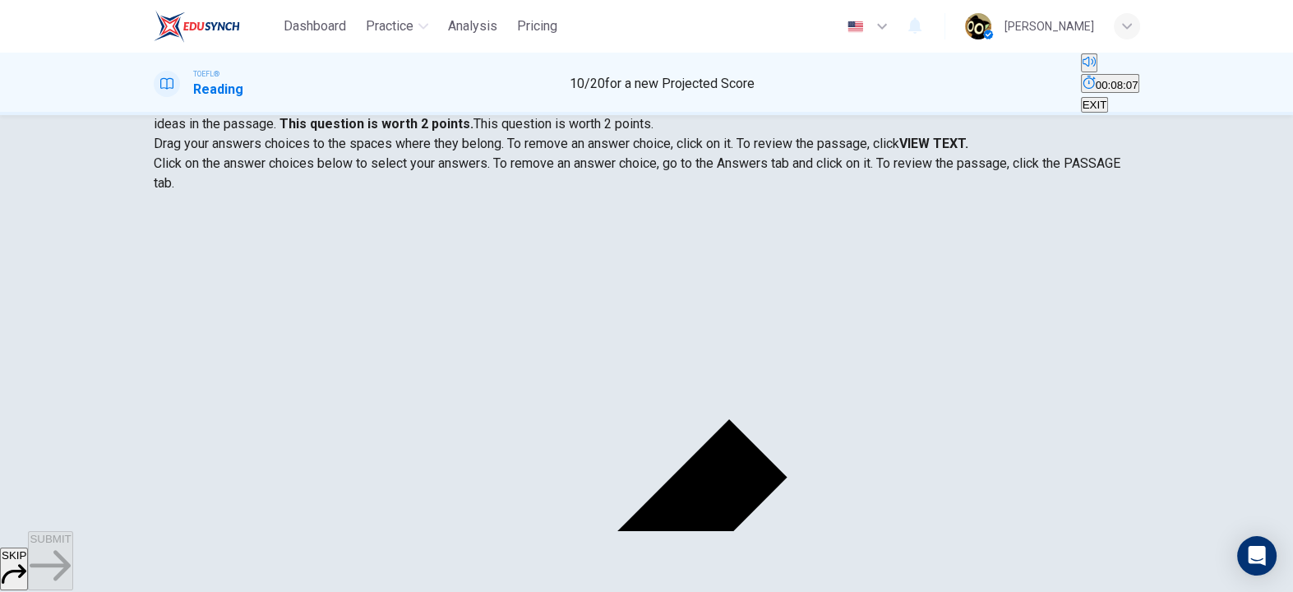
scroll to position [215, 0]
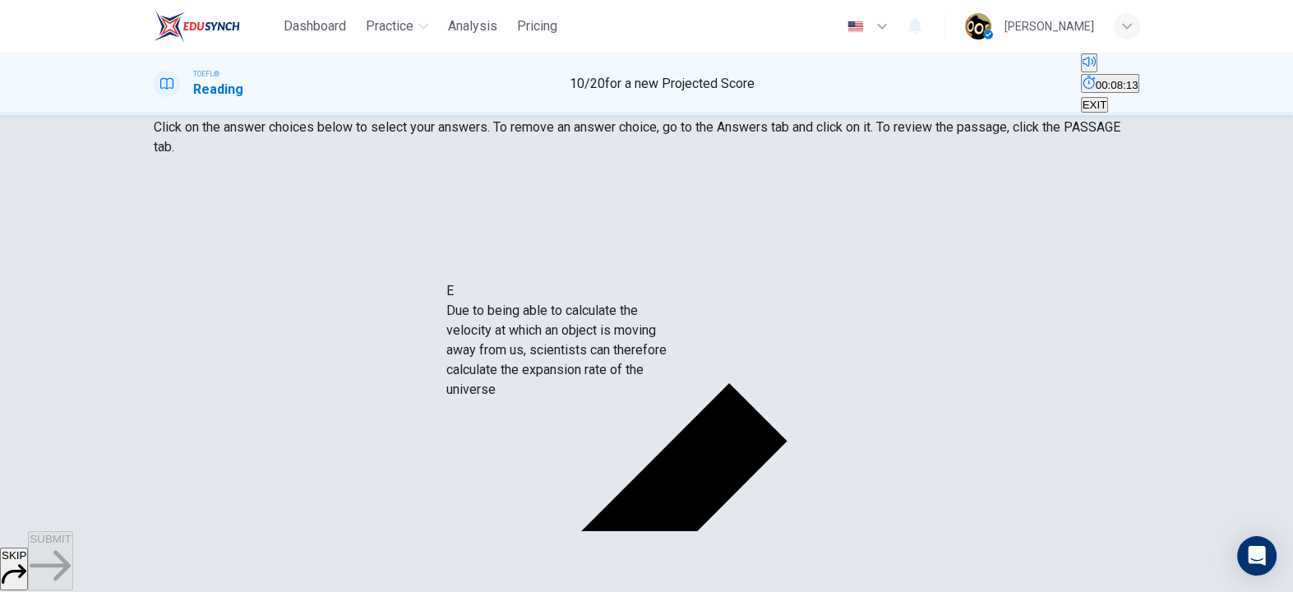
drag, startPoint x: 303, startPoint y: 260, endPoint x: 571, endPoint y: 328, distance: 277.4
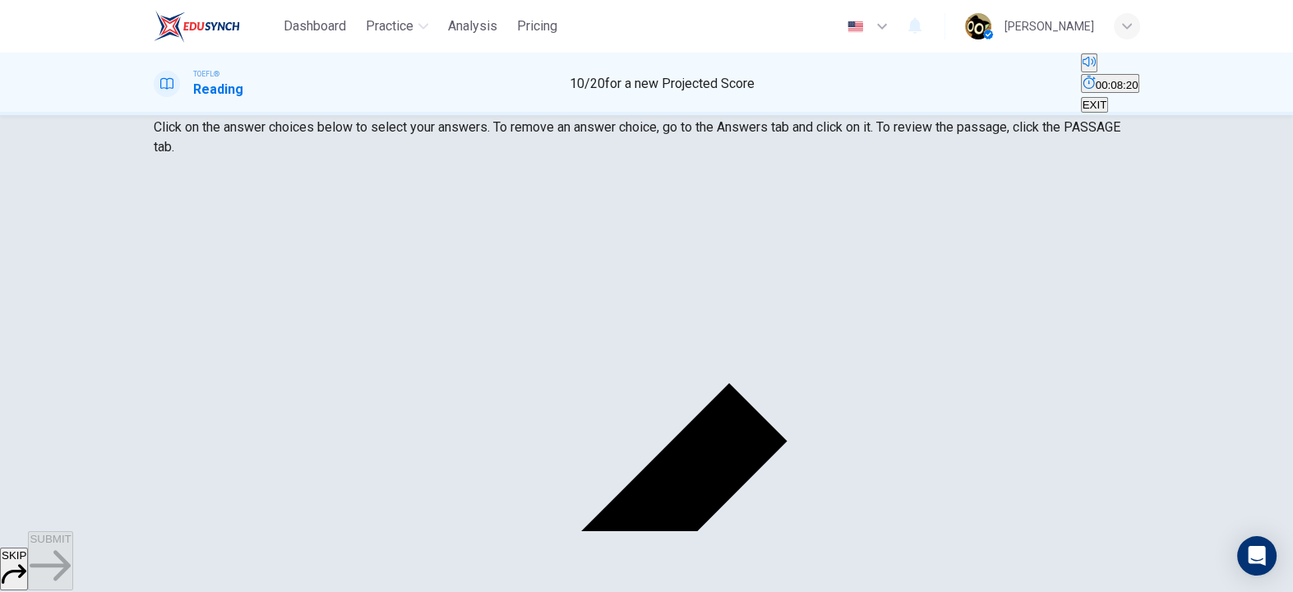
scroll to position [45, 0]
drag, startPoint x: 319, startPoint y: 294, endPoint x: 635, endPoint y: 407, distance: 335.5
click at [72, 564] on button "SUBMIT" at bounding box center [50, 560] width 44 height 59
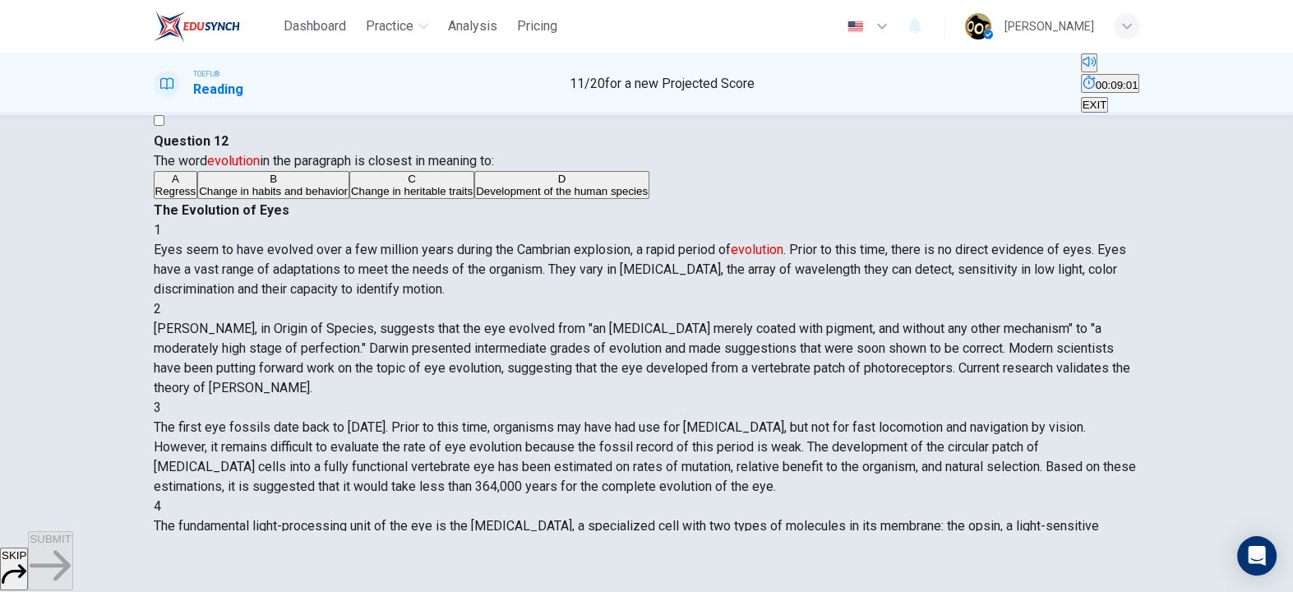
drag, startPoint x: 705, startPoint y: 187, endPoint x: 874, endPoint y: 200, distance: 169.1
click at [874, 242] on span "Eyes seem to have evolved over a few million years during the Cambrian explosio…" at bounding box center [640, 269] width 973 height 55
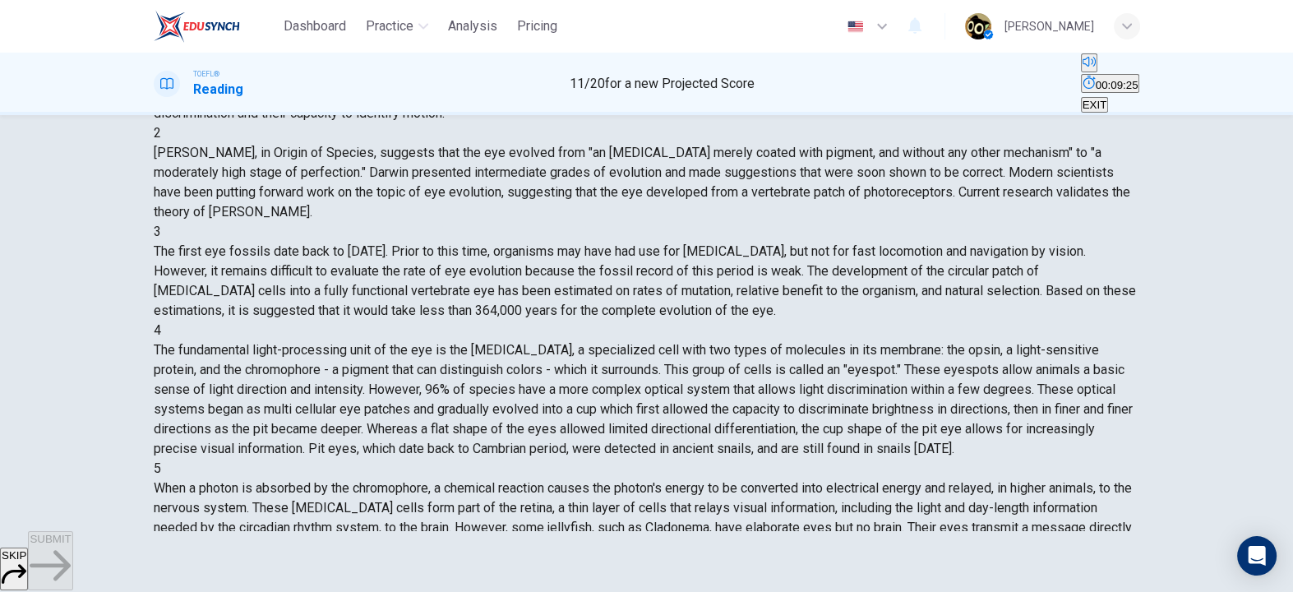
scroll to position [215, 0]
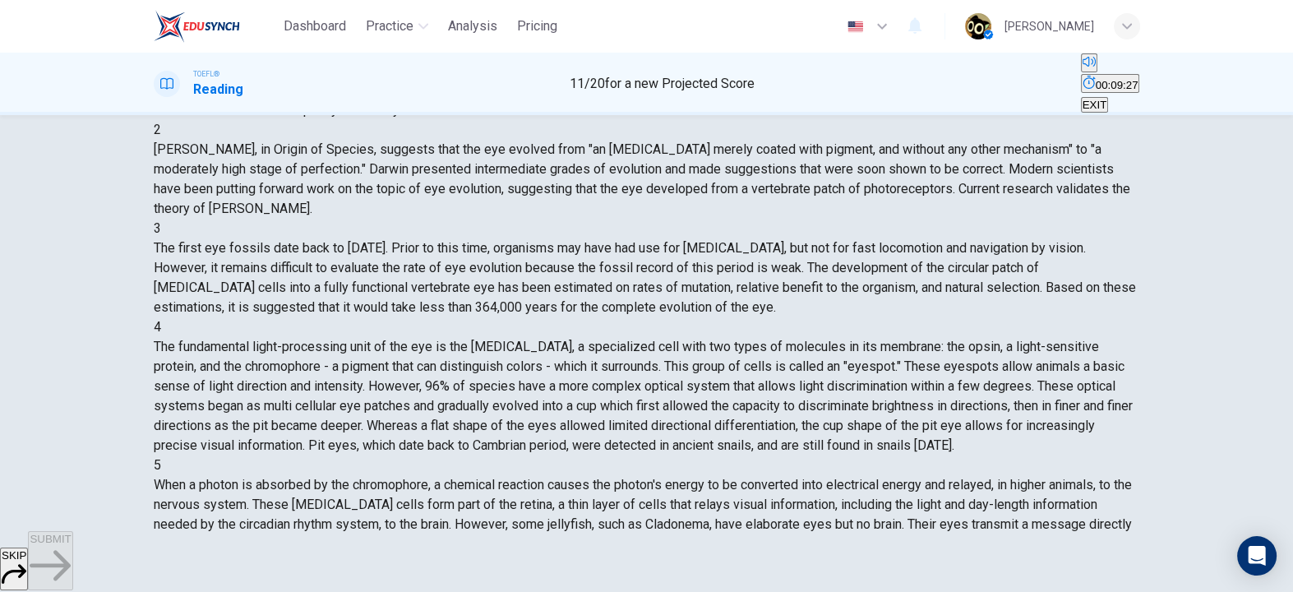
drag, startPoint x: 1283, startPoint y: 263, endPoint x: 1287, endPoint y: 242, distance: 21.8
click at [1287, 242] on div "Question 12 The word evolution in the paragraph is closest in meaning to: A Reg…" at bounding box center [646, 323] width 1293 height 416
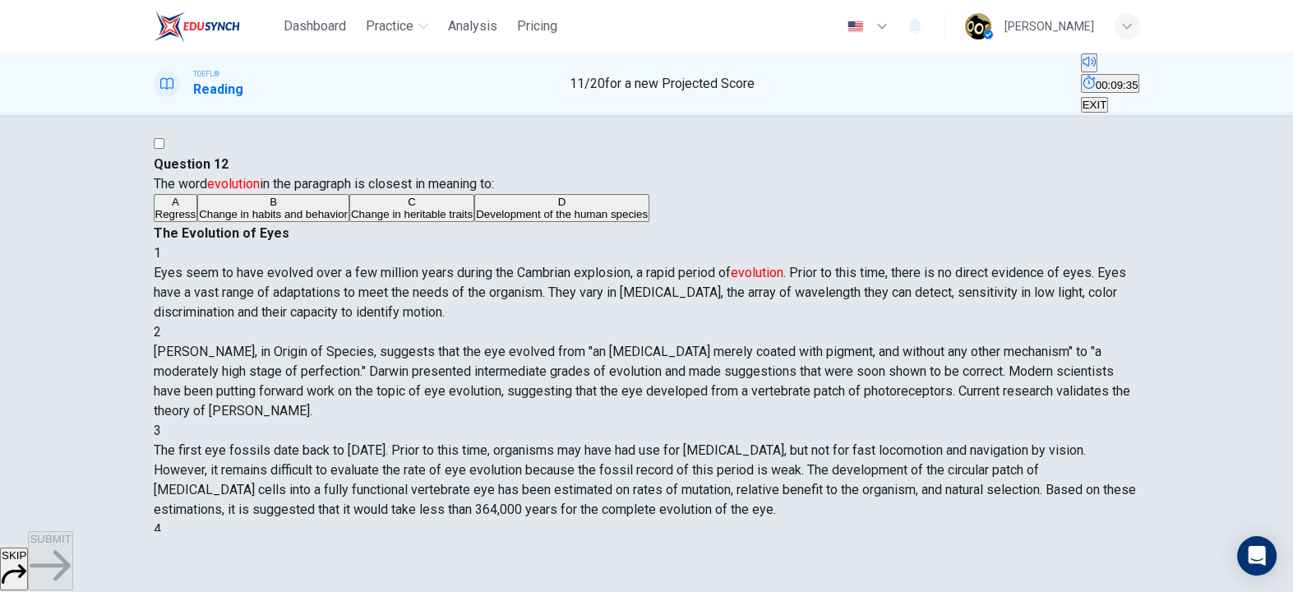
scroll to position [0, 0]
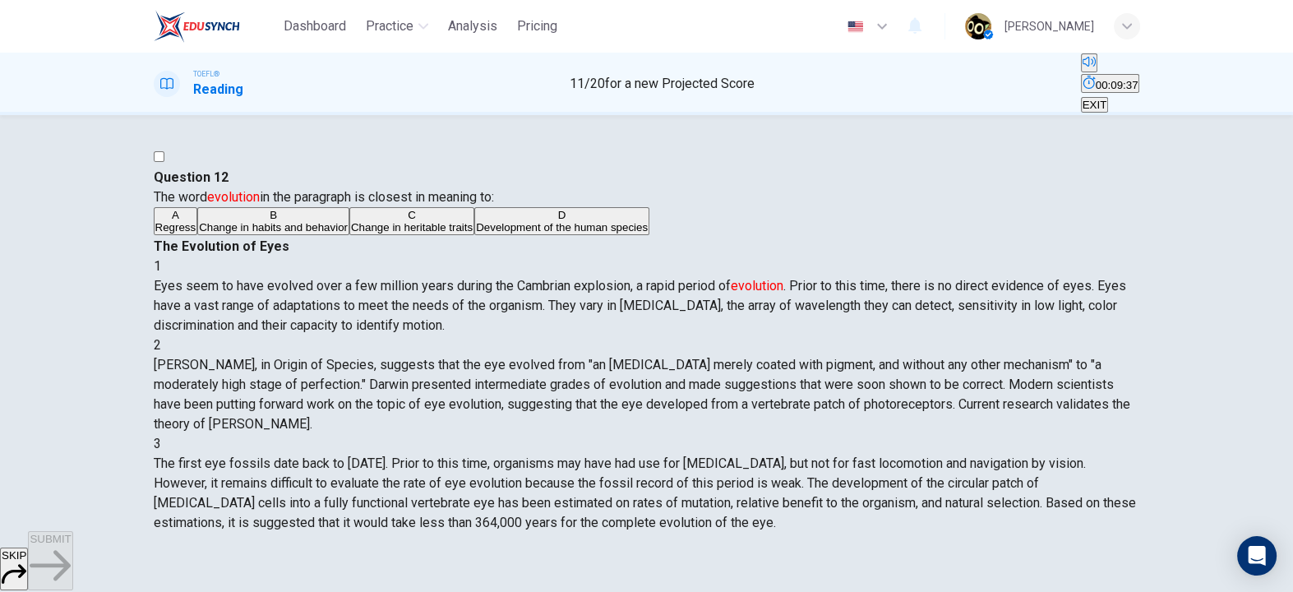
drag, startPoint x: 713, startPoint y: 224, endPoint x: 801, endPoint y: 227, distance: 88.0
click at [801, 257] on div "1 Eyes seem to have evolved over a few million years during the Cambrian explos…" at bounding box center [647, 296] width 987 height 79
drag, startPoint x: 790, startPoint y: 217, endPoint x: 920, endPoint y: 220, distance: 129.9
click at [920, 278] on span "Eyes seem to have evolved over a few million years during the Cambrian explosio…" at bounding box center [640, 305] width 973 height 55
click at [733, 278] on span "Eyes seem to have evolved over a few million years during the Cambrian explosio…" at bounding box center [640, 305] width 973 height 55
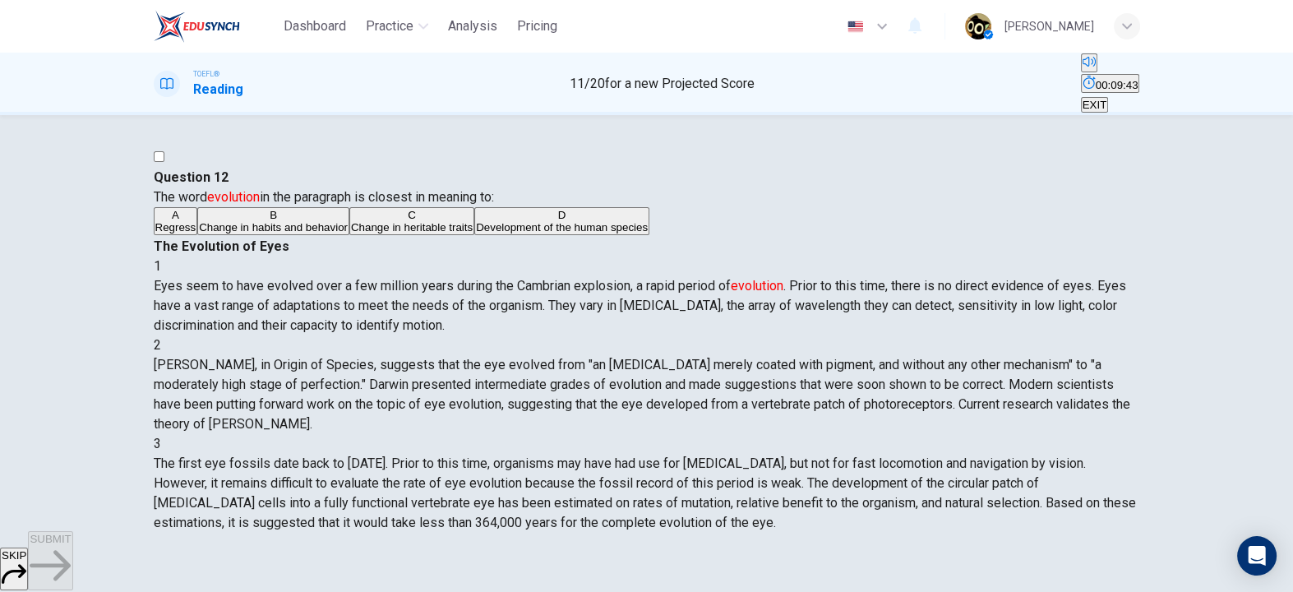
click at [733, 278] on span "Eyes seem to have evolved over a few million years during the Cambrian explosio…" at bounding box center [640, 305] width 973 height 55
drag, startPoint x: 755, startPoint y: 240, endPoint x: 902, endPoint y: 244, distance: 147.2
click at [902, 278] on span "Eyes seem to have evolved over a few million years during the Cambrian explosio…" at bounding box center [640, 305] width 973 height 55
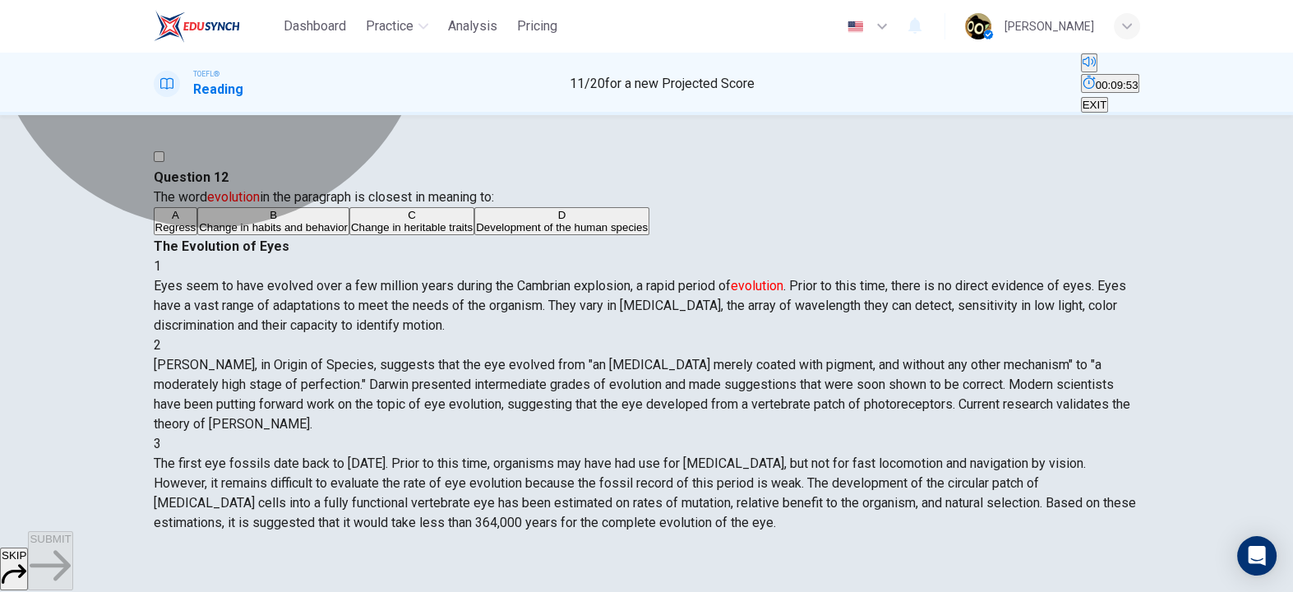
click at [474, 235] on button "D Development of the human species" at bounding box center [561, 221] width 175 height 28
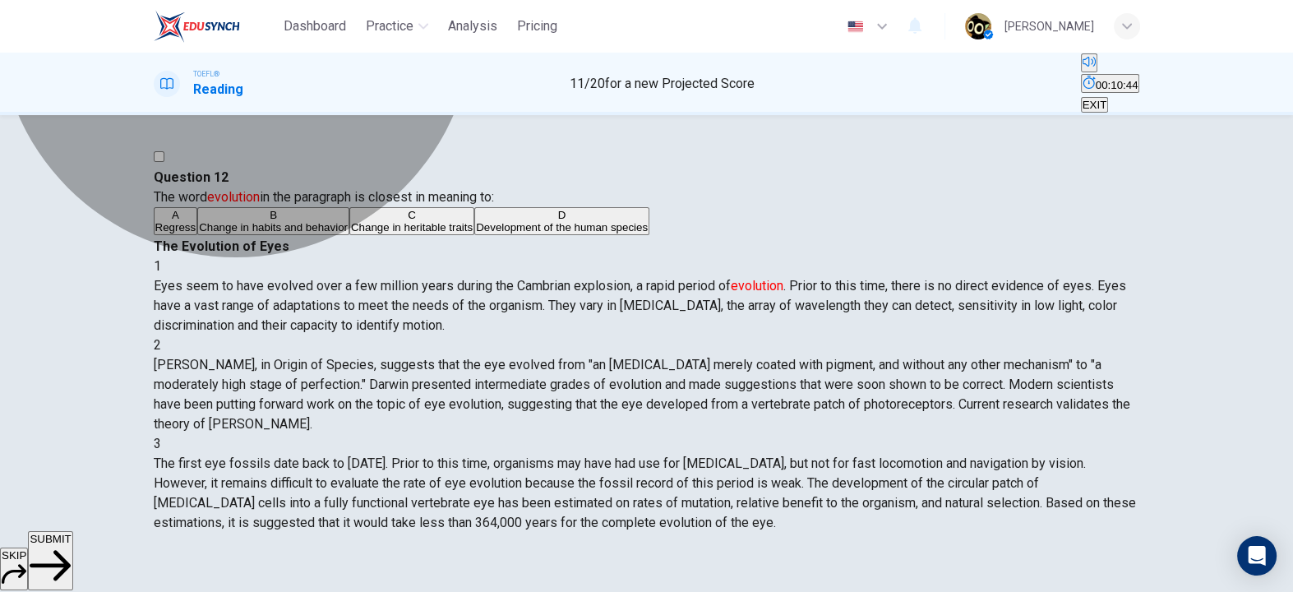
click at [418, 235] on button "C Change in heritable traits" at bounding box center [411, 221] width 125 height 28
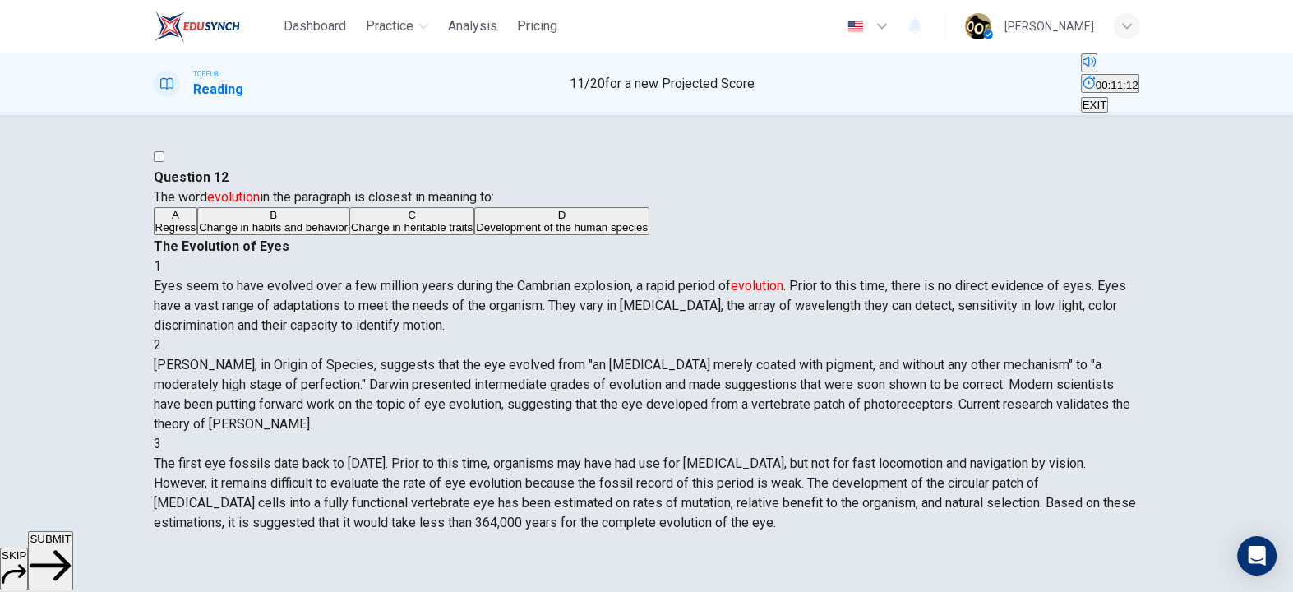
drag, startPoint x: 901, startPoint y: 264, endPoint x: 954, endPoint y: 267, distance: 52.7
click at [954, 278] on span "Eyes seem to have evolved over a few million years during the Cambrian explosio…" at bounding box center [640, 305] width 973 height 55
drag, startPoint x: 681, startPoint y: 275, endPoint x: 707, endPoint y: 284, distance: 27.8
click at [707, 284] on span "Eyes seem to have evolved over a few million years during the Cambrian explosio…" at bounding box center [640, 305] width 973 height 55
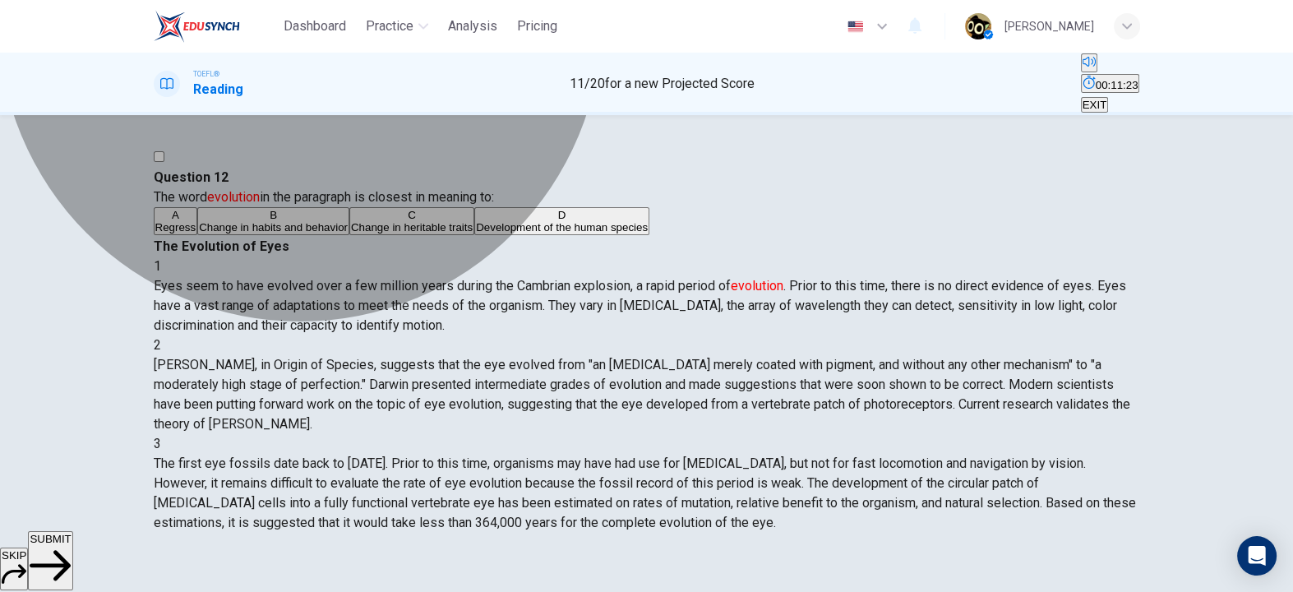
click at [349, 235] on button "B Change in habits and behavior" at bounding box center [273, 221] width 152 height 28
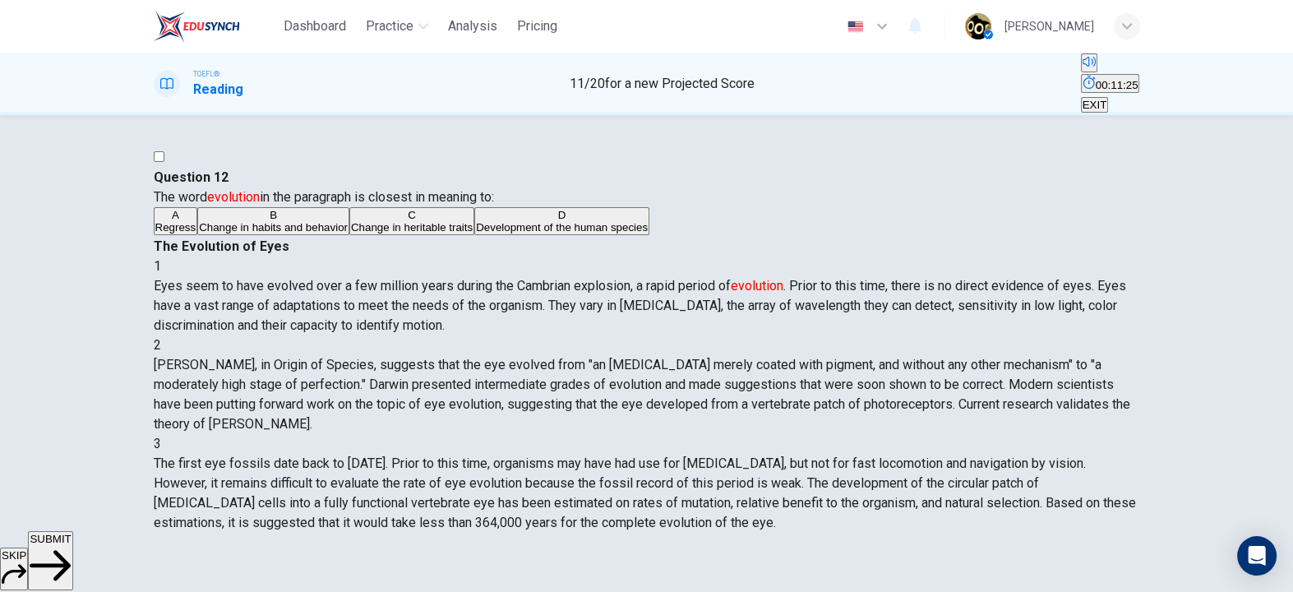
click at [72, 576] on button "SUBMIT" at bounding box center [50, 560] width 44 height 59
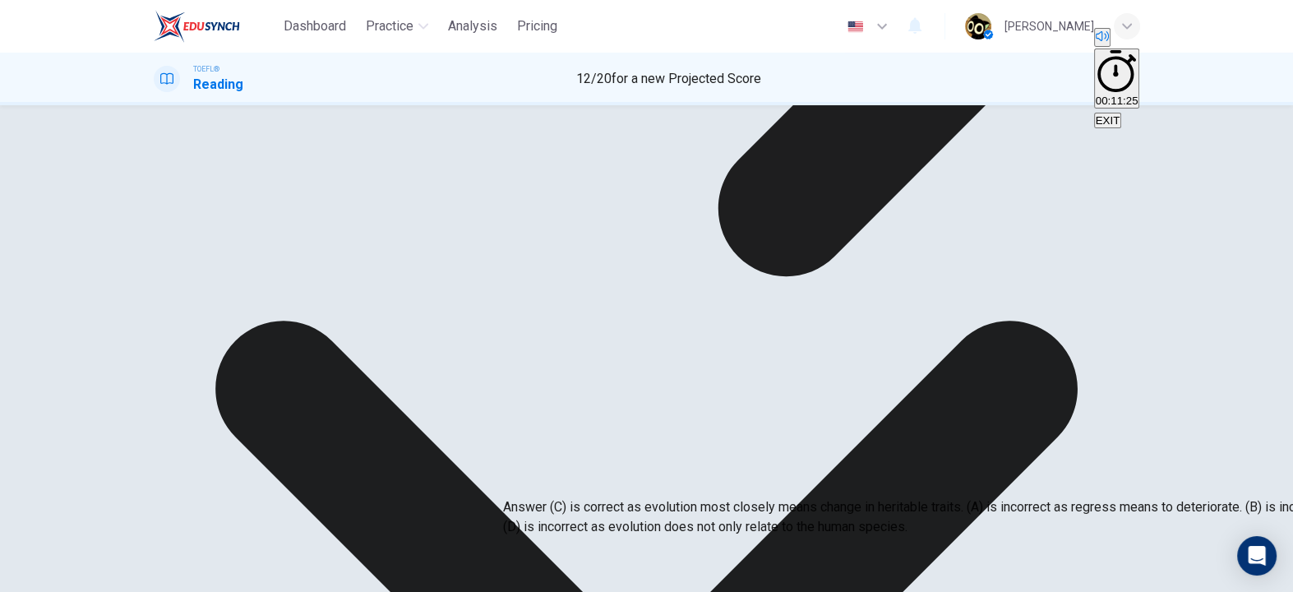
drag, startPoint x: 571, startPoint y: 429, endPoint x: 645, endPoint y: 436, distance: 73.5
click at [645, 497] on p "Answer (C) is correct as evolution most closely means change in heritable trait…" at bounding box center [1149, 516] width 1293 height 39
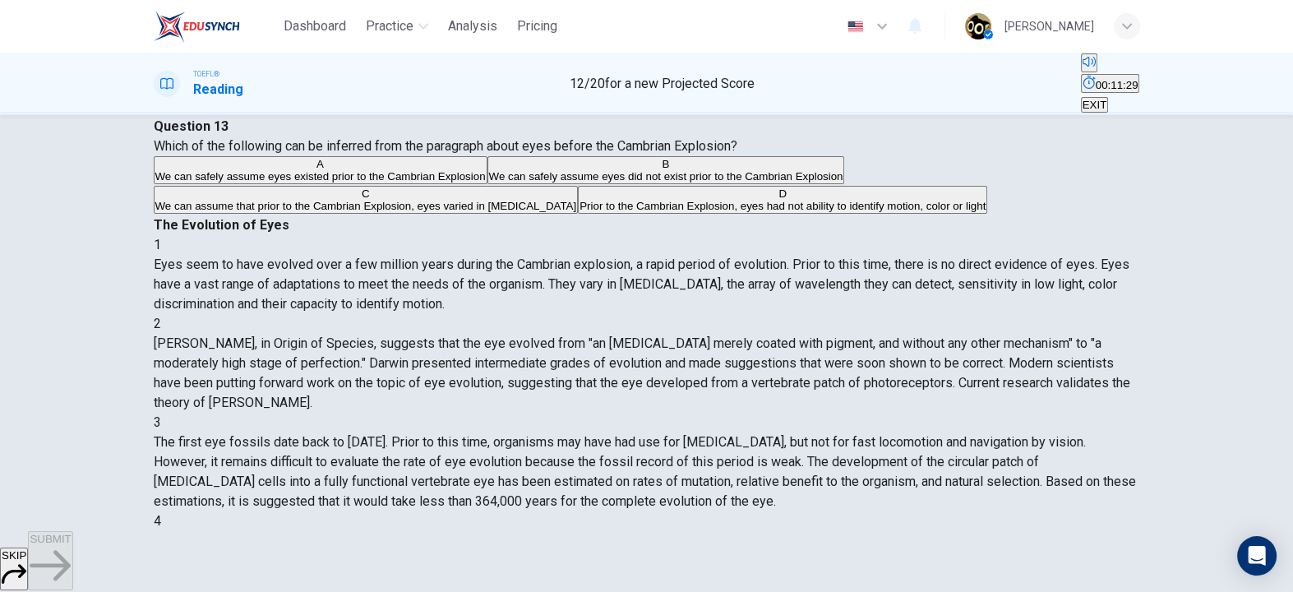
scroll to position [51, 0]
drag, startPoint x: 270, startPoint y: 182, endPoint x: 364, endPoint y: 181, distance: 94.6
click at [364, 154] on span "Which of the following can be inferred from the paragraph about eyes before the…" at bounding box center [446, 146] width 584 height 16
click at [340, 154] on span "Which of the following can be inferred from the paragraph about eyes before the…" at bounding box center [446, 146] width 584 height 16
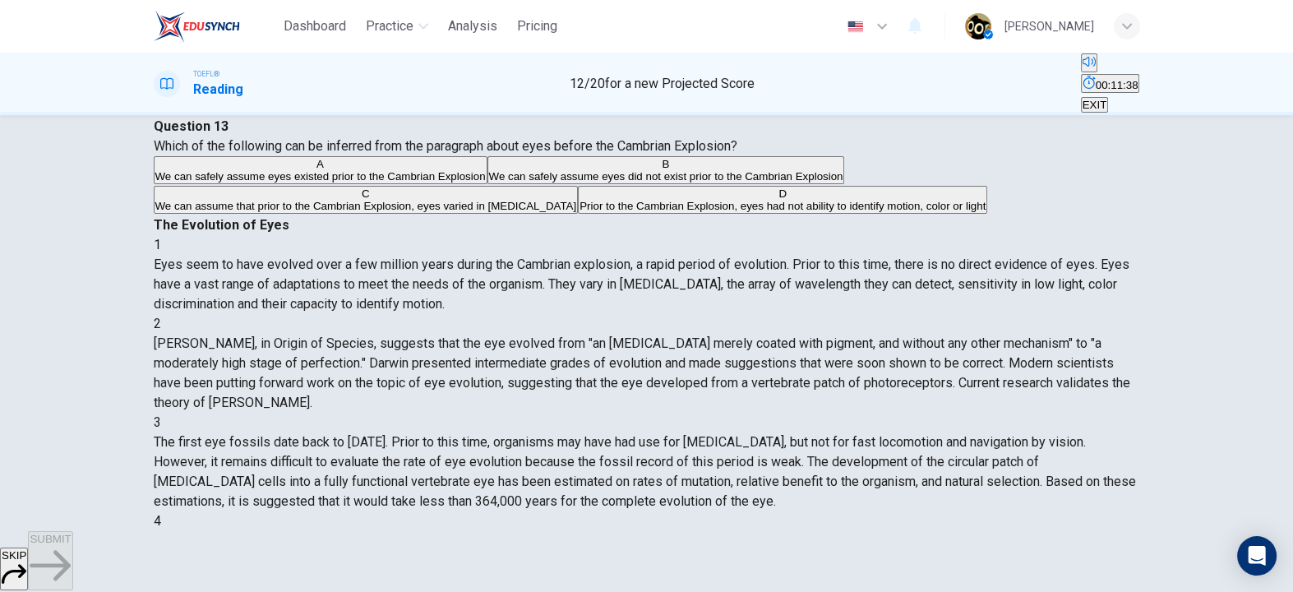
click at [340, 154] on span "Which of the following can be inferred from the paragraph about eyes before the…" at bounding box center [446, 146] width 584 height 16
click at [434, 183] on span "We can safely assume eyes existed prior to the Cambrian Explosion" at bounding box center [320, 176] width 331 height 12
click at [489, 183] on span "We can safely assume eyes did not exist prior to the Cambrian Explosion" at bounding box center [666, 176] width 354 height 12
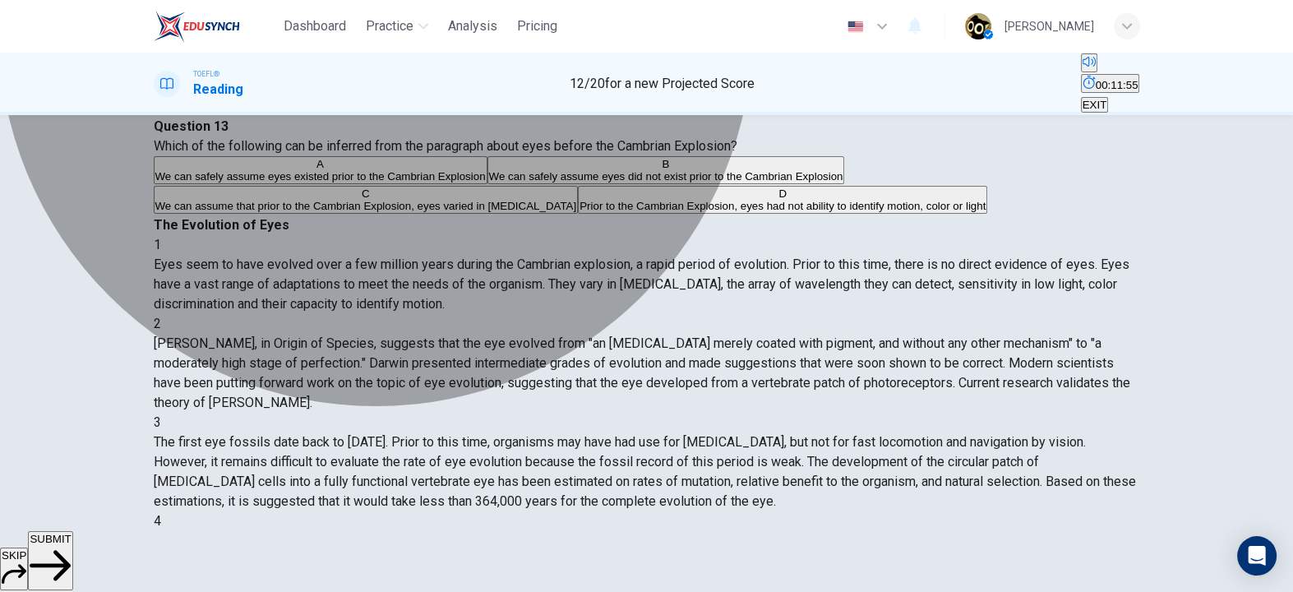
click at [557, 212] on span "We can assume that prior to the Cambrian Explosion, eyes varied in [MEDICAL_DAT…" at bounding box center [366, 206] width 422 height 12
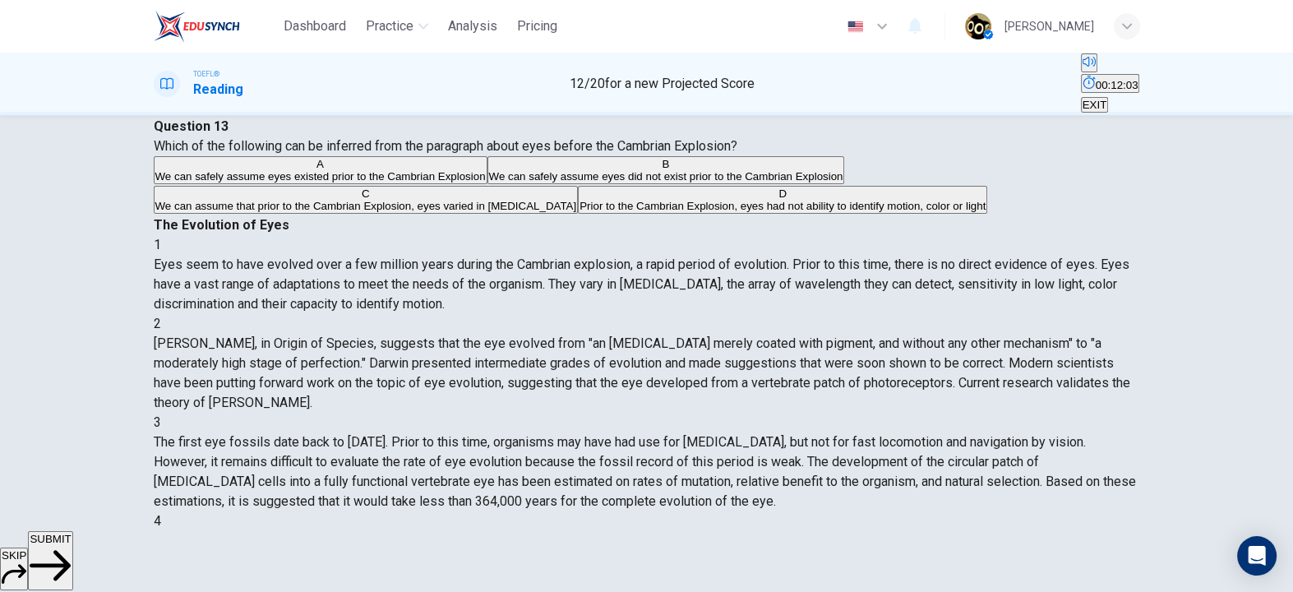
drag, startPoint x: 705, startPoint y: 215, endPoint x: 768, endPoint y: 207, distance: 63.0
click at [768, 257] on span "Eyes seem to have evolved over a few million years during the Cambrian explosio…" at bounding box center [642, 284] width 976 height 55
drag, startPoint x: 793, startPoint y: 208, endPoint x: 858, endPoint y: 205, distance: 65.0
click at [858, 257] on span "Eyes seem to have evolved over a few million years during the Cambrian explosio…" at bounding box center [642, 284] width 976 height 55
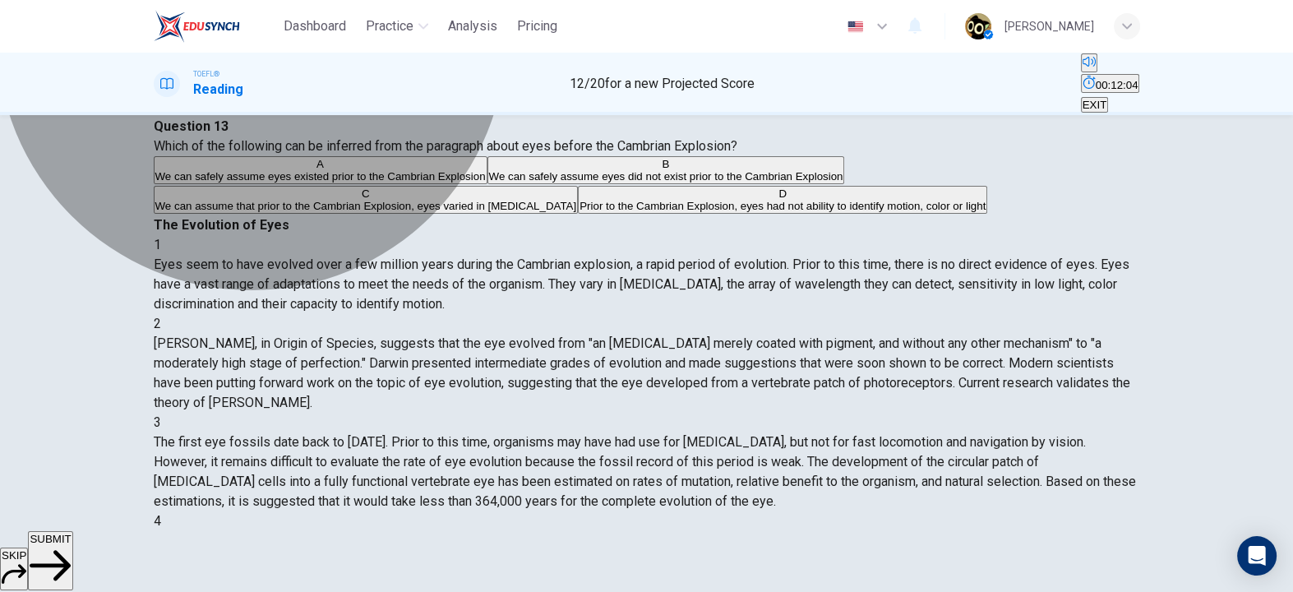
click at [489, 183] on span "We can safely assume eyes did not exist prior to the Cambrian Explosion" at bounding box center [666, 176] width 354 height 12
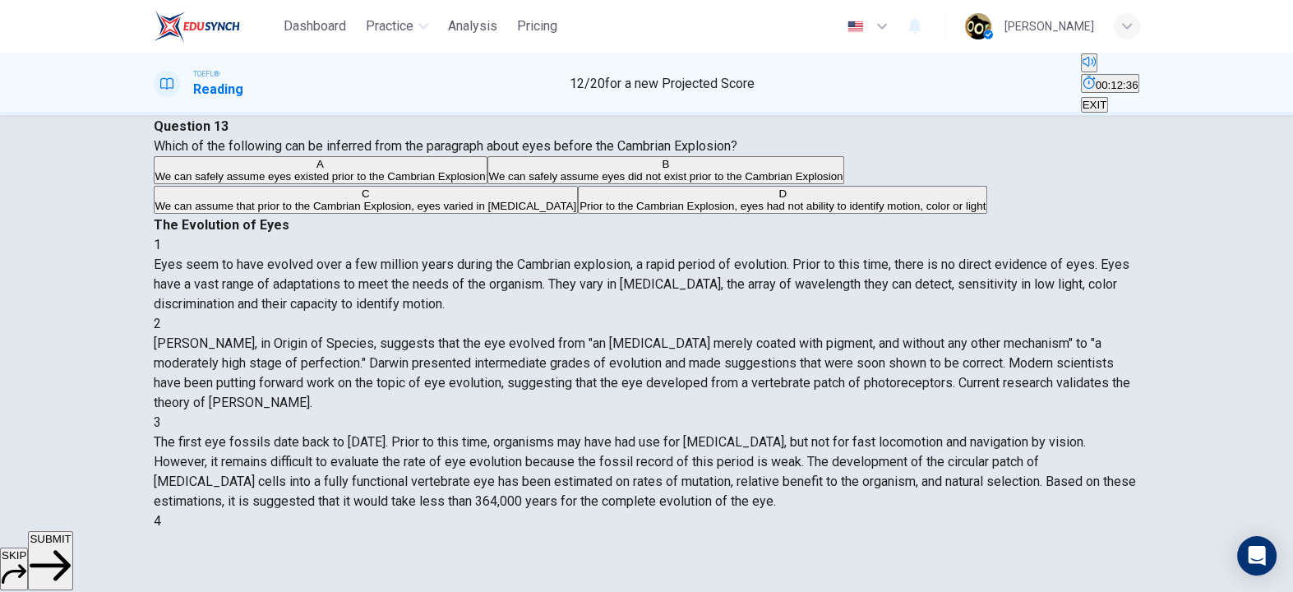
click at [72, 559] on button "SUBMIT" at bounding box center [50, 560] width 44 height 59
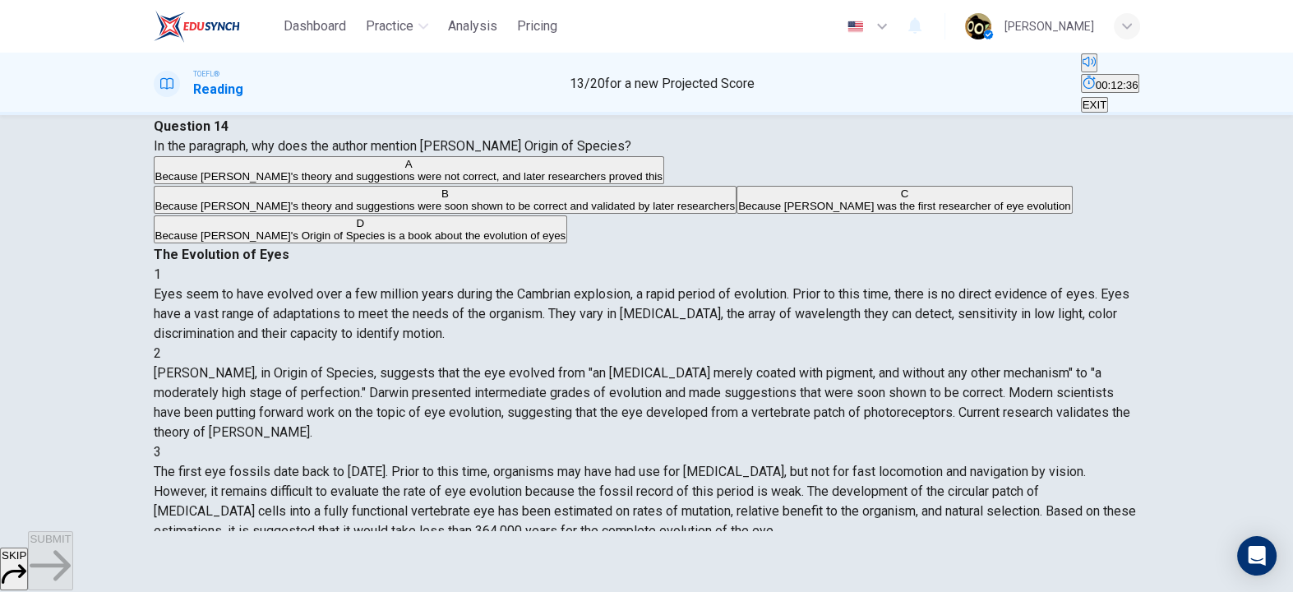
scroll to position [122, 0]
drag, startPoint x: 500, startPoint y: 159, endPoint x: 560, endPoint y: 169, distance: 60.8
click at [560, 154] on span "In the paragraph, why does the author mention [PERSON_NAME] Origin of Species?" at bounding box center [393, 146] width 478 height 16
drag, startPoint x: 717, startPoint y: 169, endPoint x: 908, endPoint y: 173, distance: 190.8
click at [908, 365] on span "[PERSON_NAME], in Origin of Species, suggests that the eye evolved from "an [ME…" at bounding box center [642, 402] width 977 height 75
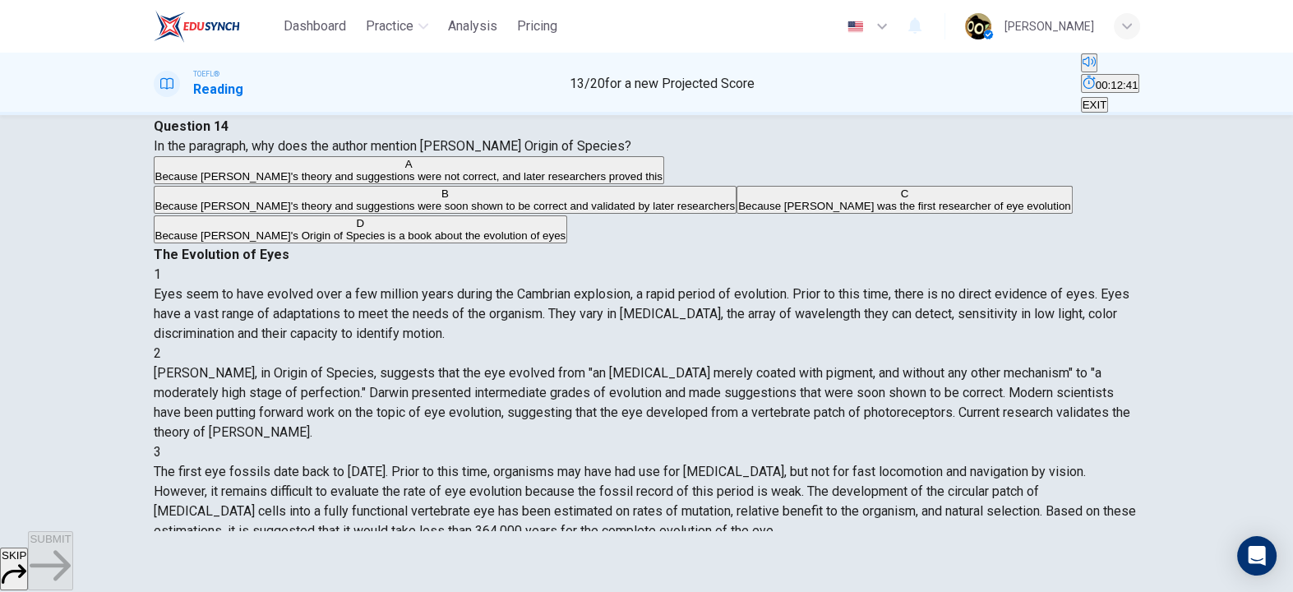
click at [428, 154] on span "In the paragraph, why does the author mention [PERSON_NAME] Origin of Species?" at bounding box center [393, 146] width 478 height 16
drag, startPoint x: 871, startPoint y: 164, endPoint x: 732, endPoint y: 201, distance: 143.8
click at [732, 344] on div "2 [PERSON_NAME], in Origin of Species, suggests that the eye evolved from "an […" at bounding box center [647, 393] width 987 height 99
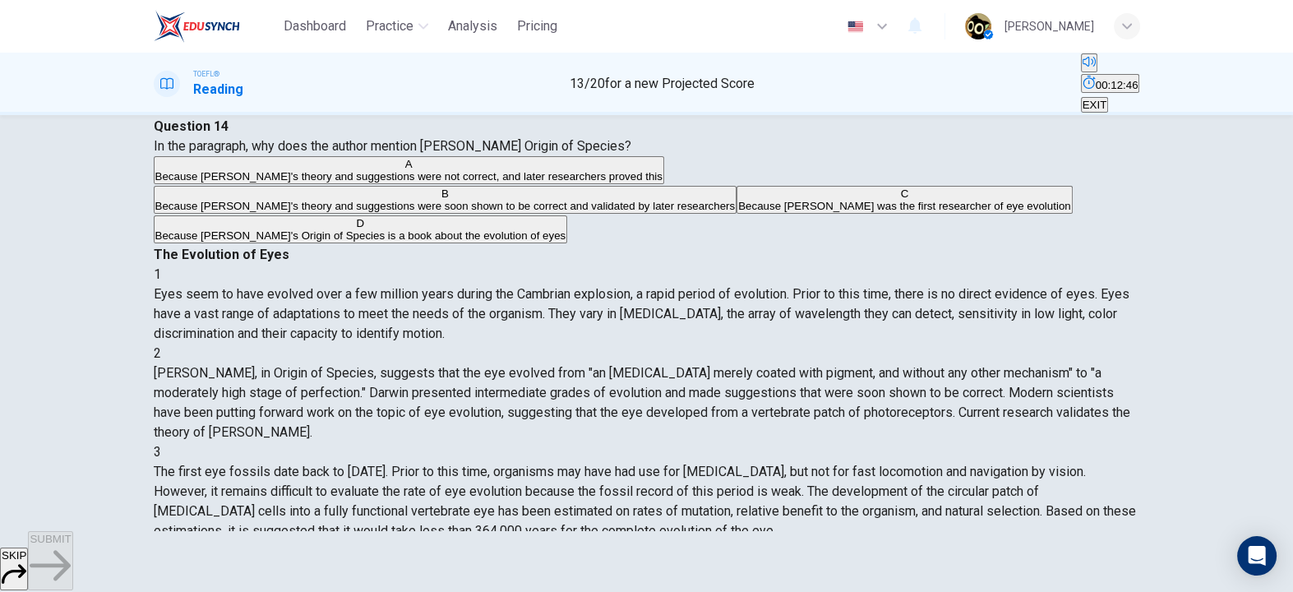
drag, startPoint x: 765, startPoint y: 211, endPoint x: 881, endPoint y: 216, distance: 116.0
click at [881, 344] on div "2 [PERSON_NAME], in Origin of Species, suggests that the eye evolved from "an […" at bounding box center [647, 393] width 987 height 99
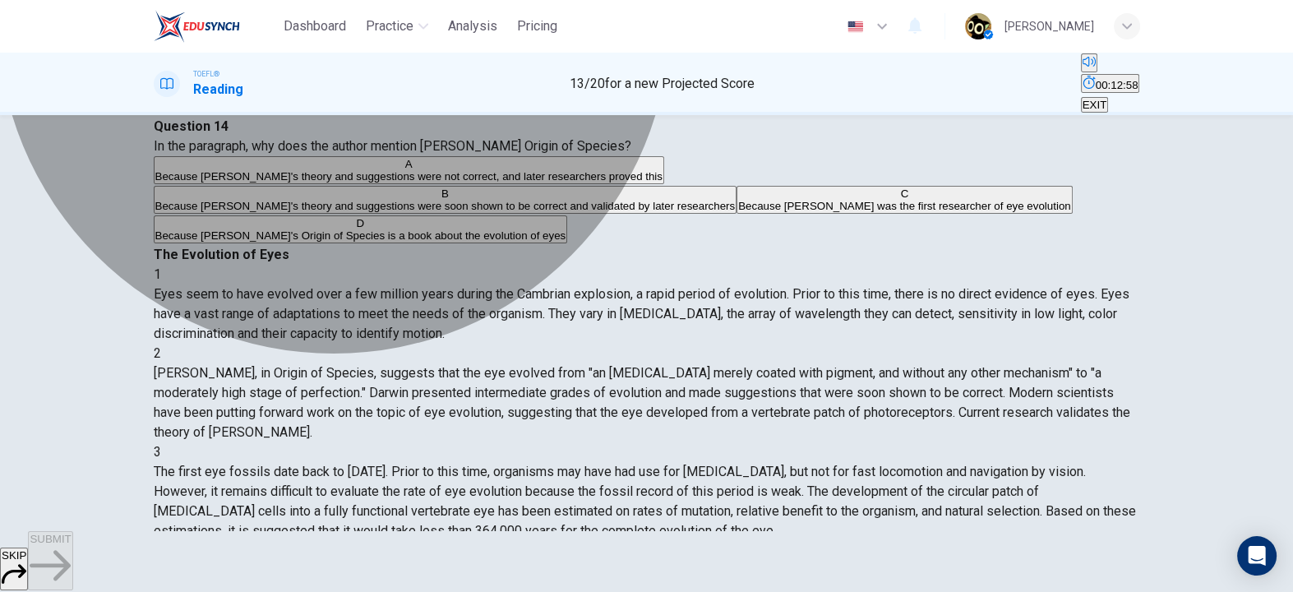
click at [516, 183] on span "Because [PERSON_NAME]'s theory and suggestions were not correct, and later rese…" at bounding box center [408, 176] width 507 height 12
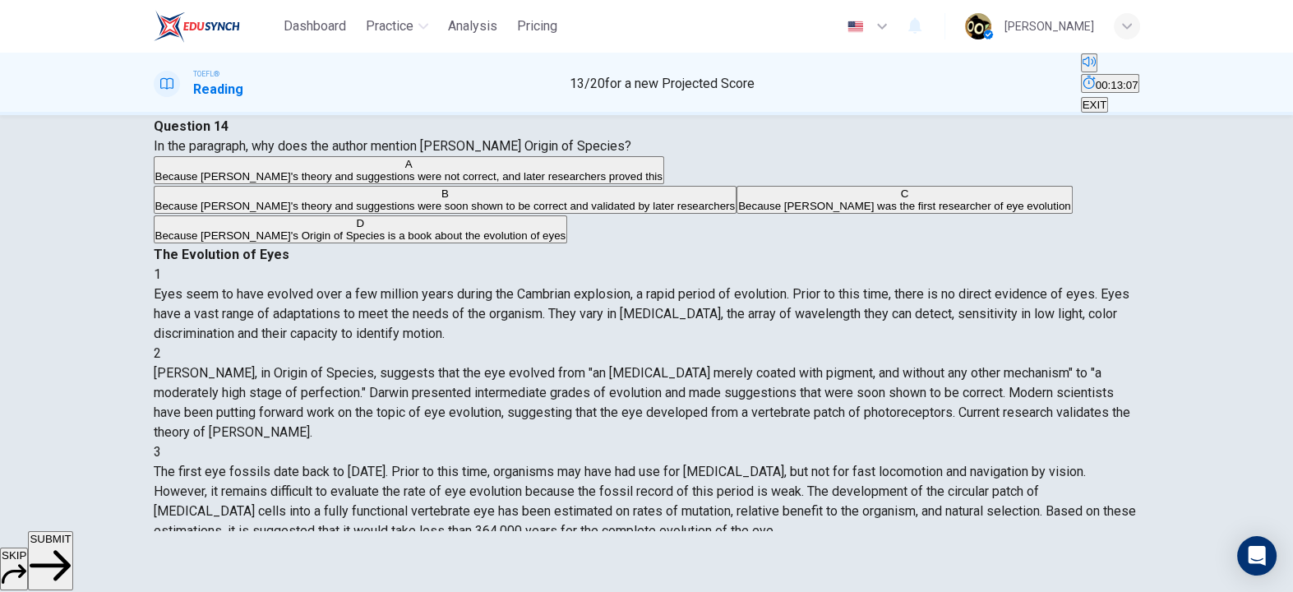
click at [387, 212] on span "Because [PERSON_NAME]'s theory and suggestions were soon shown to be correct an…" at bounding box center [445, 206] width 580 height 12
drag, startPoint x: 687, startPoint y: 316, endPoint x: 801, endPoint y: 312, distance: 114.4
click at [801, 365] on span "[PERSON_NAME], in Origin of Species, suggests that the eye evolved from "an [ME…" at bounding box center [642, 402] width 977 height 75
click at [71, 545] on span "SUBMIT" at bounding box center [50, 539] width 41 height 12
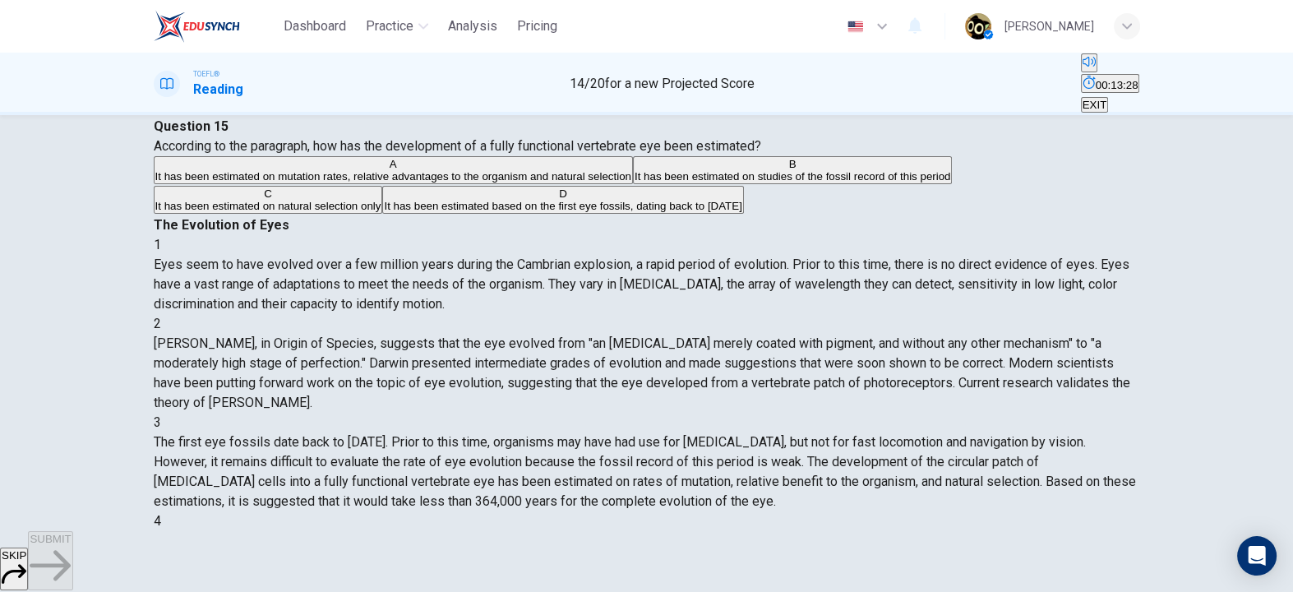
scroll to position [139, 0]
drag, startPoint x: 338, startPoint y: 167, endPoint x: 543, endPoint y: 174, distance: 205.7
click at [543, 154] on span "According to the paragraph, how has the development of a fully functional verte…" at bounding box center [458, 146] width 608 height 16
drag, startPoint x: 312, startPoint y: 178, endPoint x: 411, endPoint y: 192, distance: 100.6
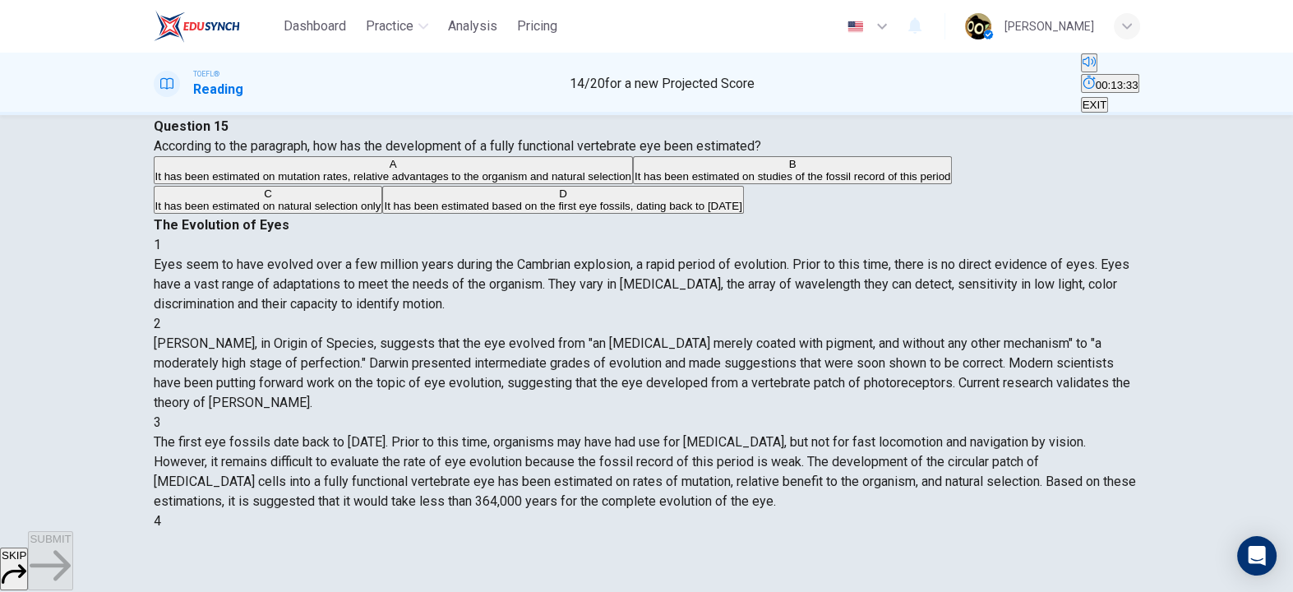
click at [411, 154] on span "According to the paragraph, how has the development of a fully functional verte…" at bounding box center [458, 146] width 608 height 16
drag, startPoint x: 774, startPoint y: 190, endPoint x: 868, endPoint y: 199, distance: 94.2
click at [868, 413] on div "3 The first eye fossils date back to [DATE]. Prior to this time, organisms may …" at bounding box center [647, 462] width 987 height 99
drag, startPoint x: 759, startPoint y: 205, endPoint x: 798, endPoint y: 208, distance: 39.6
click at [798, 434] on span "The first eye fossils date back to [DATE]. Prior to this time, organisms may ha…" at bounding box center [645, 471] width 983 height 75
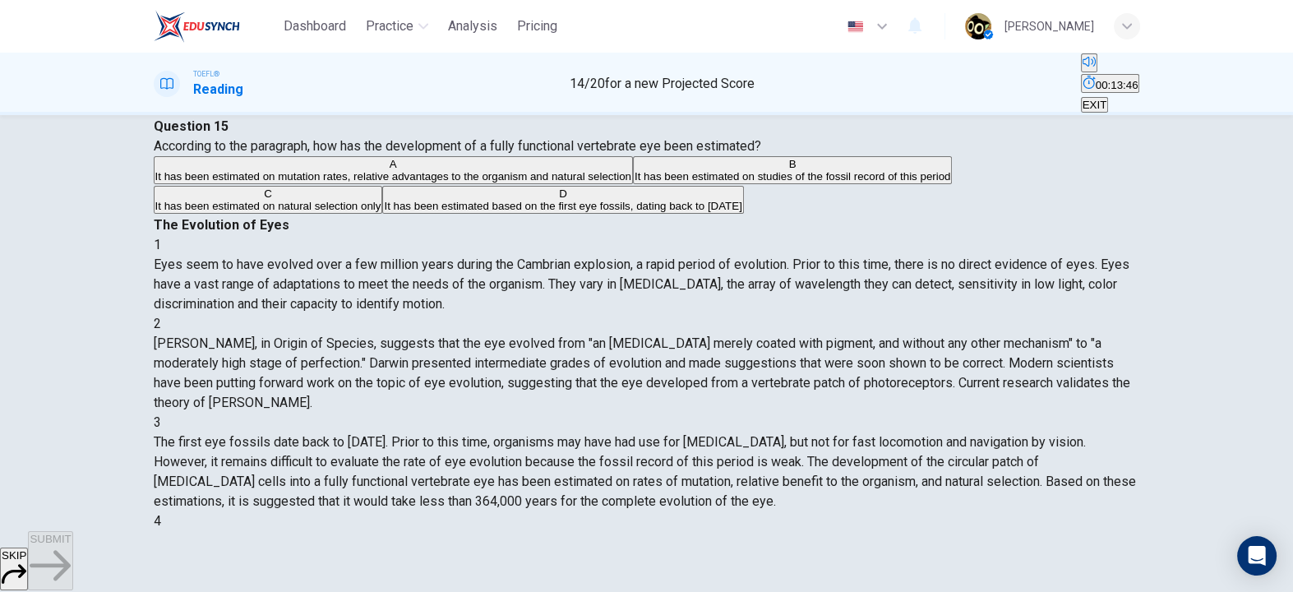
click at [844, 434] on span "The first eye fossils date back to [DATE]. Prior to this time, organisms may ha…" at bounding box center [645, 471] width 983 height 75
click at [887, 434] on span "The first eye fossils date back to [DATE]. Prior to this time, organisms may ha…" at bounding box center [645, 471] width 983 height 75
click at [900, 434] on span "The first eye fossils date back to [DATE]. Prior to this time, organisms may ha…" at bounding box center [645, 471] width 983 height 75
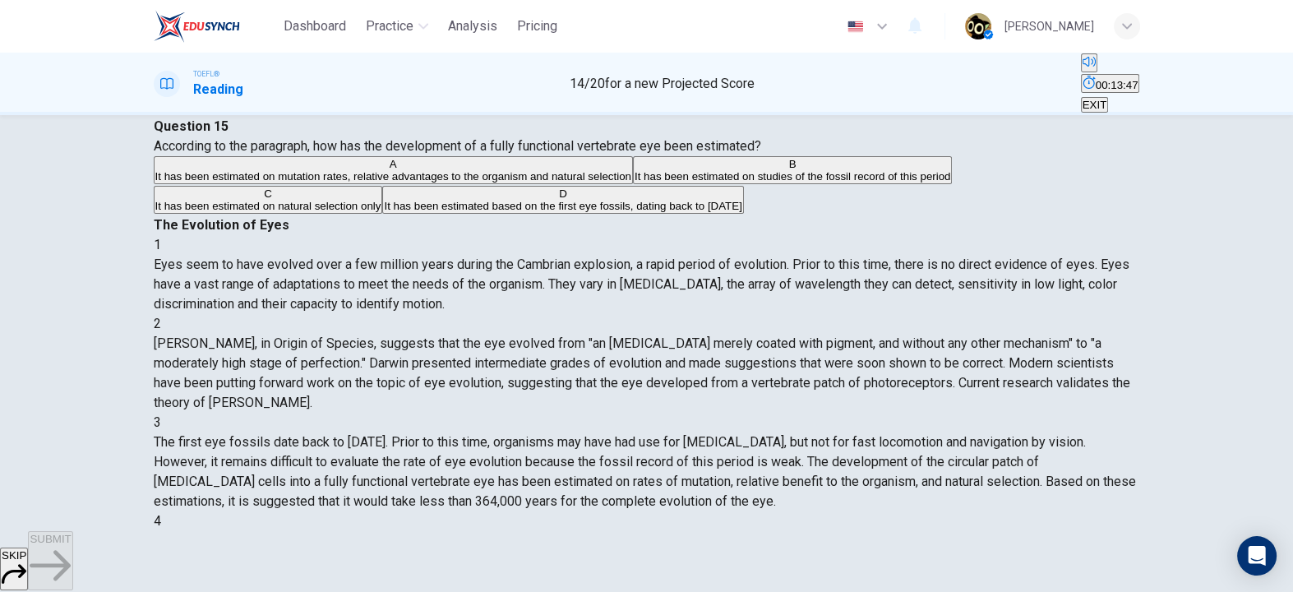
click at [900, 434] on span "The first eye fossils date back to [DATE]. Prior to this time, organisms may ha…" at bounding box center [645, 471] width 983 height 75
drag, startPoint x: 673, startPoint y: 233, endPoint x: 798, endPoint y: 235, distance: 125.8
click at [798, 434] on span "The first eye fossils date back to [DATE]. Prior to this time, organisms may ha…" at bounding box center [645, 471] width 983 height 75
drag, startPoint x: 807, startPoint y: 229, endPoint x: 640, endPoint y: 293, distance: 178.0
click at [640, 293] on div "The Evolution of Eyes 1 Eyes seem to have evolved over a few million years duri…" at bounding box center [647, 580] width 987 height 730
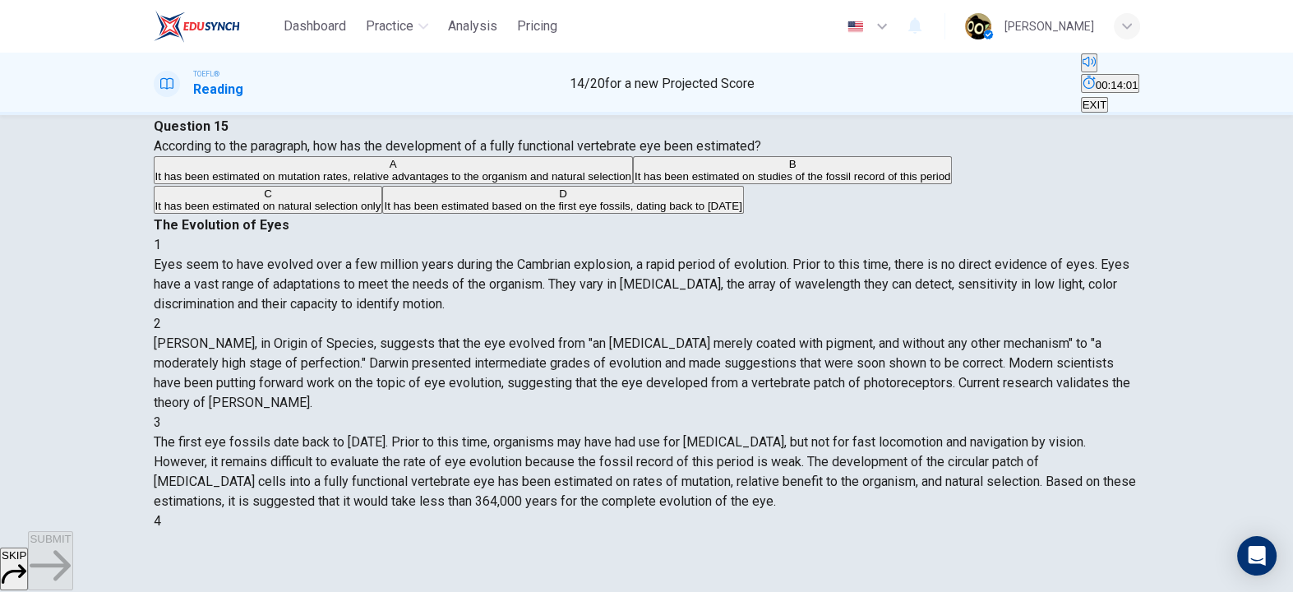
drag, startPoint x: 742, startPoint y: 281, endPoint x: 812, endPoint y: 275, distance: 70.1
click at [812, 413] on div "3 The first eye fossils date back to [DATE]. Prior to this time, organisms may …" at bounding box center [647, 462] width 987 height 99
drag, startPoint x: 812, startPoint y: 275, endPoint x: 913, endPoint y: 280, distance: 100.4
click at [913, 413] on div "3 The first eye fossils date back to [DATE]. Prior to this time, organisms may …" at bounding box center [647, 462] width 987 height 99
click at [515, 183] on span "It has been estimated on mutation rates, relative advantages to the organism an…" at bounding box center [393, 176] width 476 height 12
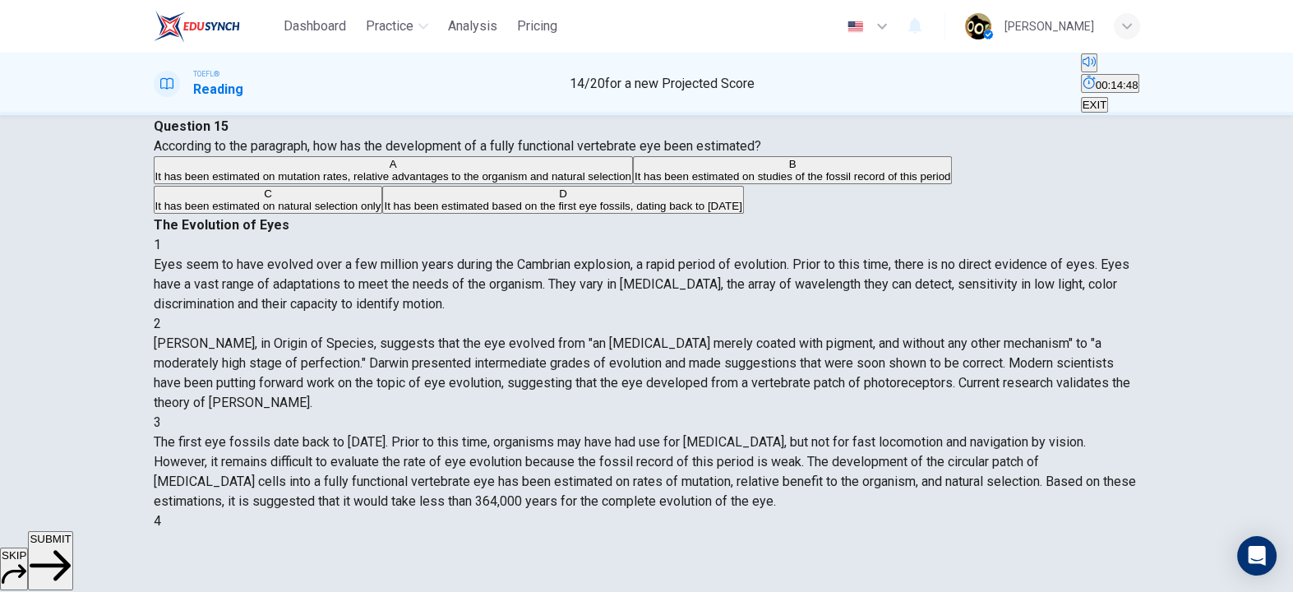
click at [71, 545] on span "SUBMIT" at bounding box center [50, 539] width 41 height 12
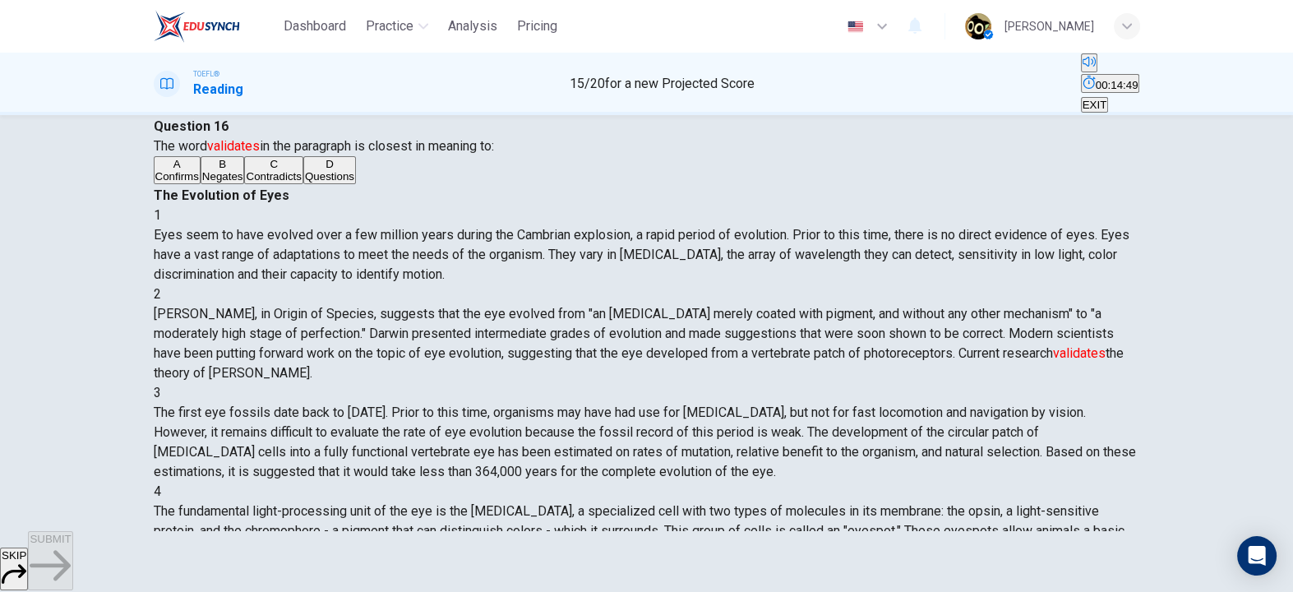
scroll to position [122, 0]
click at [201, 184] on button "A Confirms" at bounding box center [177, 170] width 47 height 28
click at [71, 545] on span "SUBMIT" at bounding box center [50, 539] width 41 height 12
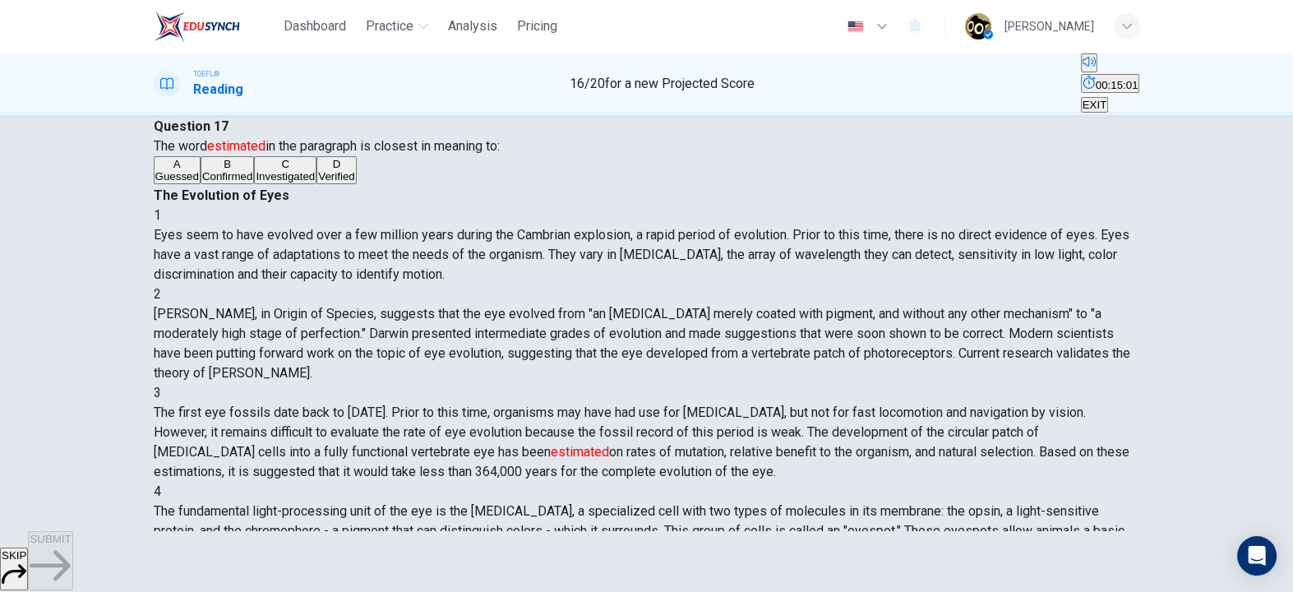
scroll to position [196, 0]
drag, startPoint x: 844, startPoint y: 341, endPoint x: 692, endPoint y: 318, distance: 153.8
click at [692, 405] on span "The first eye fossils date back to [DATE]. Prior to this time, organisms may ha…" at bounding box center [642, 442] width 976 height 75
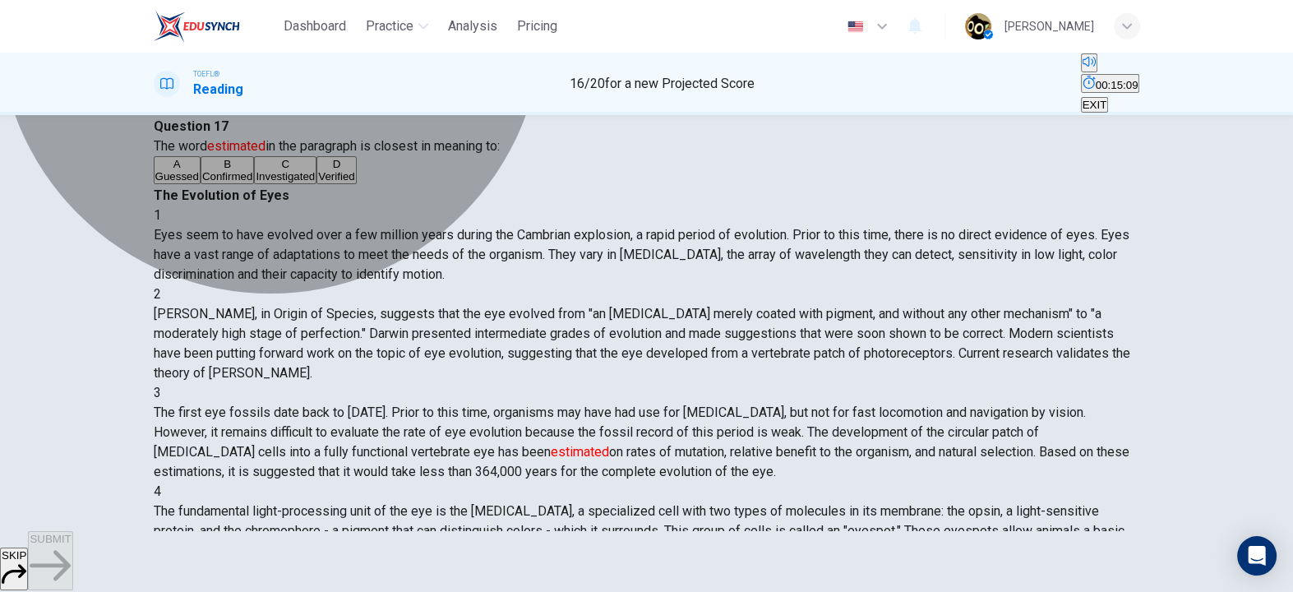
click at [201, 184] on button "A Guessed" at bounding box center [177, 170] width 47 height 28
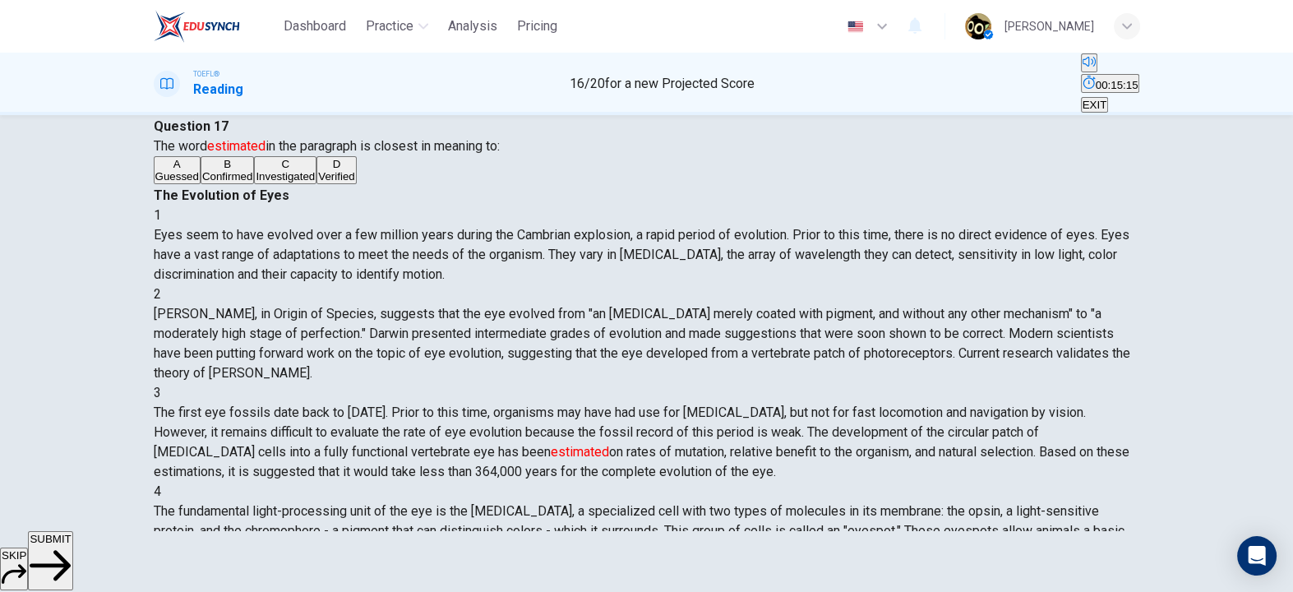
click at [71, 545] on span "SUBMIT" at bounding box center [50, 539] width 41 height 12
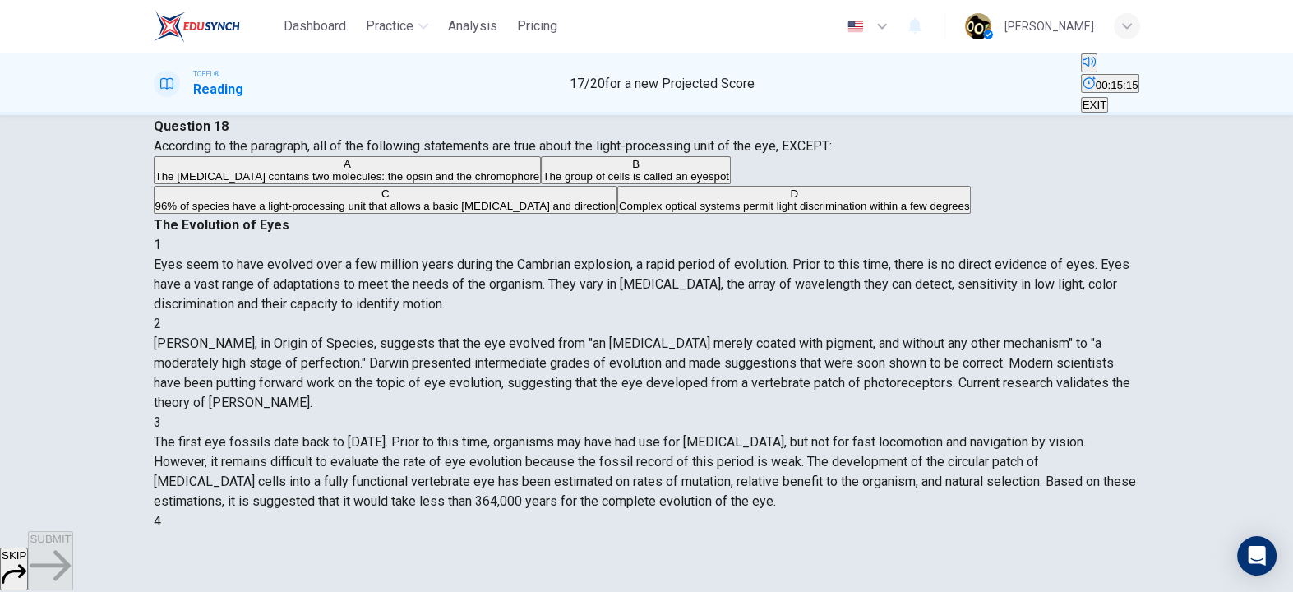
scroll to position [404, 0]
drag, startPoint x: 384, startPoint y: 178, endPoint x: 399, endPoint y: 181, distance: 15.2
click at [399, 154] on span "According to the paragraph, all of the following statements are true about the …" at bounding box center [493, 146] width 678 height 16
drag, startPoint x: 817, startPoint y: 227, endPoint x: 975, endPoint y: 226, distance: 157.9
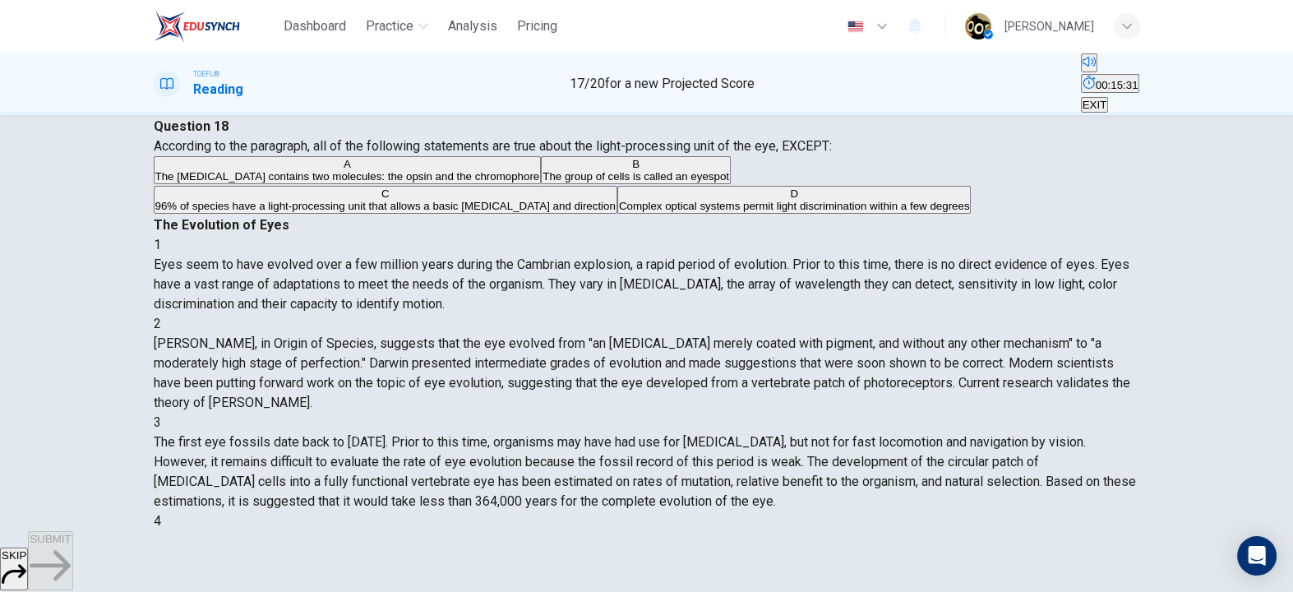
click at [975, 533] on span "The fundamental light-processing unit of the eye is the [MEDICAL_DATA], a speci…" at bounding box center [643, 590] width 979 height 114
drag, startPoint x: 975, startPoint y: 226, endPoint x: 1020, endPoint y: 226, distance: 45.2
click at [1020, 533] on span "The fundamental light-processing unit of the eye is the [MEDICAL_DATA], a speci…" at bounding box center [643, 590] width 979 height 114
drag, startPoint x: 699, startPoint y: 239, endPoint x: 868, endPoint y: 243, distance: 169.4
click at [868, 533] on span "The fundamental light-processing unit of the eye is the [MEDICAL_DATA], a speci…" at bounding box center [643, 590] width 979 height 114
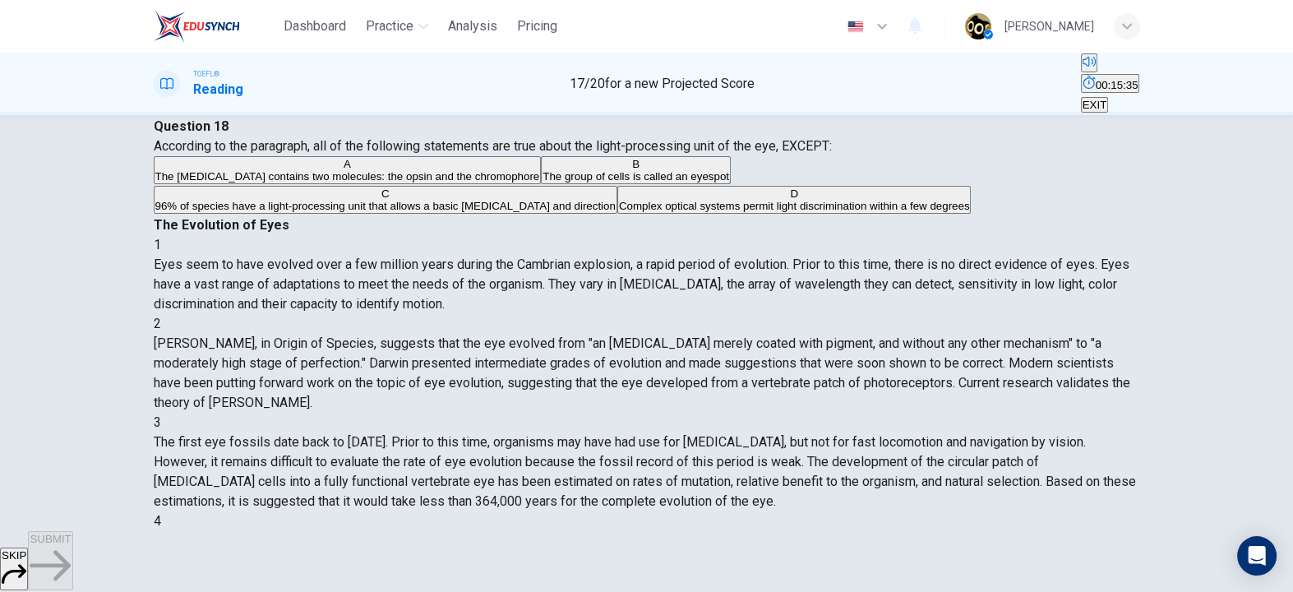
drag, startPoint x: 893, startPoint y: 247, endPoint x: 940, endPoint y: 250, distance: 46.9
click at [940, 533] on span "The fundamental light-processing unit of the eye is the [MEDICAL_DATA], a speci…" at bounding box center [643, 590] width 979 height 114
drag, startPoint x: 784, startPoint y: 260, endPoint x: 1000, endPoint y: 268, distance: 215.6
click at [1000, 533] on span "The fundamental light-processing unit of the eye is the [MEDICAL_DATA], a speci…" at bounding box center [643, 590] width 979 height 114
drag, startPoint x: 996, startPoint y: 292, endPoint x: 1080, endPoint y: 298, distance: 84.9
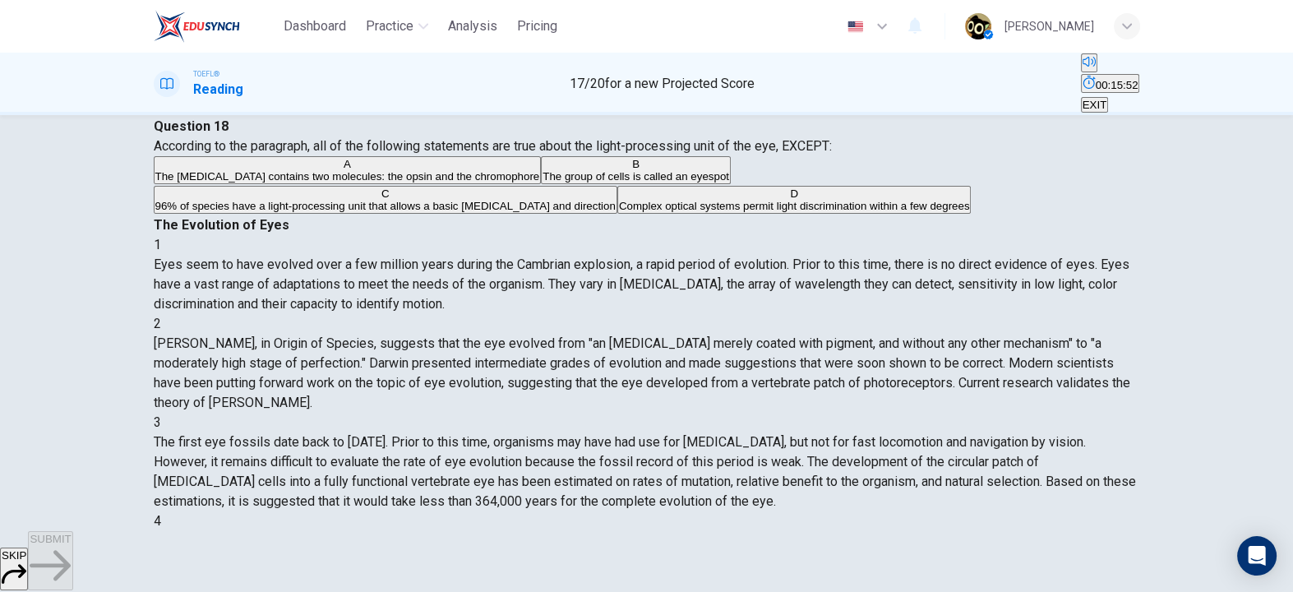
click at [1080, 533] on span "The fundamental light-processing unit of the eye is the [MEDICAL_DATA], a speci…" at bounding box center [643, 590] width 979 height 114
drag, startPoint x: 756, startPoint y: 300, endPoint x: 847, endPoint y: 304, distance: 90.5
click at [847, 533] on span "The fundamental light-processing unit of the eye is the [MEDICAL_DATA], a speci…" at bounding box center [643, 590] width 979 height 114
drag, startPoint x: 847, startPoint y: 304, endPoint x: 966, endPoint y: 309, distance: 119.3
click at [966, 533] on span "The fundamental light-processing unit of the eye is the [MEDICAL_DATA], a speci…" at bounding box center [643, 590] width 979 height 114
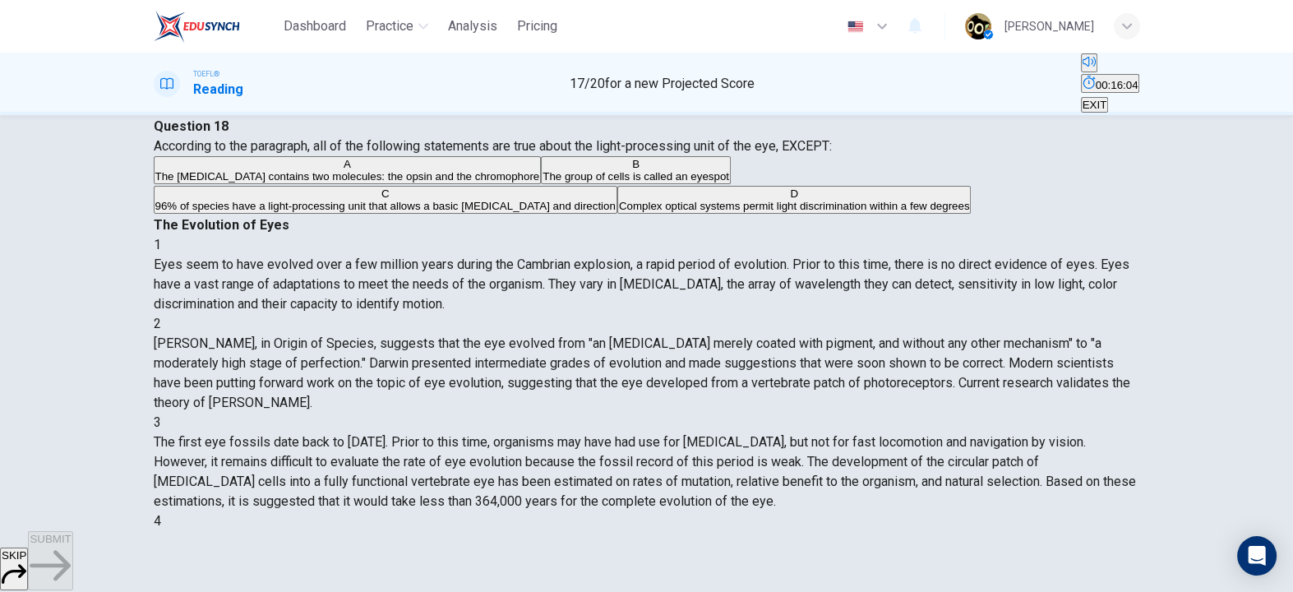
drag, startPoint x: 798, startPoint y: 309, endPoint x: 858, endPoint y: 304, distance: 61.0
click at [858, 533] on span "The fundamental light-processing unit of the eye is the [MEDICAL_DATA], a speci…" at bounding box center [643, 590] width 979 height 114
drag, startPoint x: 858, startPoint y: 304, endPoint x: 899, endPoint y: 304, distance: 40.3
click at [899, 533] on span "The fundamental light-processing unit of the eye is the [MEDICAL_DATA], a speci…" at bounding box center [643, 590] width 979 height 114
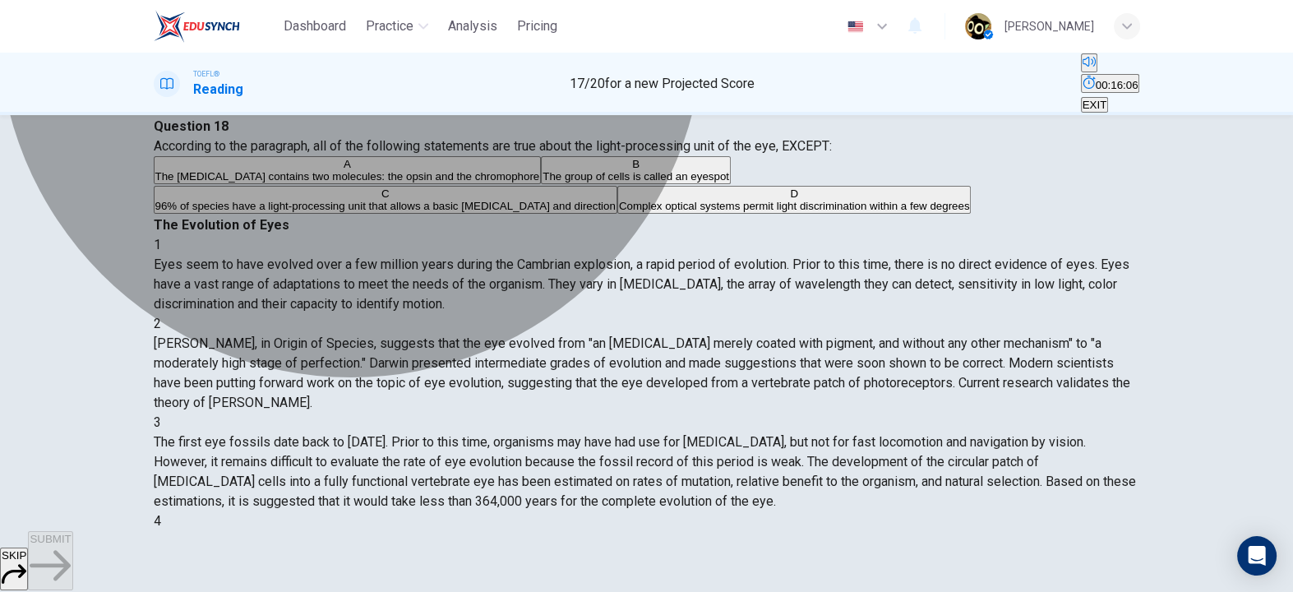
click at [533, 212] on span "96% of species have a light-processing unit that allows a basic [MEDICAL_DATA] …" at bounding box center [385, 206] width 460 height 12
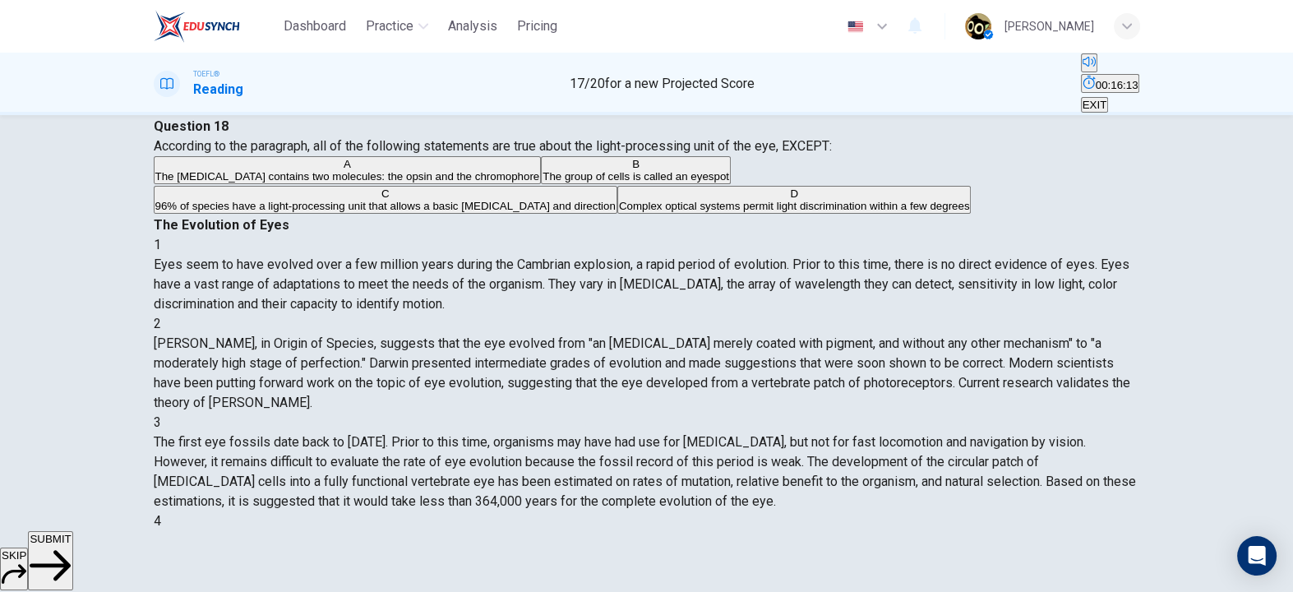
click at [72, 554] on button "SUBMIT" at bounding box center [50, 560] width 44 height 59
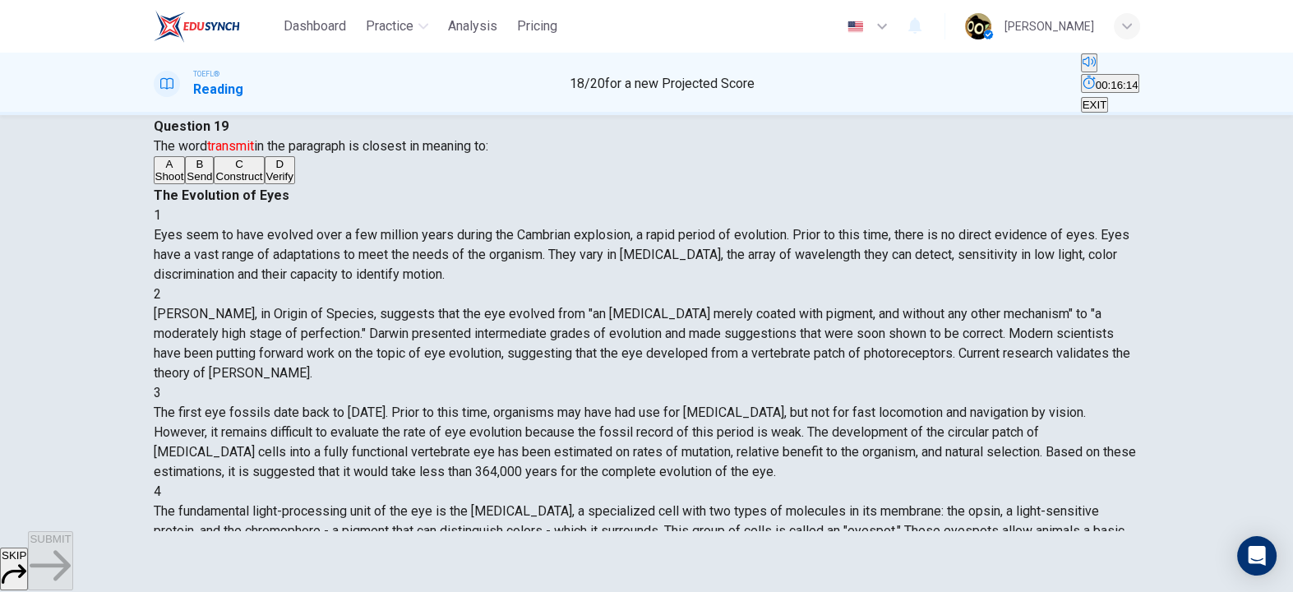
scroll to position [586, 0]
click at [214, 184] on button "B Send" at bounding box center [199, 170] width 29 height 28
drag, startPoint x: 721, startPoint y: 406, endPoint x: 795, endPoint y: 407, distance: 74.0
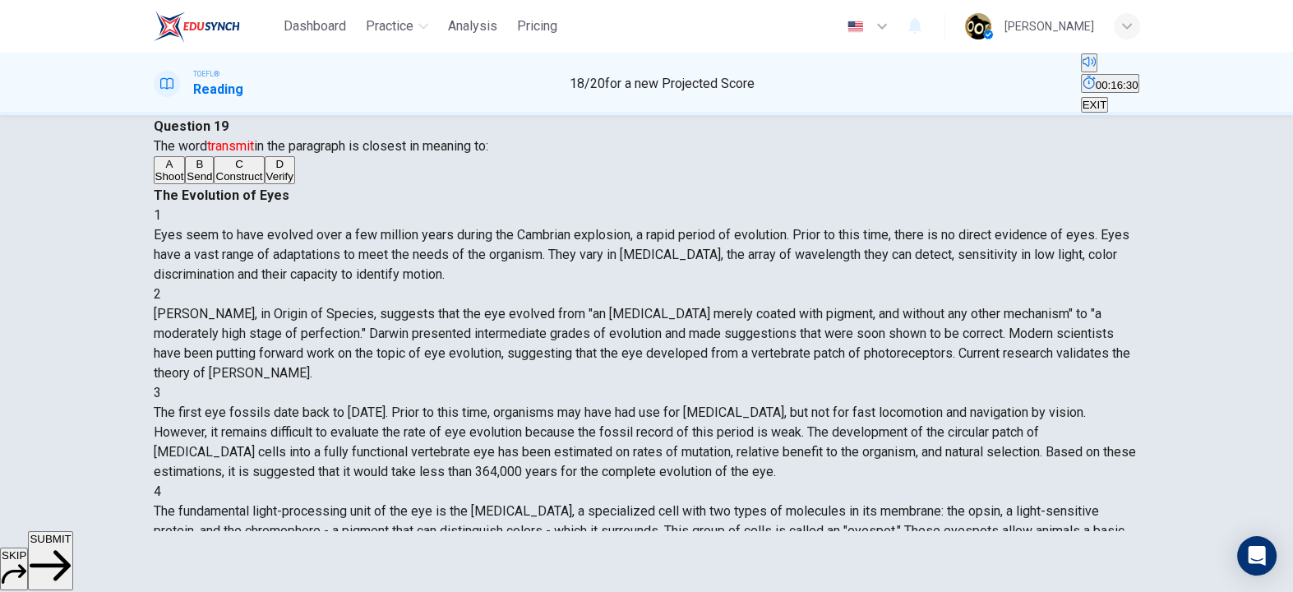
click at [71, 559] on icon "button" at bounding box center [50, 565] width 41 height 30
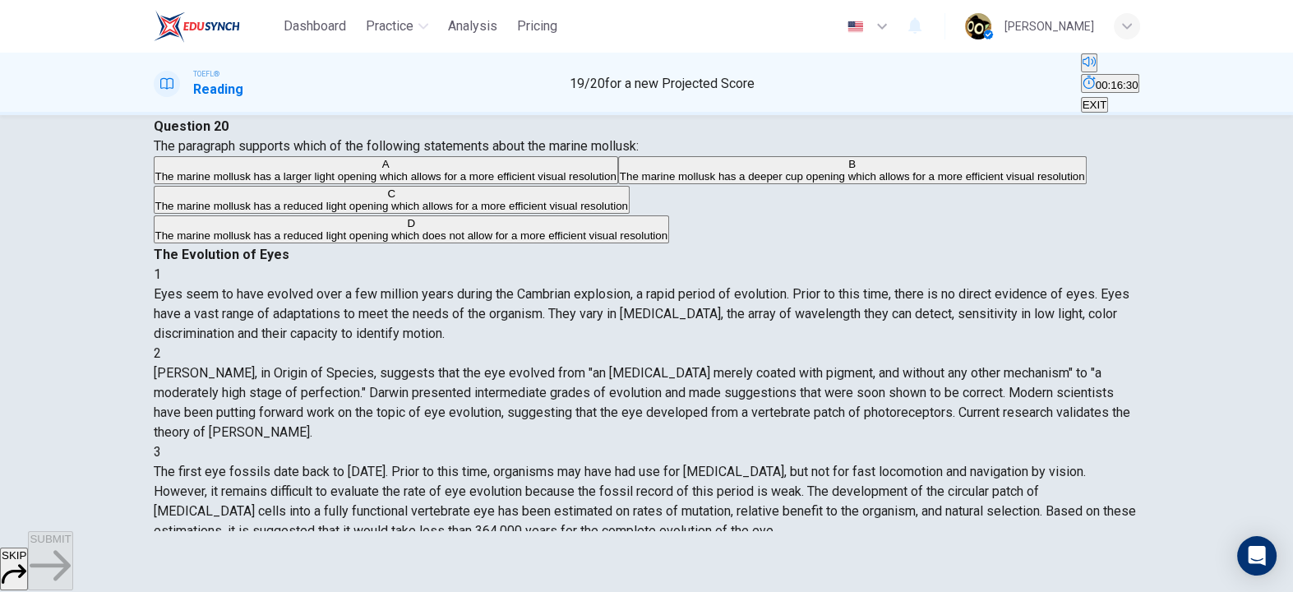
scroll to position [788, 0]
drag, startPoint x: 339, startPoint y: 174, endPoint x: 449, endPoint y: 178, distance: 110.2
click at [449, 154] on span "The paragraph supports which of the following statements about the marine mollu…" at bounding box center [396, 146] width 485 height 16
drag, startPoint x: 469, startPoint y: 183, endPoint x: 502, endPoint y: 179, distance: 33.1
click at [502, 154] on span "The paragraph supports which of the following statements about the marine mollu…" at bounding box center [396, 146] width 485 height 16
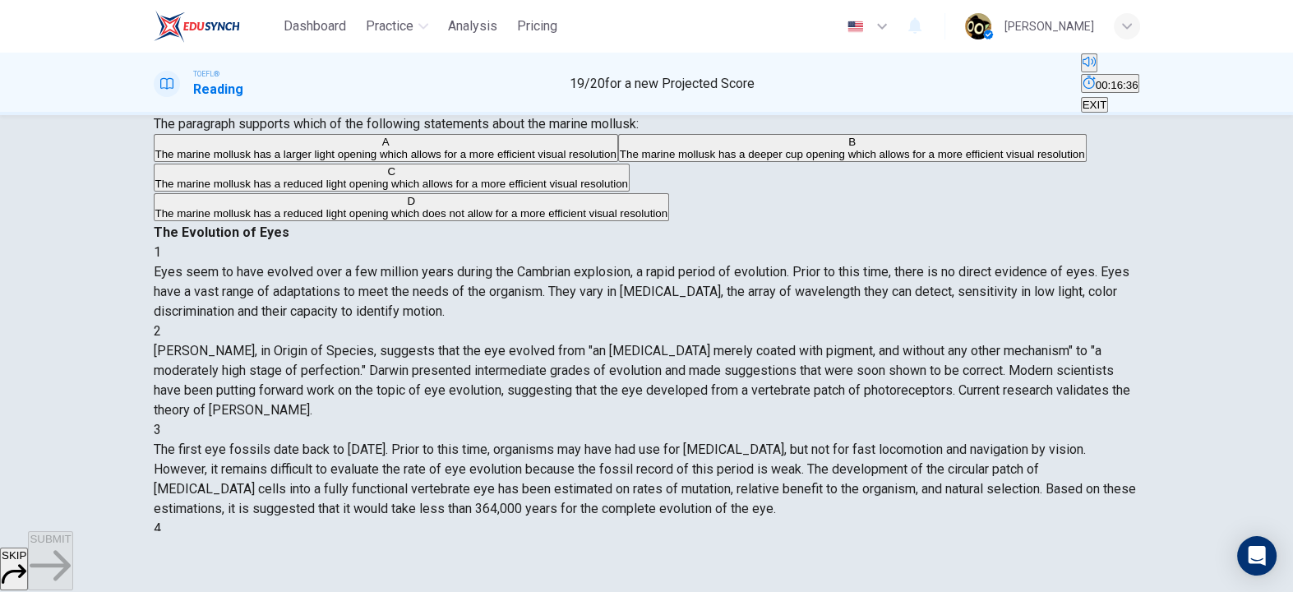
scroll to position [68, 0]
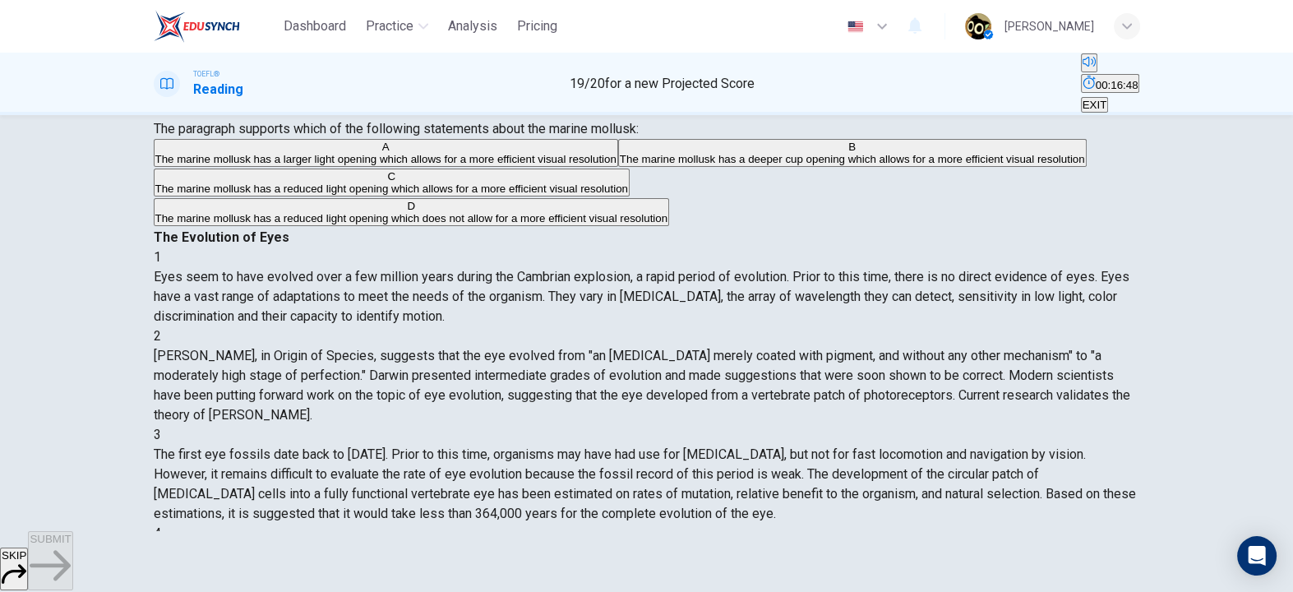
drag, startPoint x: 724, startPoint y: 381, endPoint x: 812, endPoint y: 381, distance: 88.0
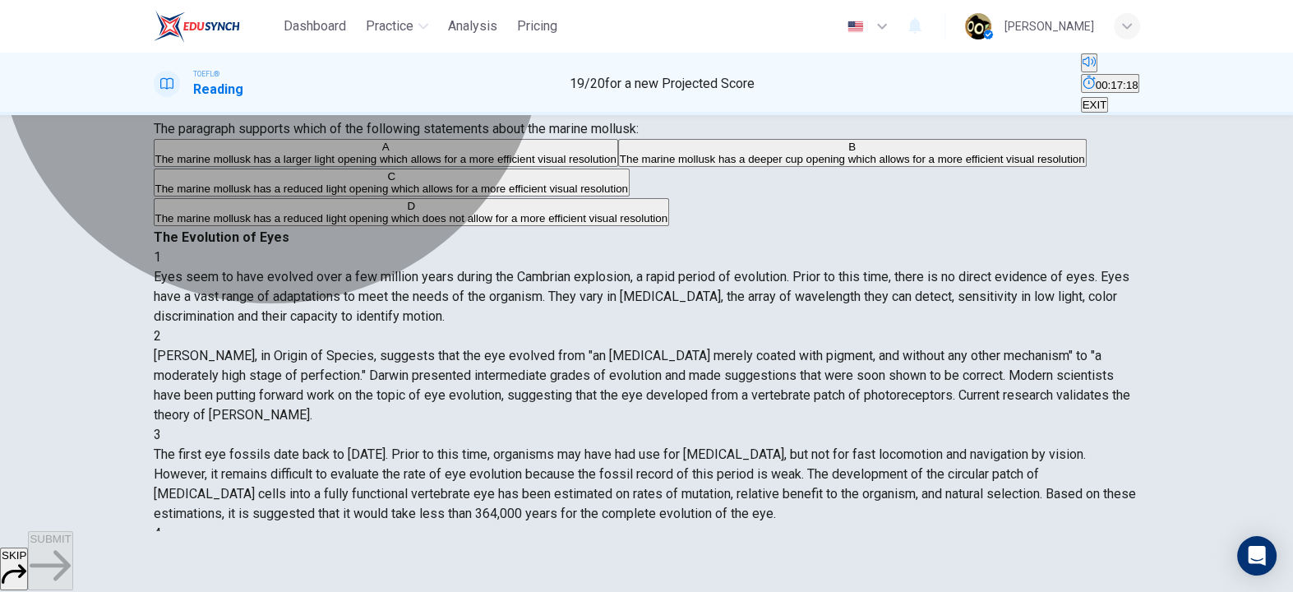
click at [453, 224] on span "The marine mollusk has a reduced light opening which does not allow for a more …" at bounding box center [411, 218] width 513 height 12
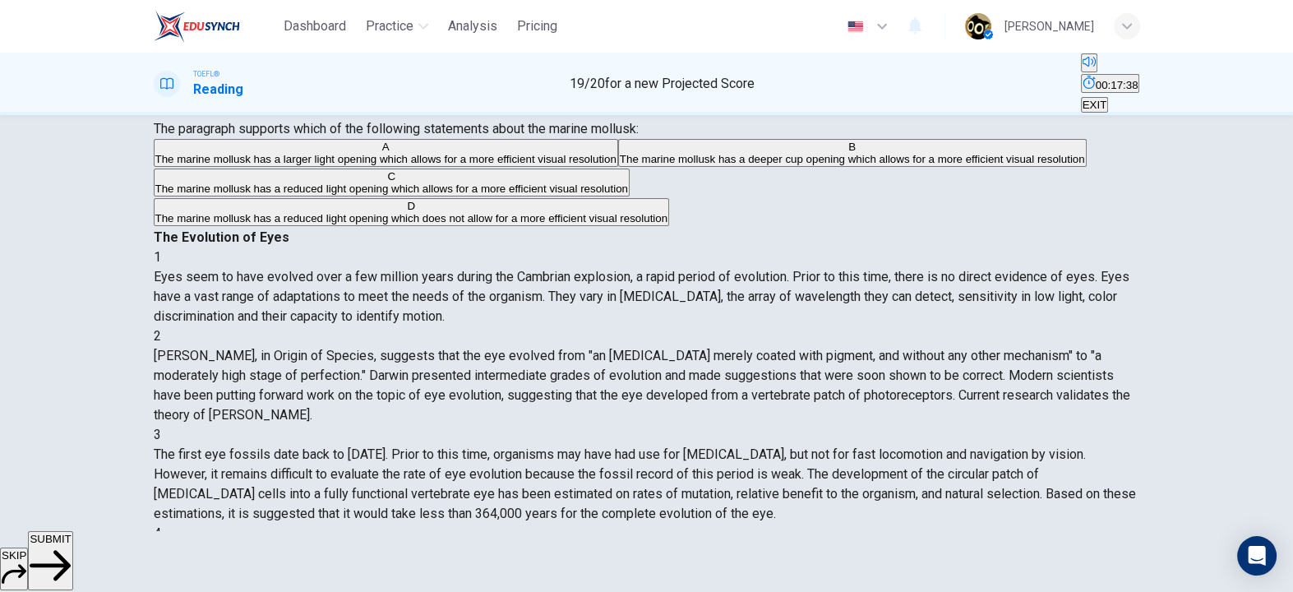
drag, startPoint x: 912, startPoint y: 365, endPoint x: 1008, endPoint y: 360, distance: 96.3
click at [72, 558] on button "SUBMIT" at bounding box center [50, 560] width 44 height 59
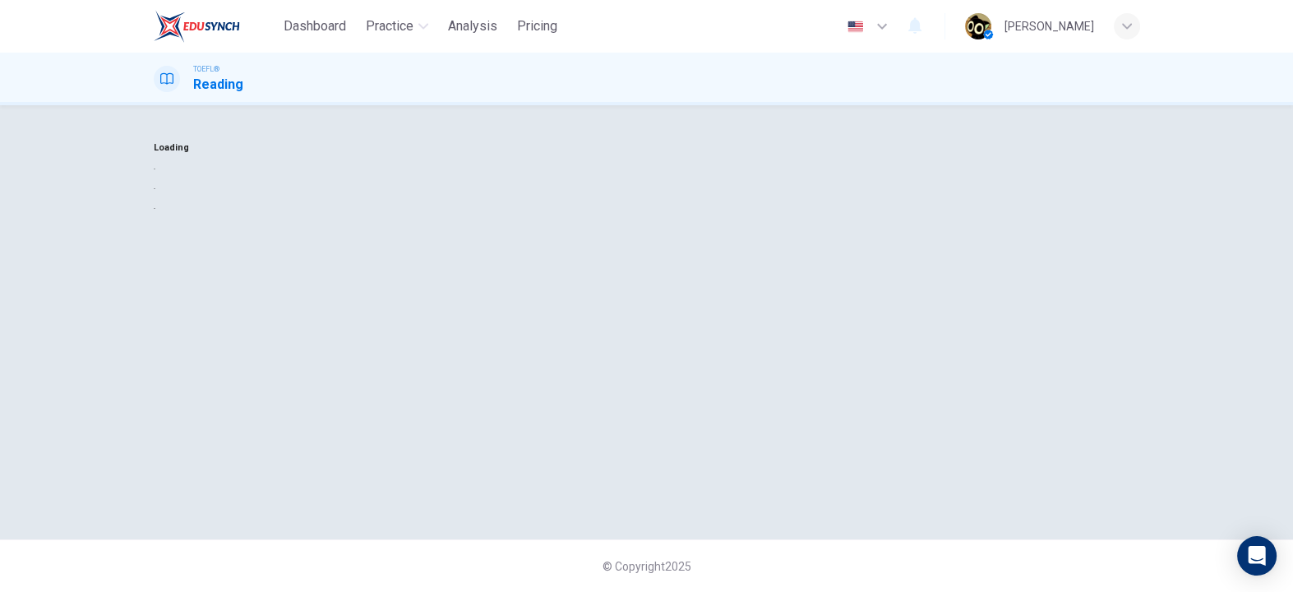
scroll to position [0, 0]
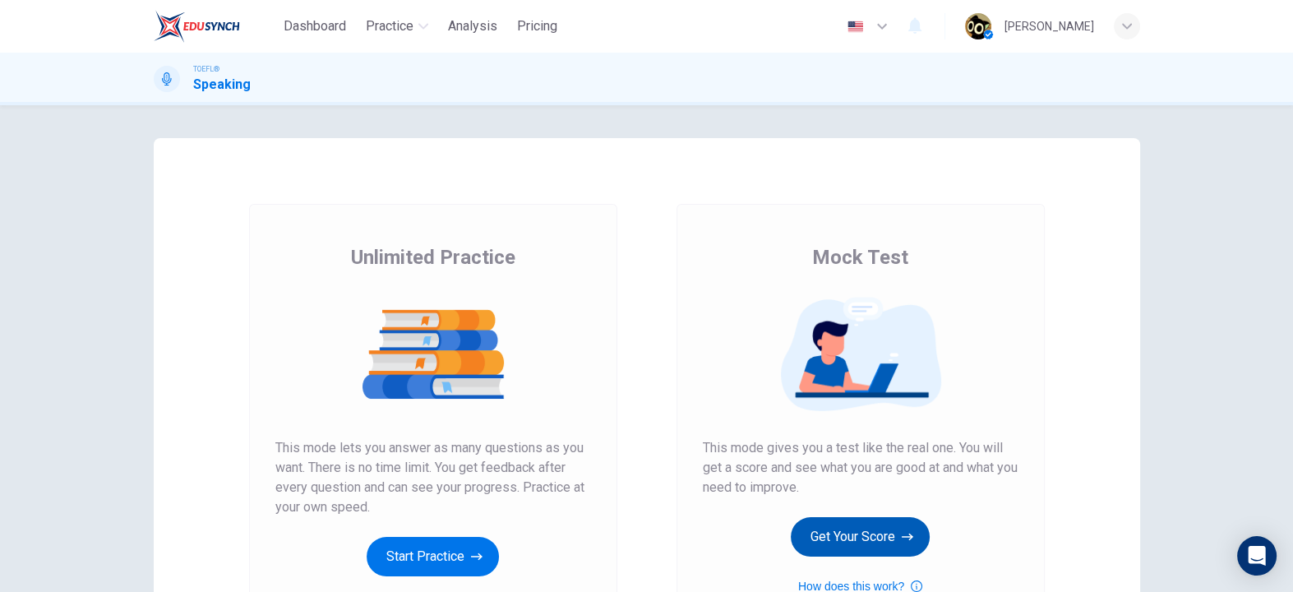
click at [895, 529] on button "Get Your Score" at bounding box center [860, 536] width 139 height 39
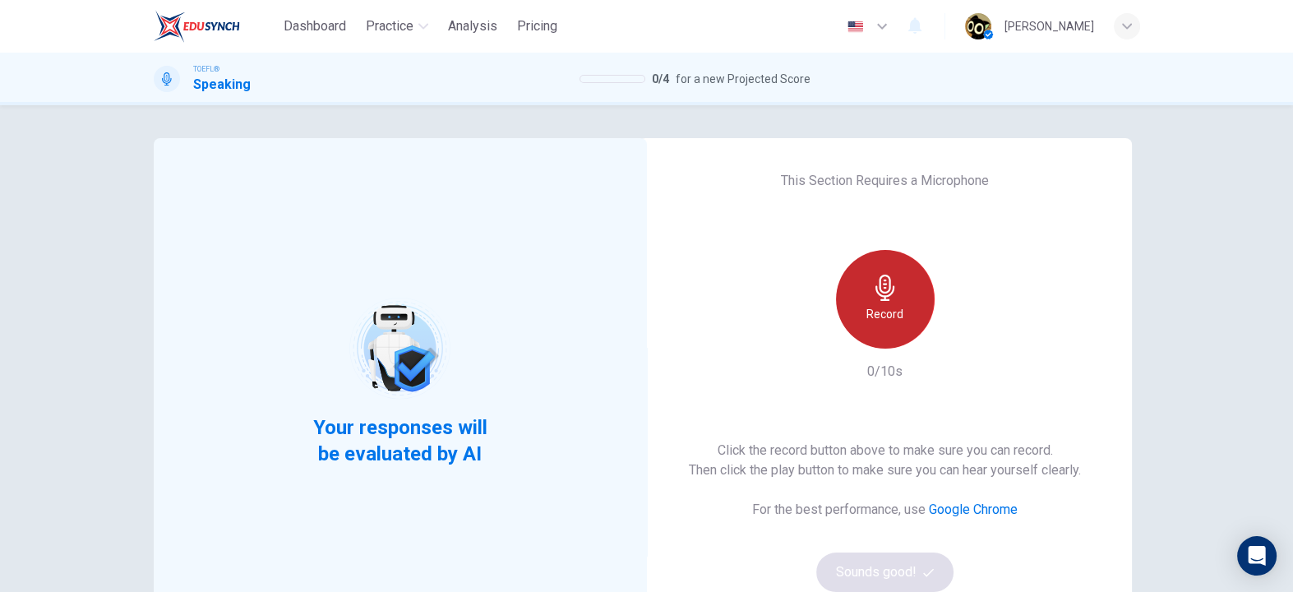
click at [903, 277] on div "Record" at bounding box center [885, 299] width 99 height 99
click at [907, 281] on div "Stop" at bounding box center [885, 299] width 99 height 99
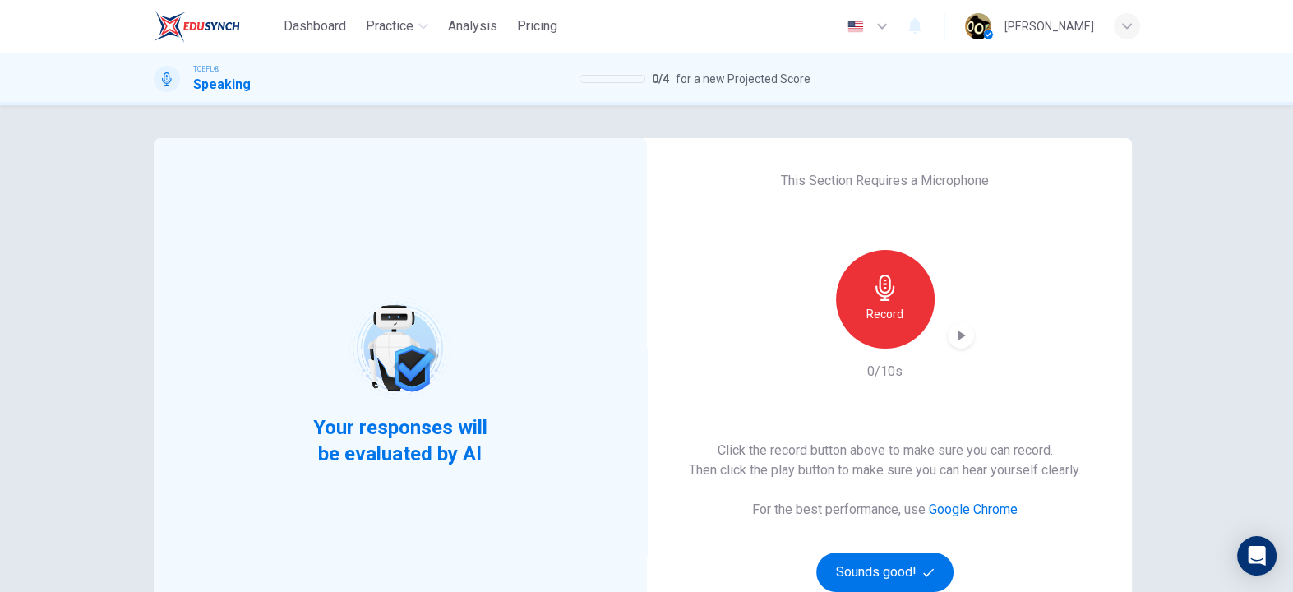
click at [1061, 174] on div "This Section Requires a Microphone Record 0/10s Click the record button above t…" at bounding box center [885, 381] width 493 height 487
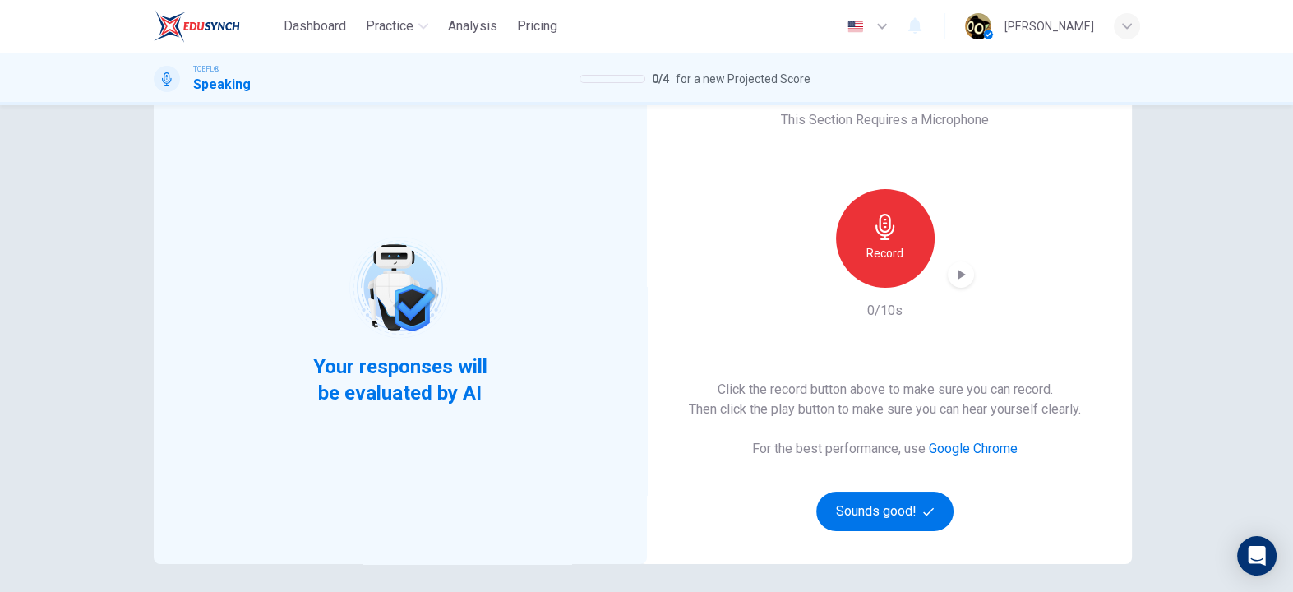
scroll to position [91, 0]
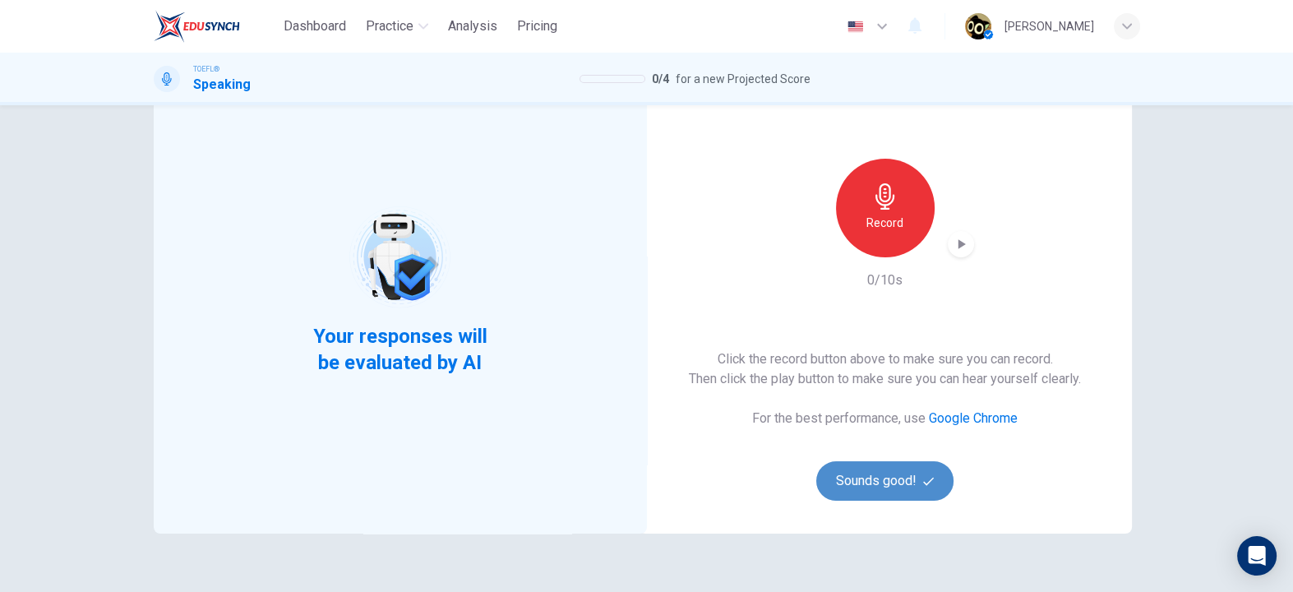
click at [881, 480] on button "Sounds good!" at bounding box center [885, 480] width 138 height 39
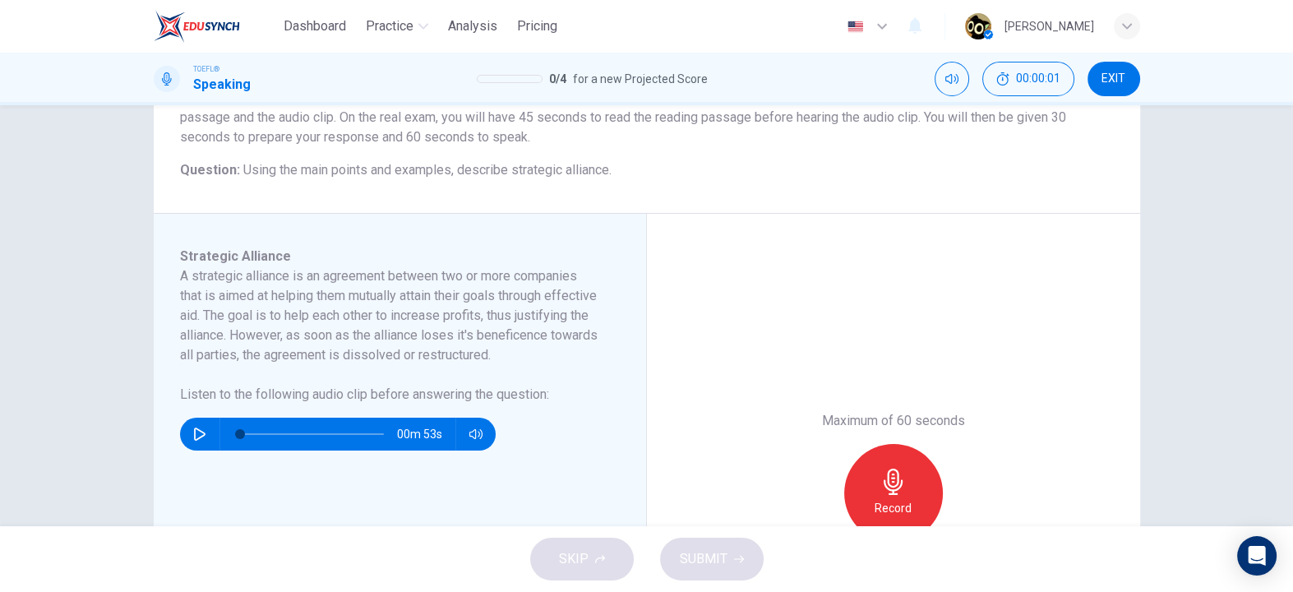
scroll to position [167, 0]
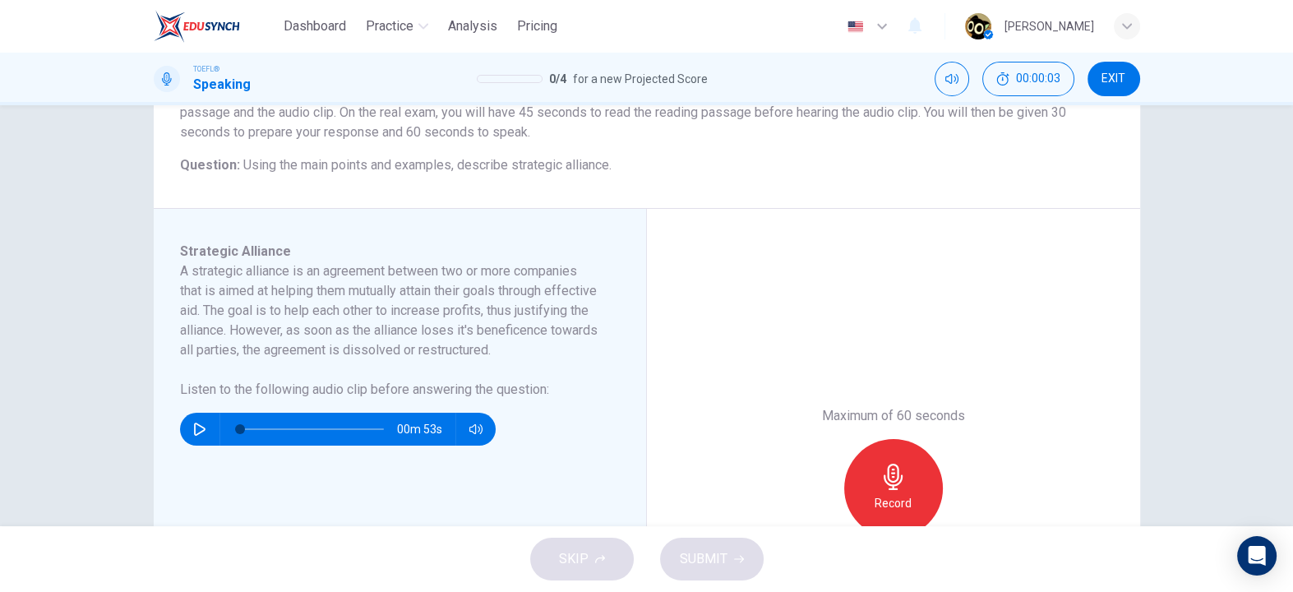
drag, startPoint x: 292, startPoint y: 408, endPoint x: 483, endPoint y: 393, distance: 191.3
click at [483, 393] on div "A strategic alliance is an agreement between two or more companies that is aime…" at bounding box center [390, 330] width 420 height 138
click at [194, 436] on icon "button" at bounding box center [200, 429] width 12 height 13
drag, startPoint x: 215, startPoint y: 272, endPoint x: 269, endPoint y: 327, distance: 76.7
click at [269, 327] on h6 "A strategic alliance is an agreement between two or more companies that is aime…" at bounding box center [390, 310] width 420 height 99
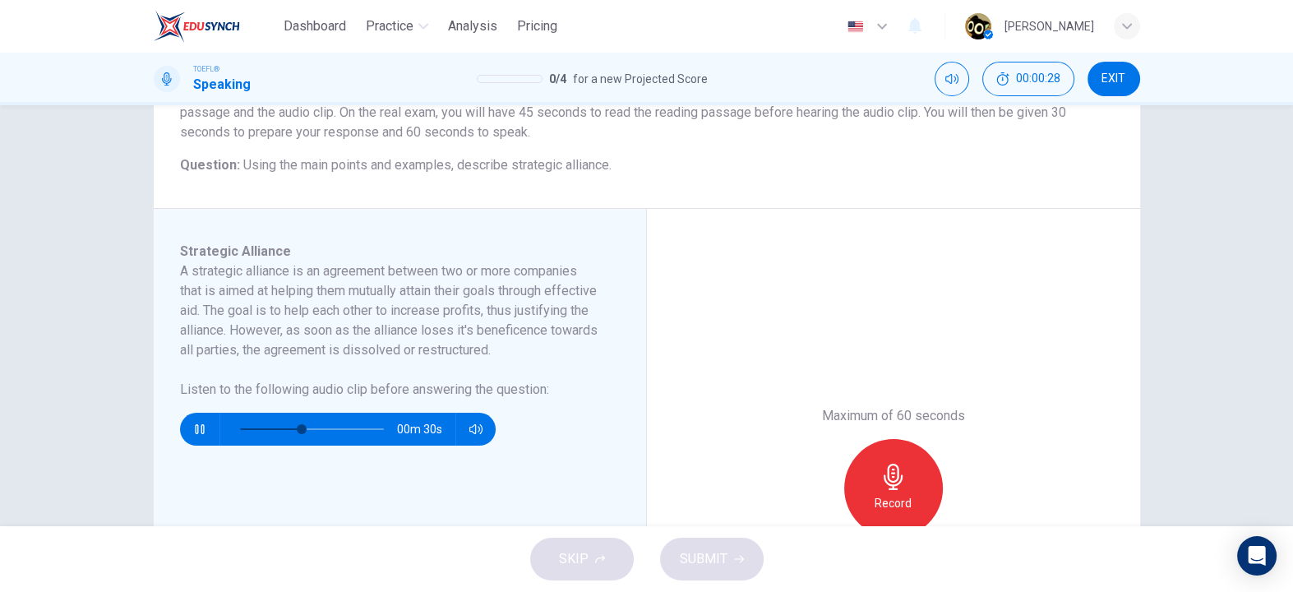
click at [195, 438] on button "button" at bounding box center [200, 429] width 26 height 33
type input "0"
drag, startPoint x: 293, startPoint y: 444, endPoint x: 178, endPoint y: 450, distance: 114.4
click at [180, 446] on div "00m 53s" at bounding box center [338, 429] width 316 height 33
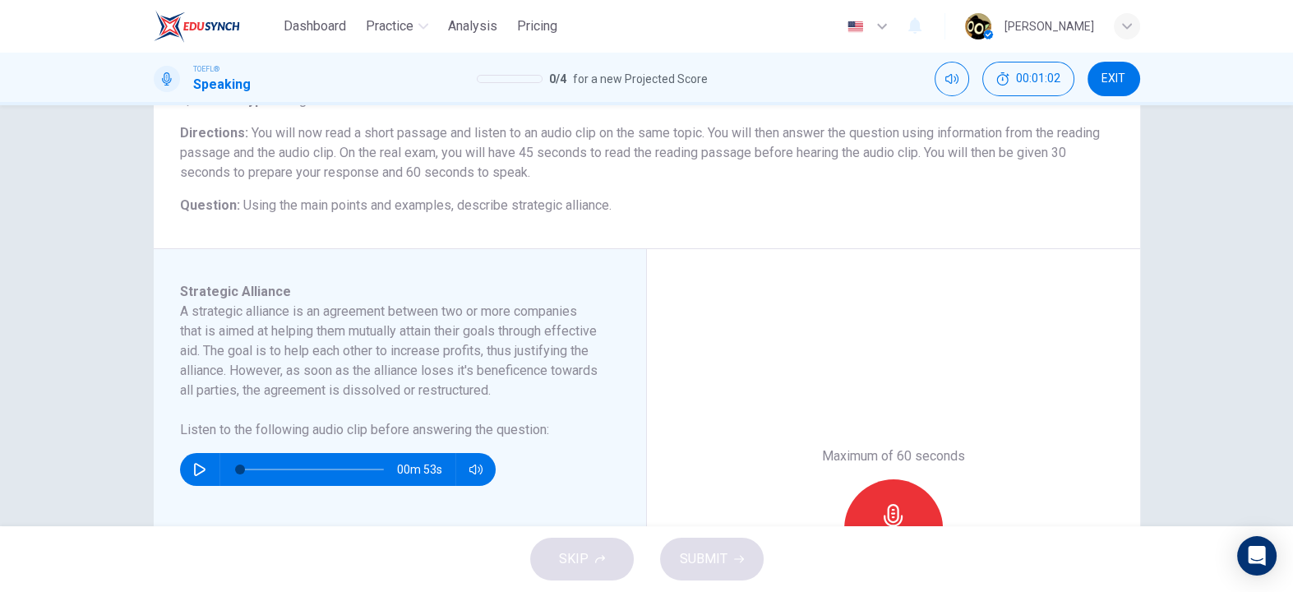
scroll to position [127, 0]
click at [201, 485] on button "button" at bounding box center [200, 468] width 26 height 33
type input "9"
type input "0"
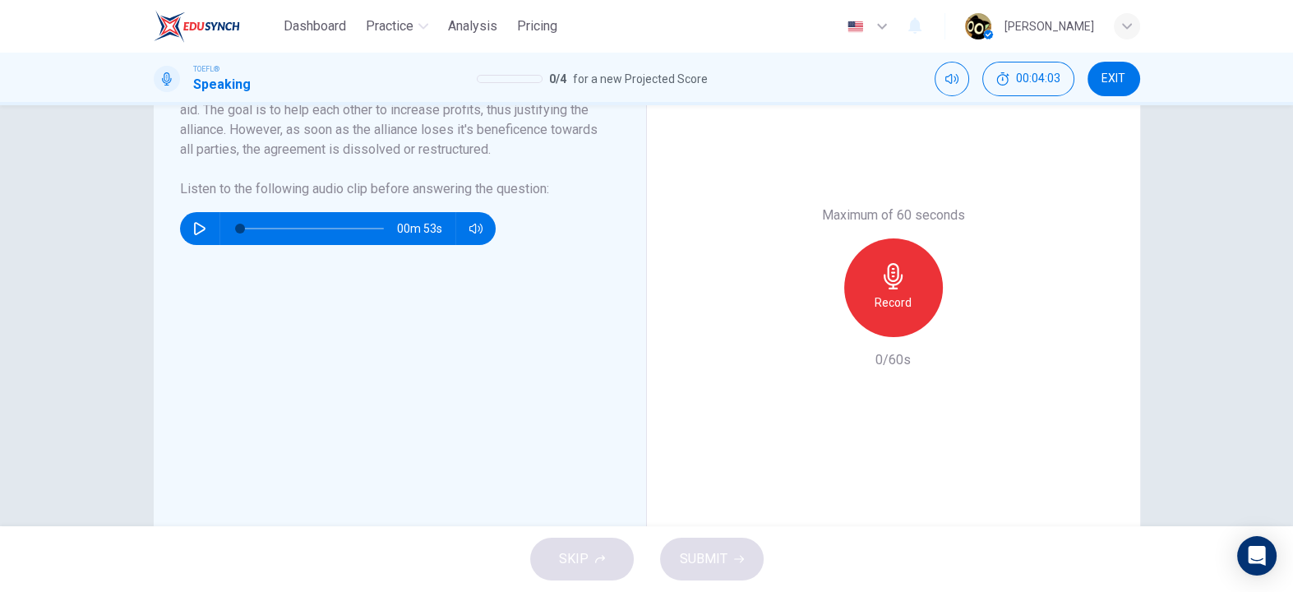
scroll to position [258, 0]
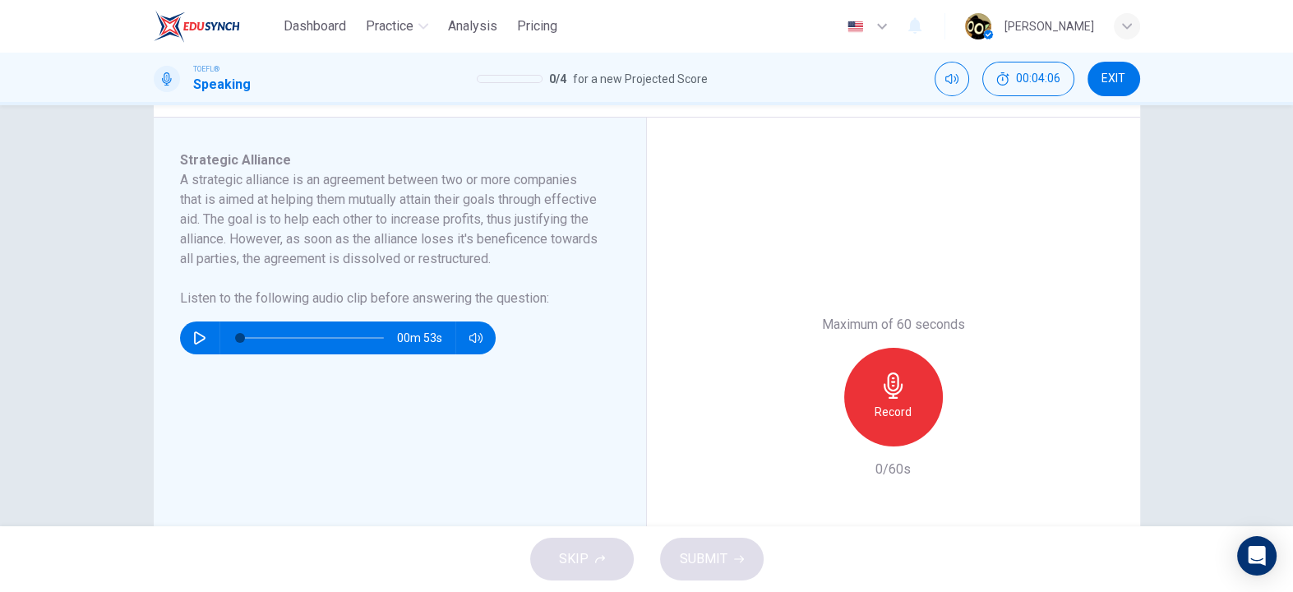
click at [892, 407] on h6 "Record" at bounding box center [893, 412] width 37 height 20
click at [892, 407] on h6 "Stop" at bounding box center [893, 412] width 25 height 20
click at [844, 445] on icon "button" at bounding box center [844, 445] width 0 height 0
click at [926, 394] on div "Record" at bounding box center [893, 397] width 99 height 99
click at [751, 560] on button "SUBMIT" at bounding box center [712, 559] width 104 height 43
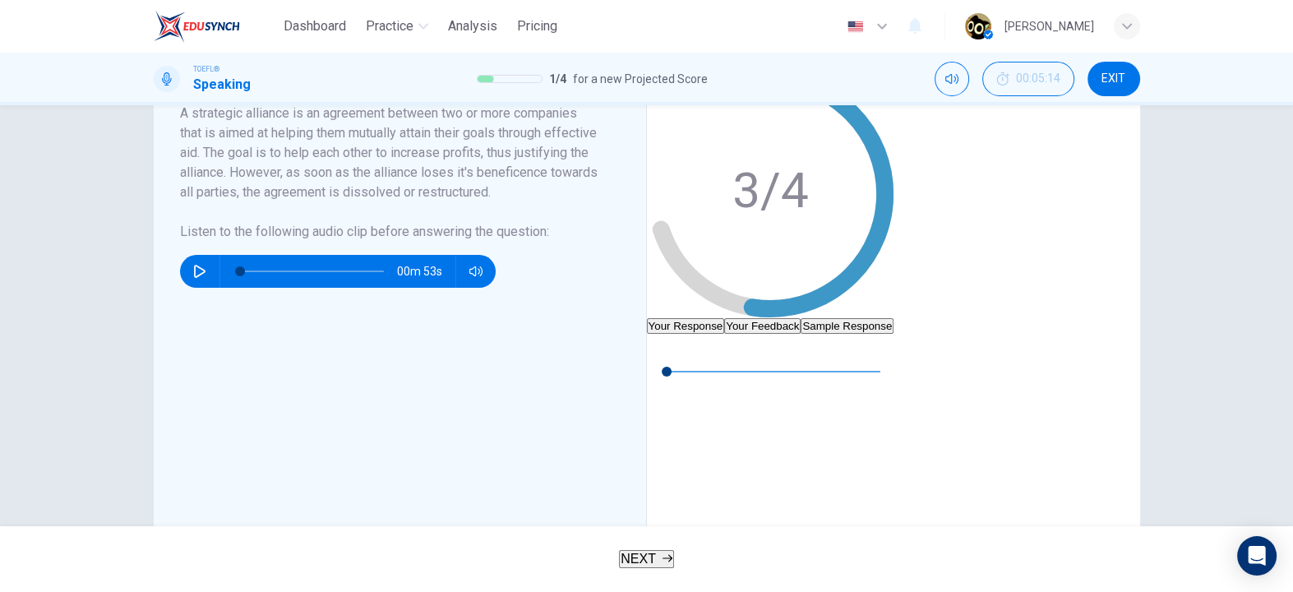
click at [657, 566] on button "NEXT" at bounding box center [646, 559] width 55 height 18
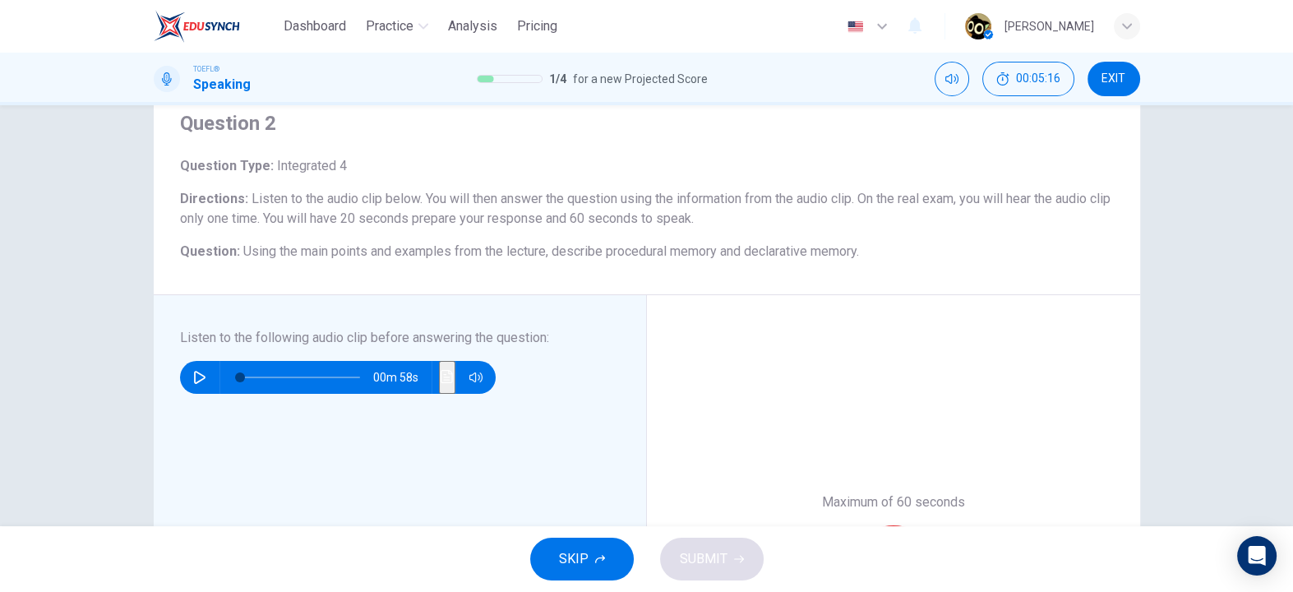
scroll to position [91, 0]
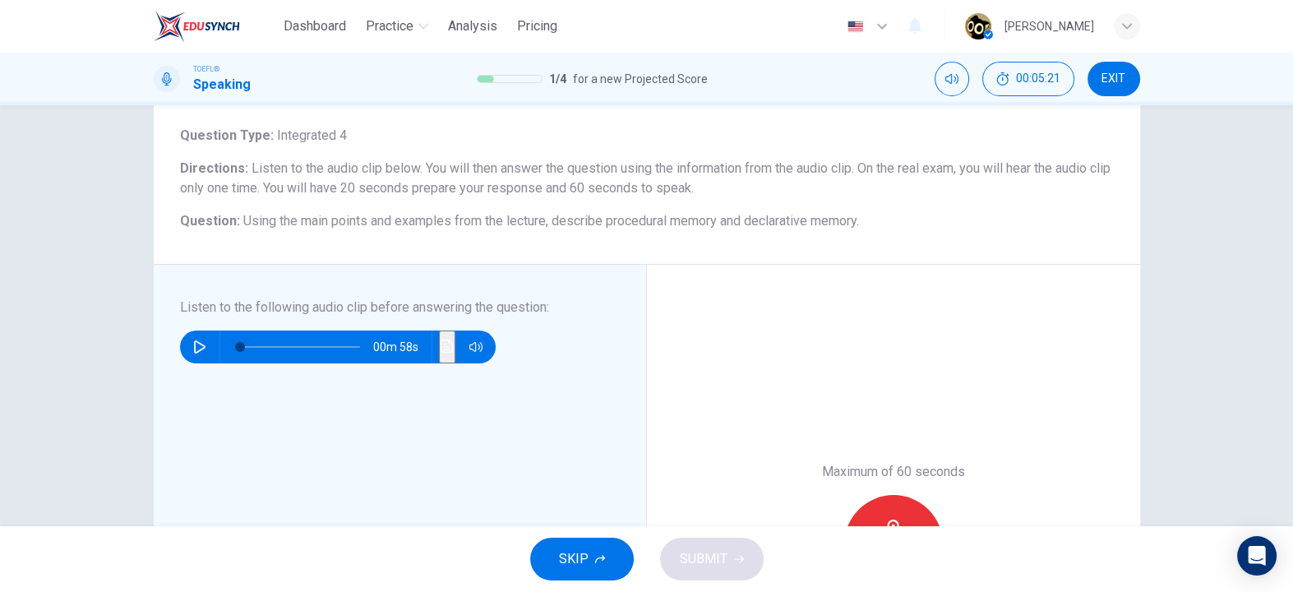
click at [194, 343] on icon "button" at bounding box center [200, 346] width 12 height 13
type input "0"
click at [881, 506] on div "Record" at bounding box center [893, 544] width 99 height 99
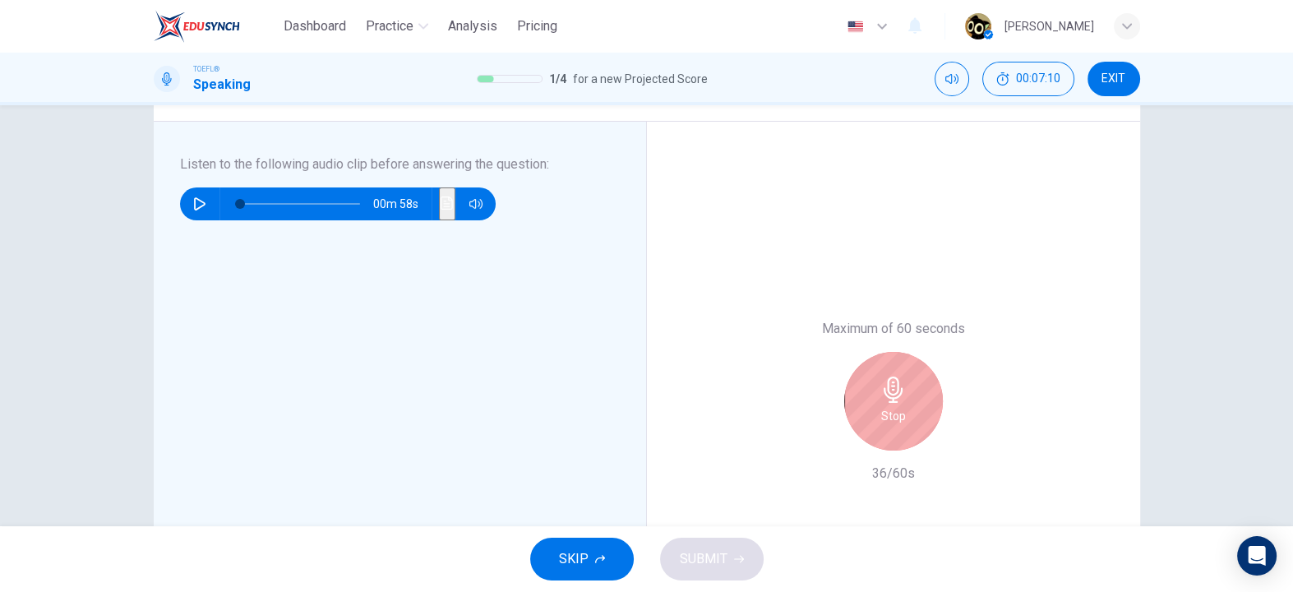
scroll to position [235, 0]
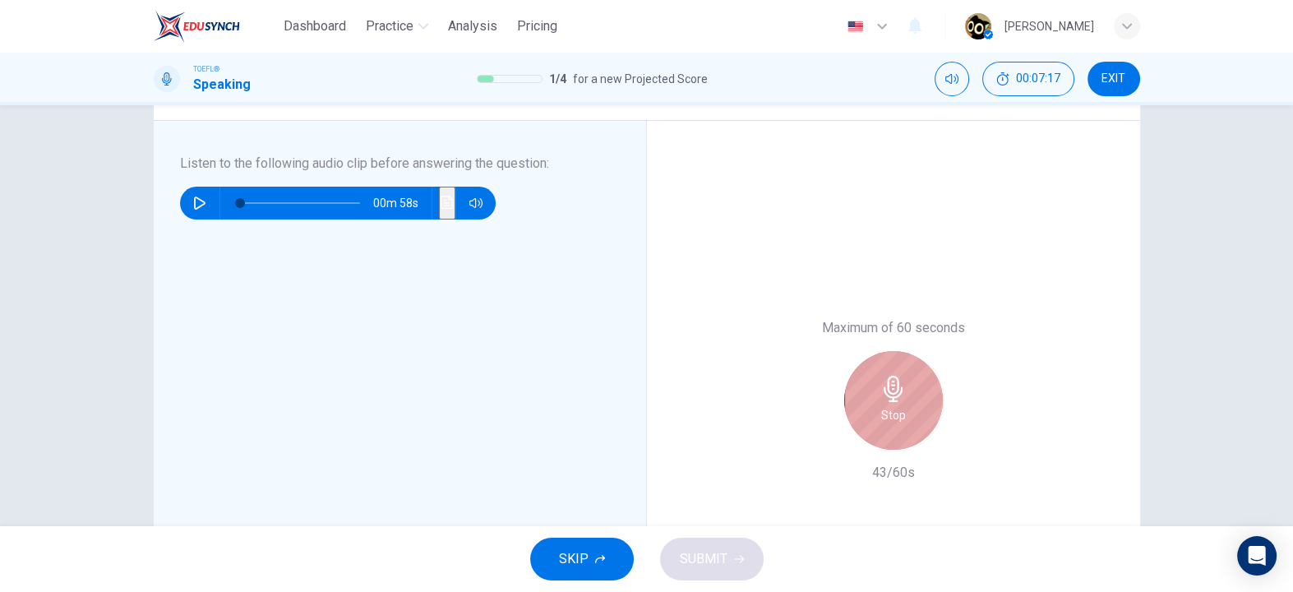
click at [910, 409] on div "Stop" at bounding box center [893, 400] width 99 height 99
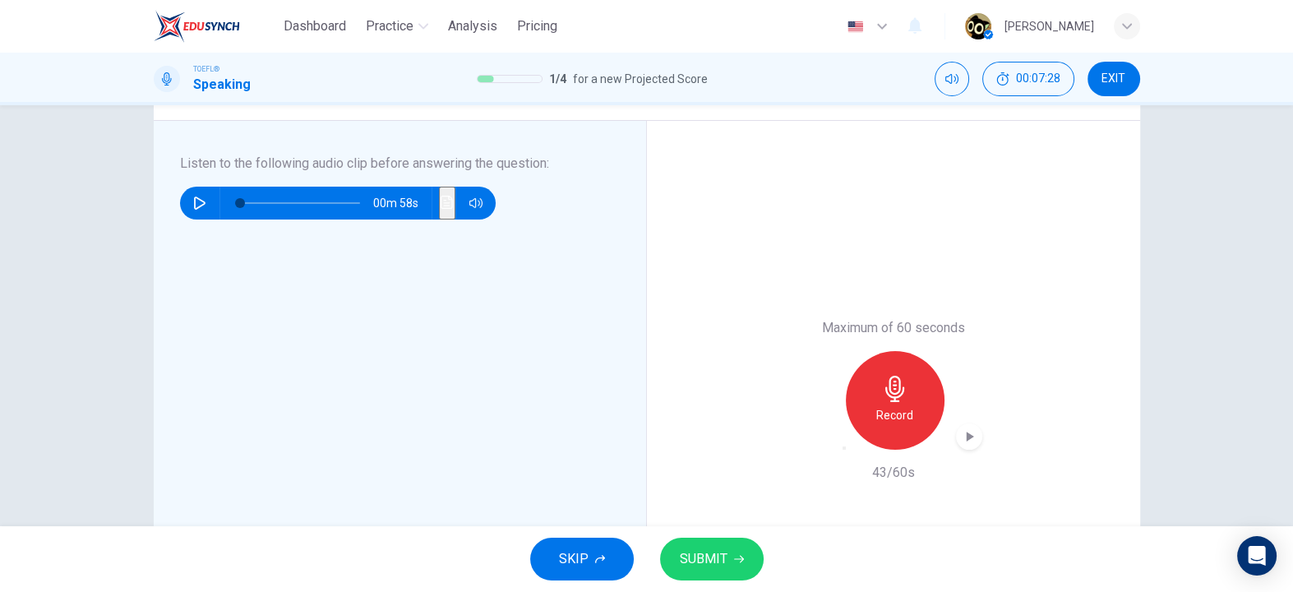
click at [747, 545] on button "SUBMIT" at bounding box center [712, 559] width 104 height 43
